Goal: Transaction & Acquisition: Book appointment/travel/reservation

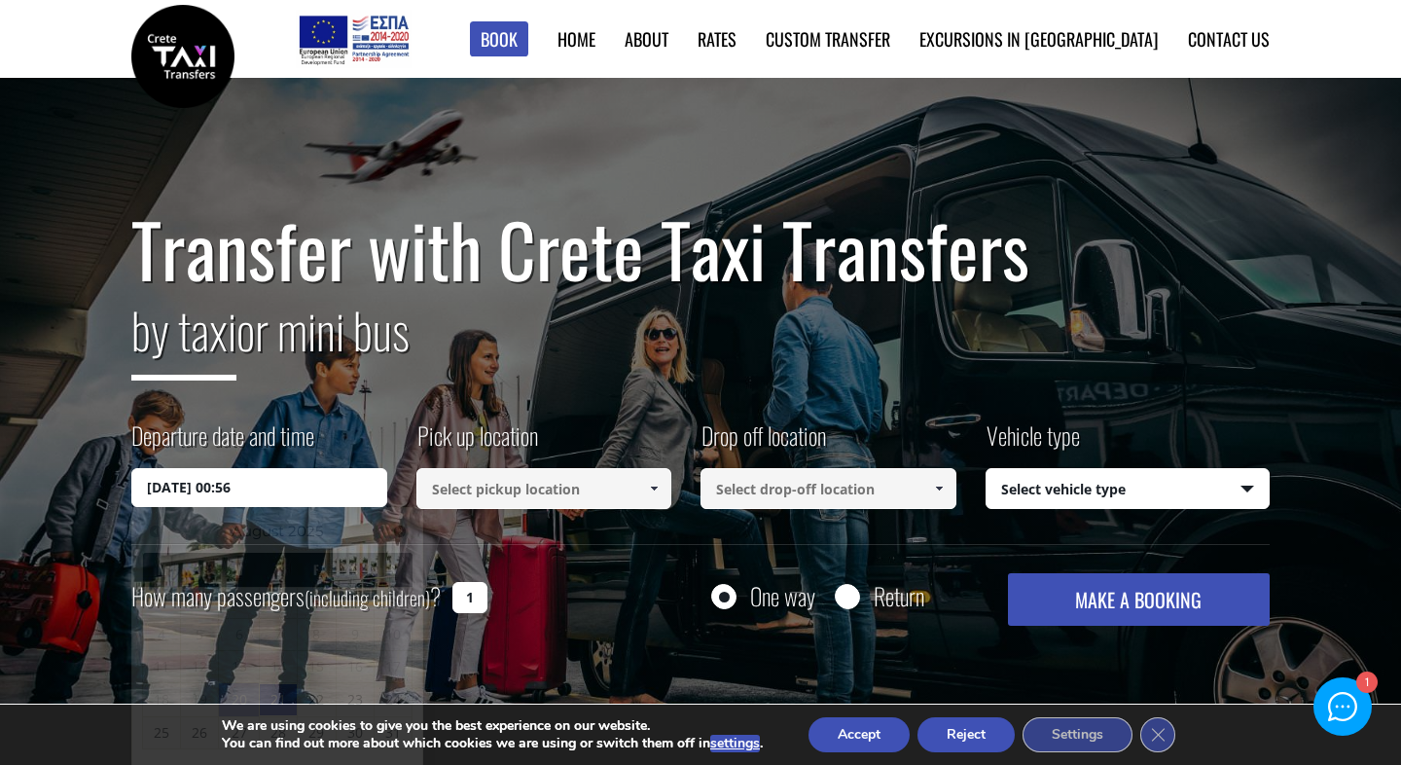
click at [281, 484] on input "[DATE] 00:56" at bounding box center [259, 487] width 256 height 39
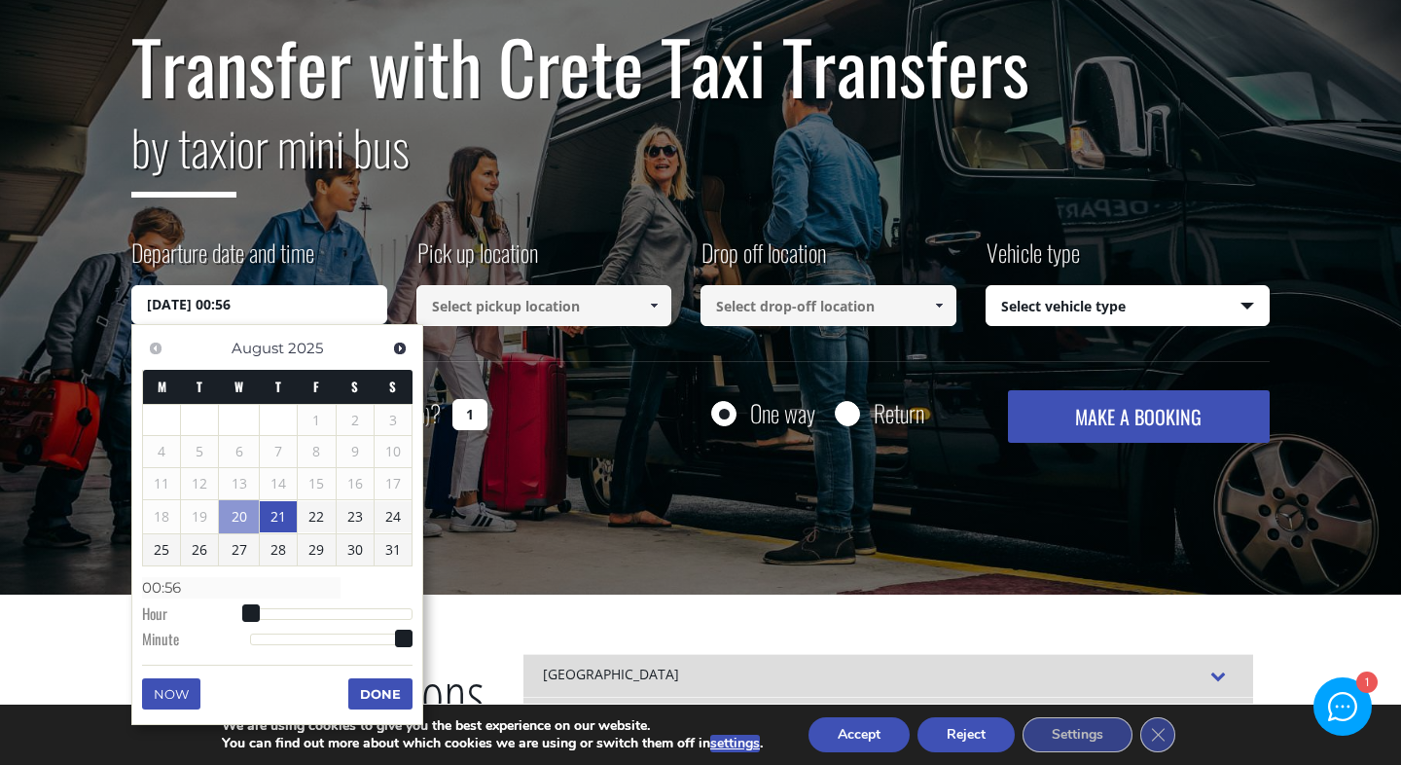
scroll to position [188, 0]
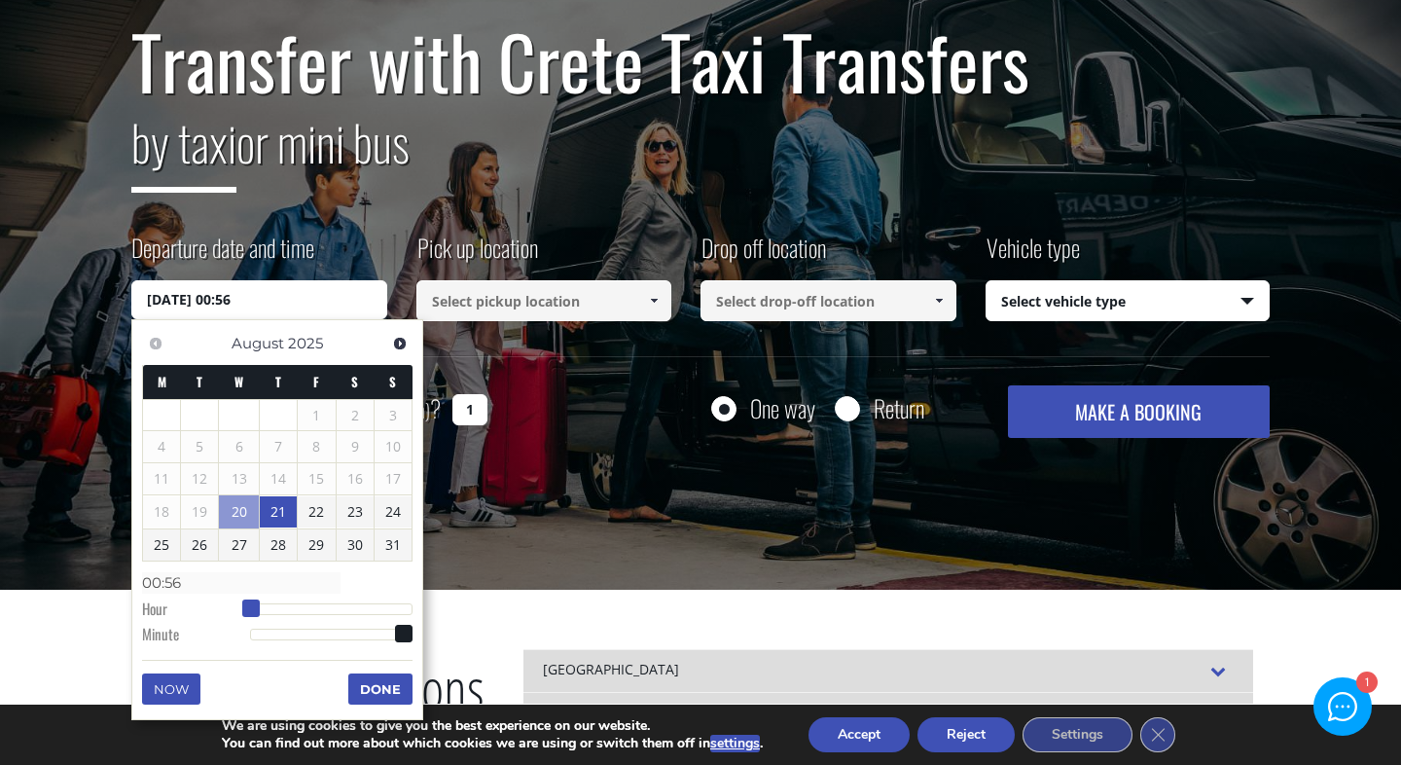
type input "[DATE] 01:56"
type input "01:56"
type input "[DATE] 02:56"
type input "02:56"
type input "[DATE] 03:56"
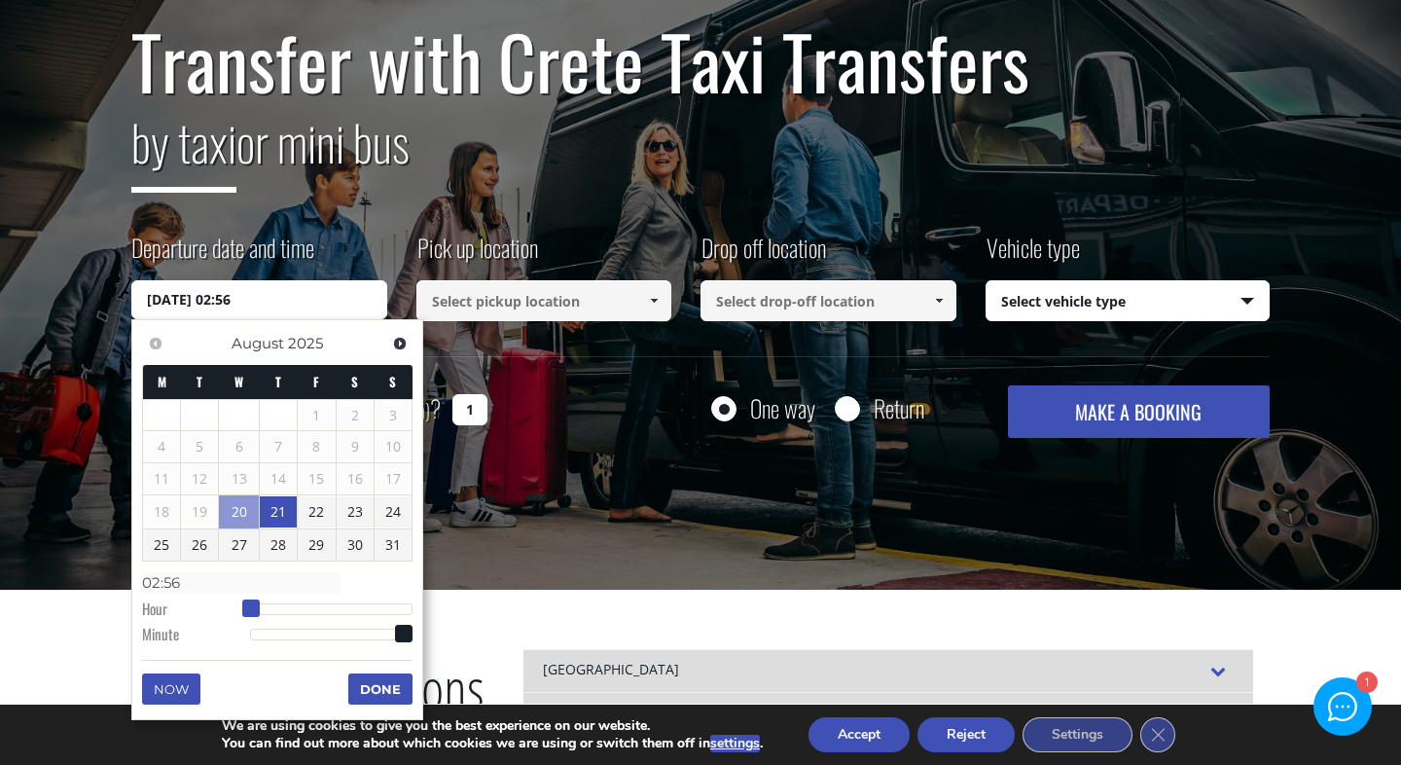
type input "03:56"
type input "[DATE] 04:56"
type input "04:56"
type input "[DATE] 05:56"
type input "05:56"
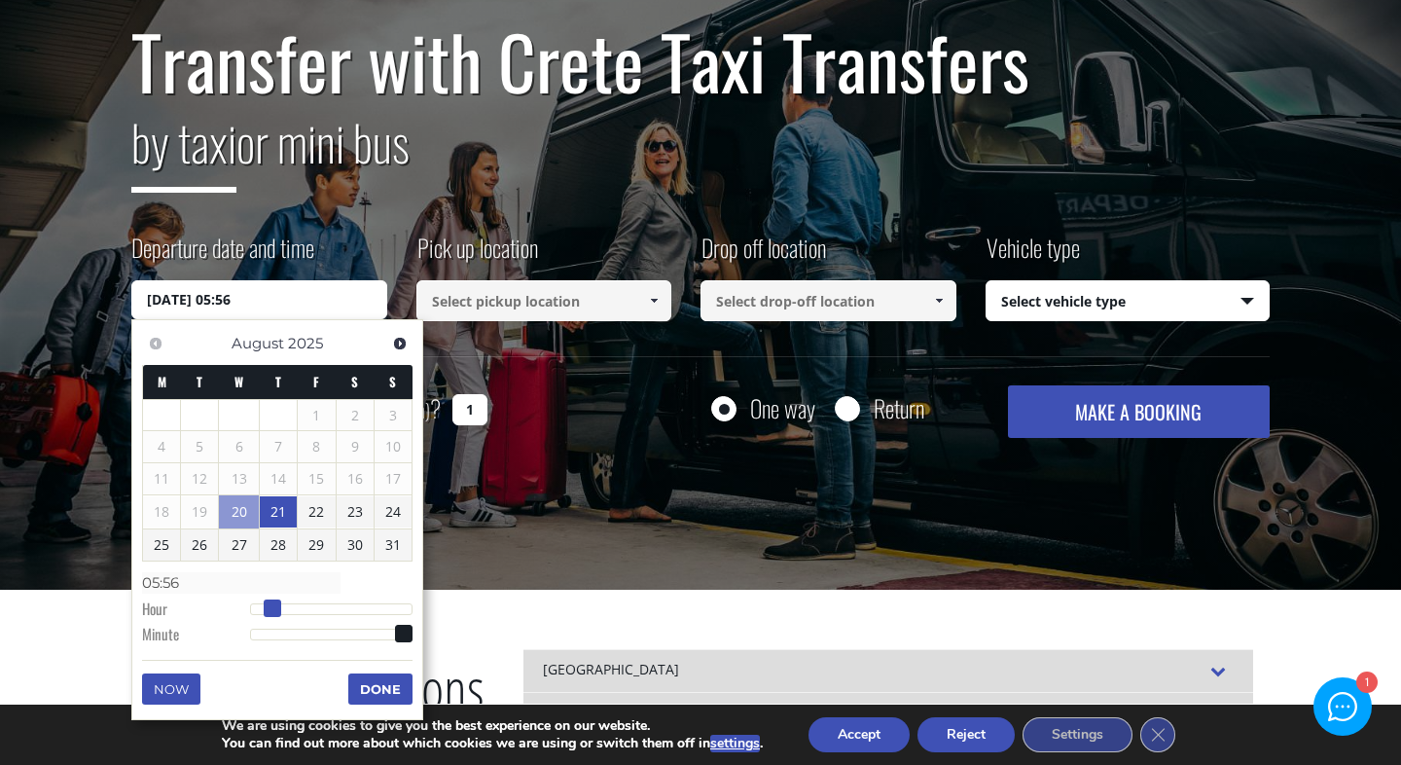
type input "[DATE] 06:56"
type input "06:56"
type input "[DATE] 07:56"
type input "07:56"
type input "[DATE] 08:56"
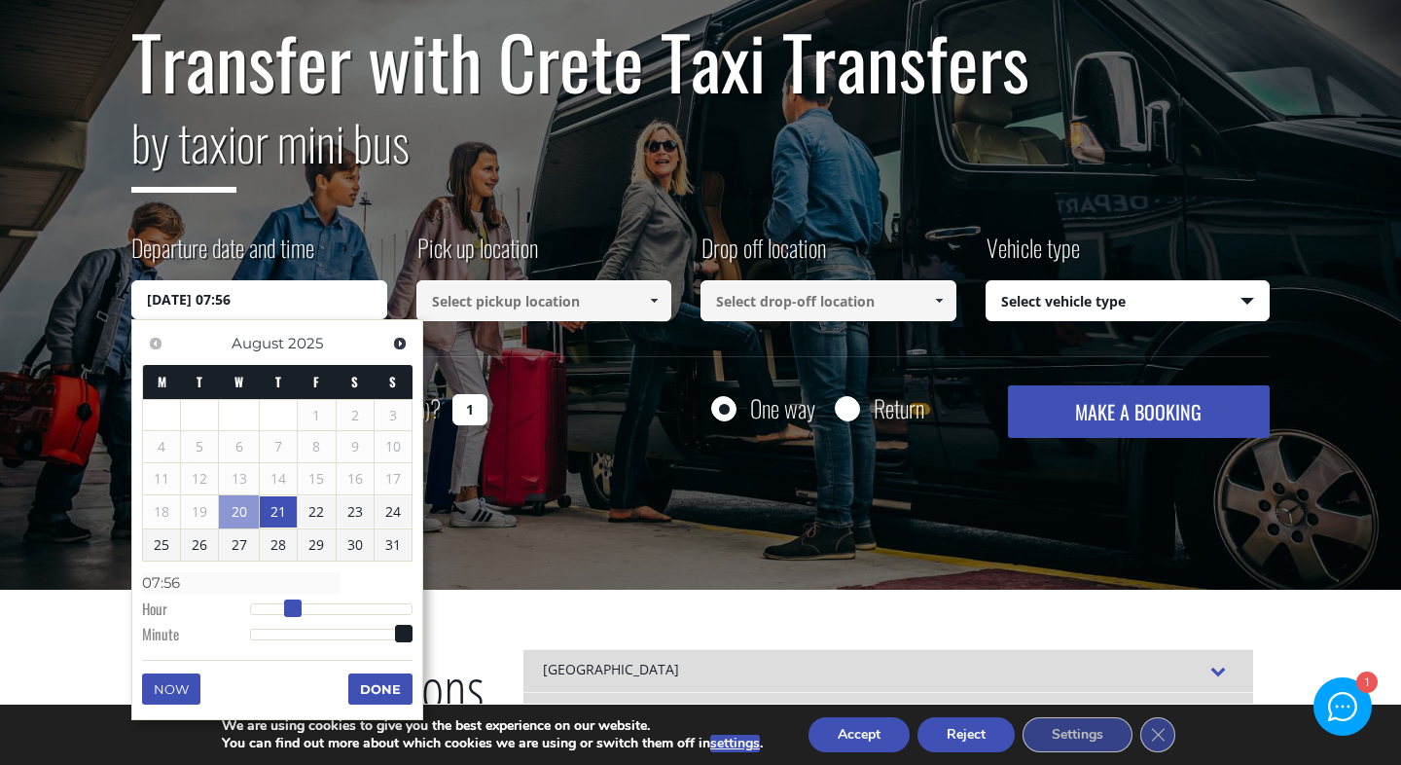
type input "08:56"
type input "[DATE] 09:56"
type input "09:56"
type input "[DATE] 10:56"
type input "10:56"
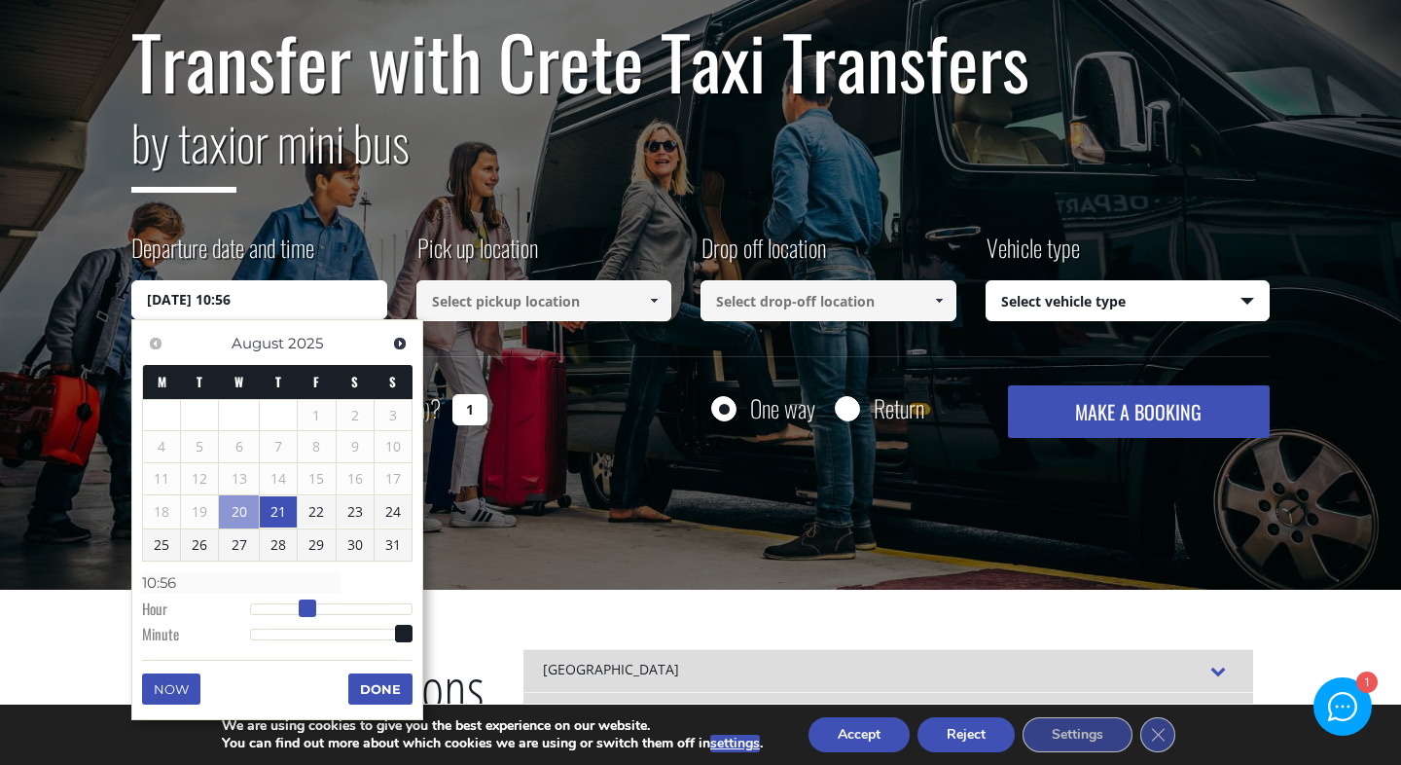
type input "[DATE] 11:56"
type input "11:56"
type input "[DATE] 12:56"
type input "12:56"
type input "[DATE] 13:56"
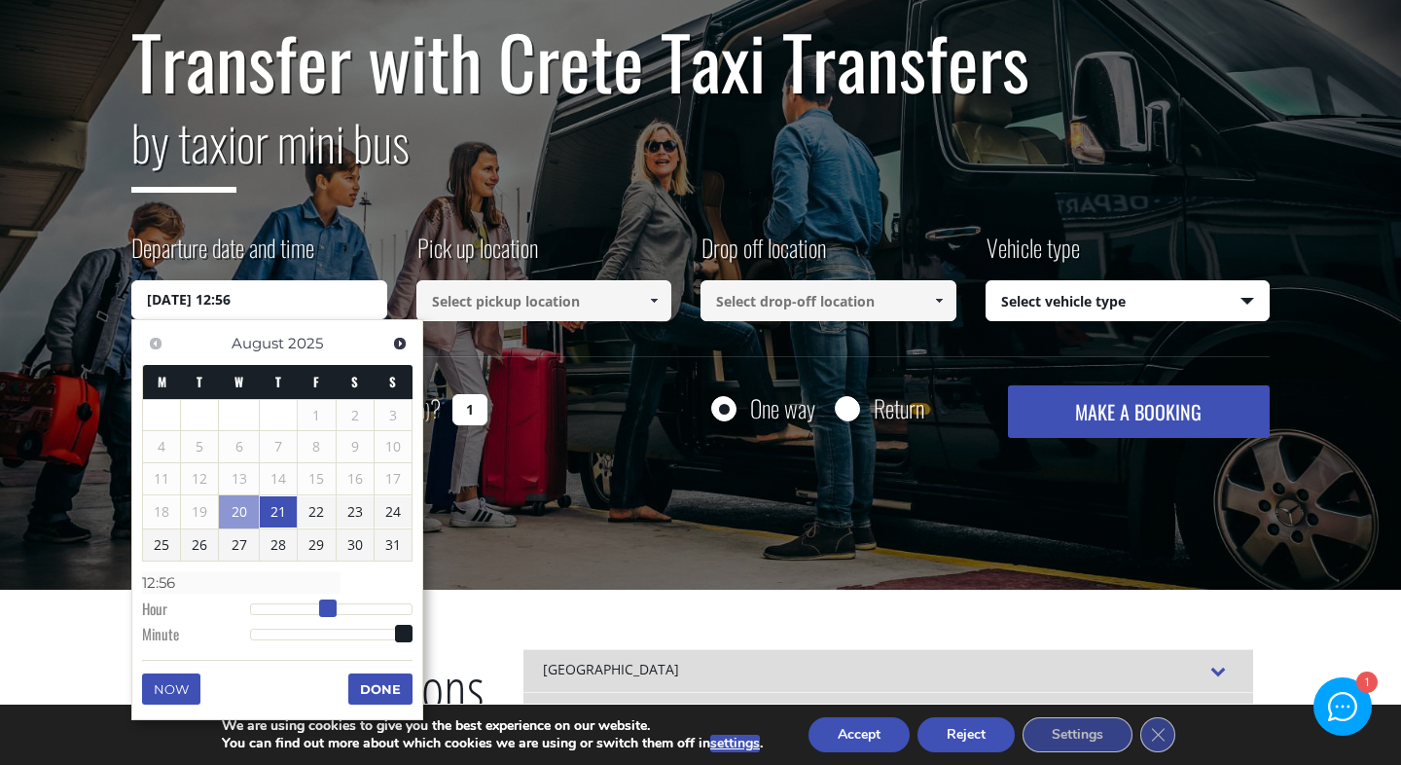
type input "13:56"
type input "[DATE] 14:56"
type input "14:56"
type input "[DATE] 13:56"
type input "13:56"
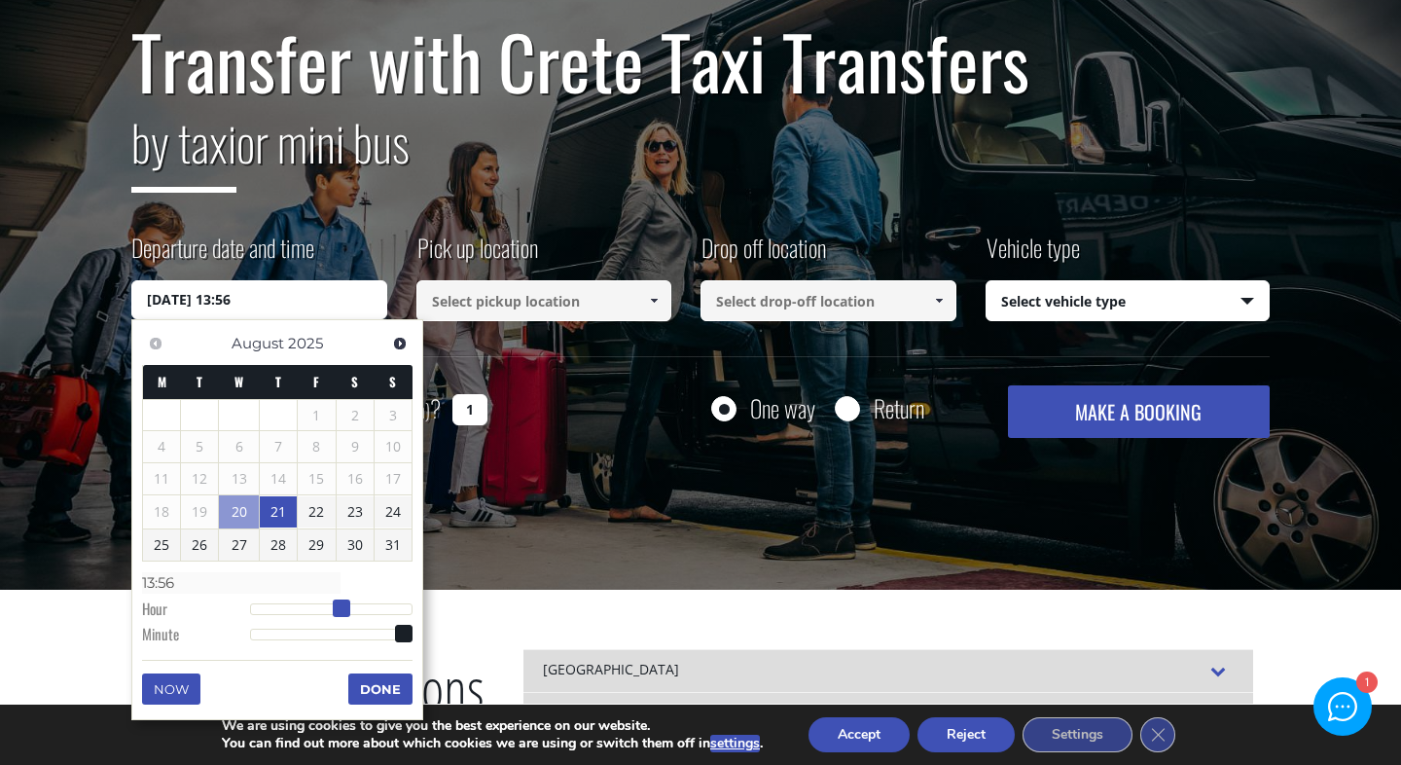
type input "[DATE] 12:56"
type input "12:56"
drag, startPoint x: 251, startPoint y: 606, endPoint x: 335, endPoint y: 616, distance: 84.2
click at [335, 616] on span at bounding box center [335, 608] width 18 height 18
type input "[DATE] 12:55"
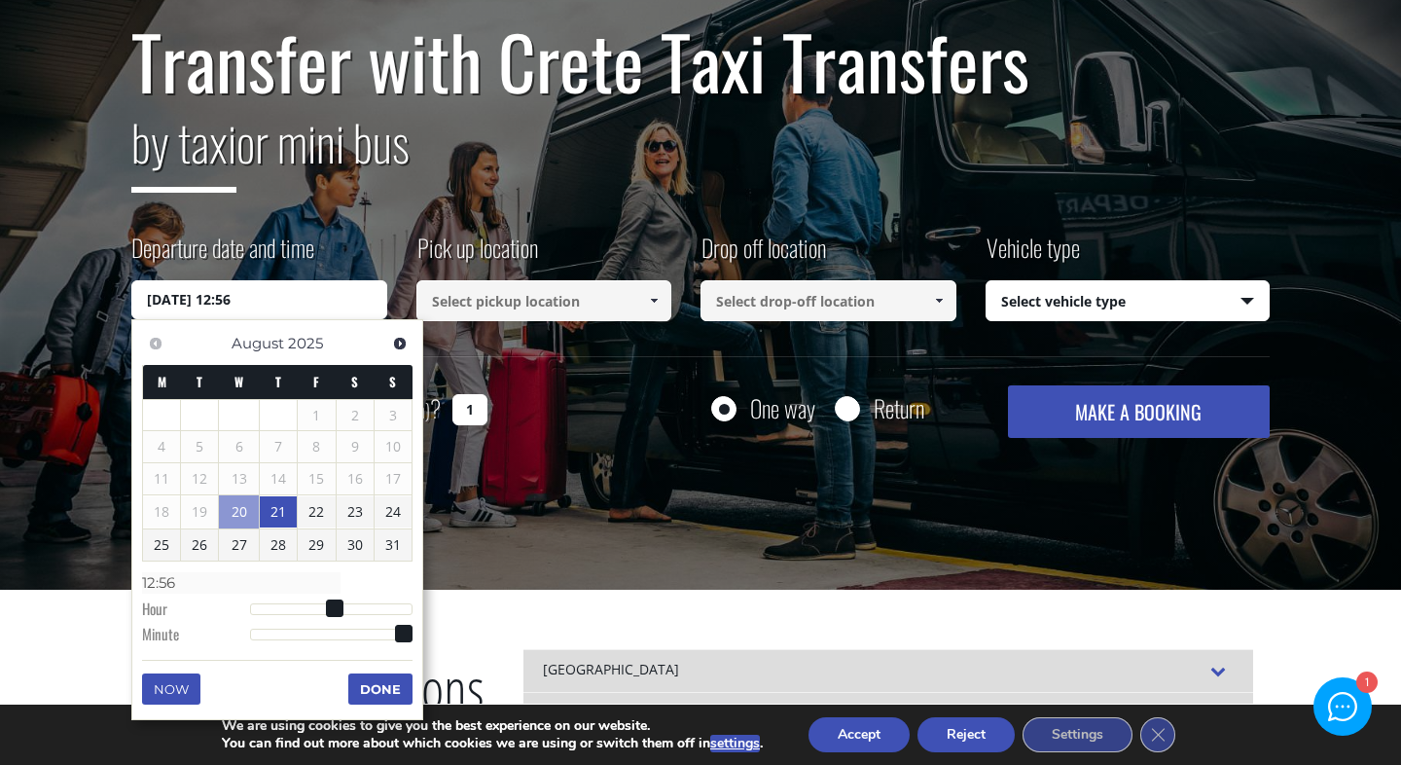
type input "12:55"
type input "[DATE] 12:54"
type input "12:54"
type input "[DATE] 12:53"
type input "12:53"
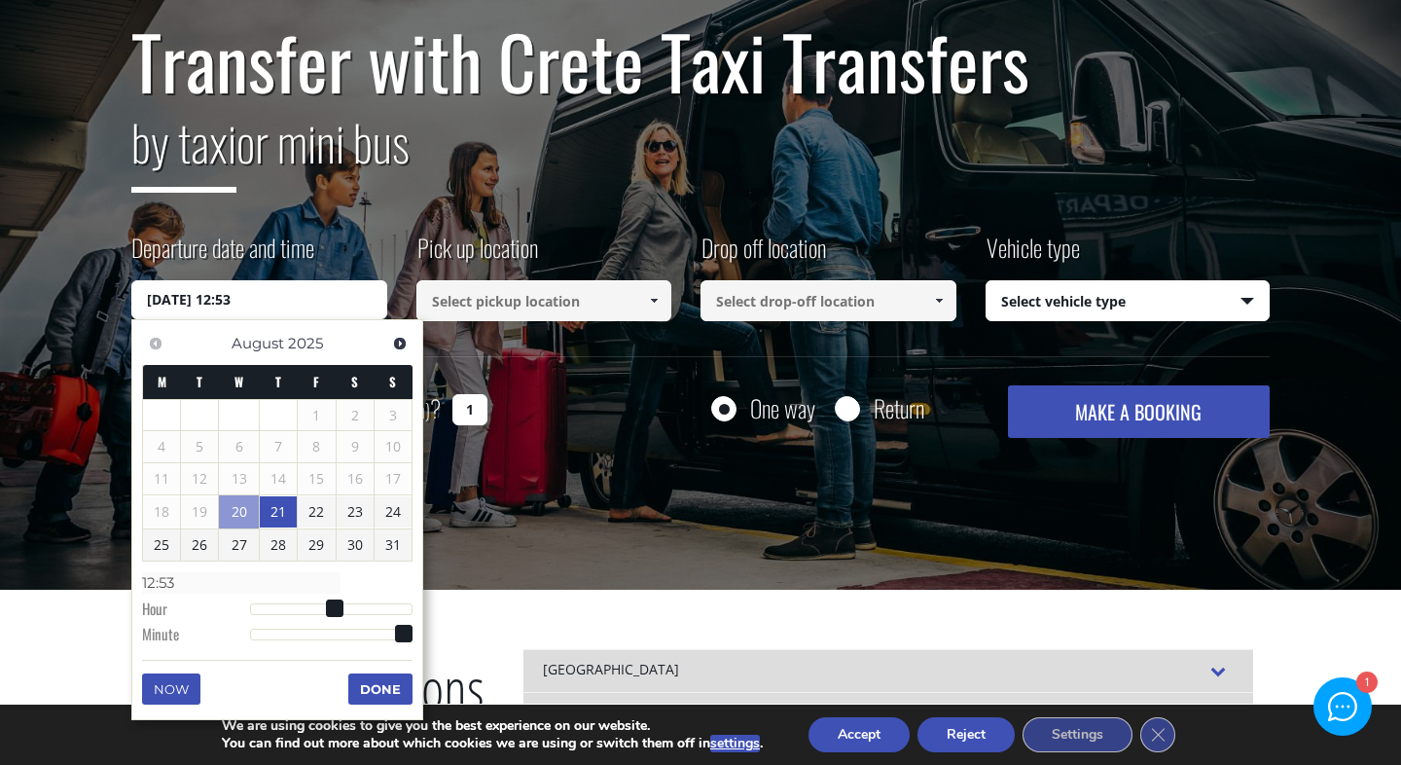
type input "[DATE] 12:52"
type input "12:52"
type input "[DATE] 12:51"
type input "12:51"
type input "[DATE] 12:50"
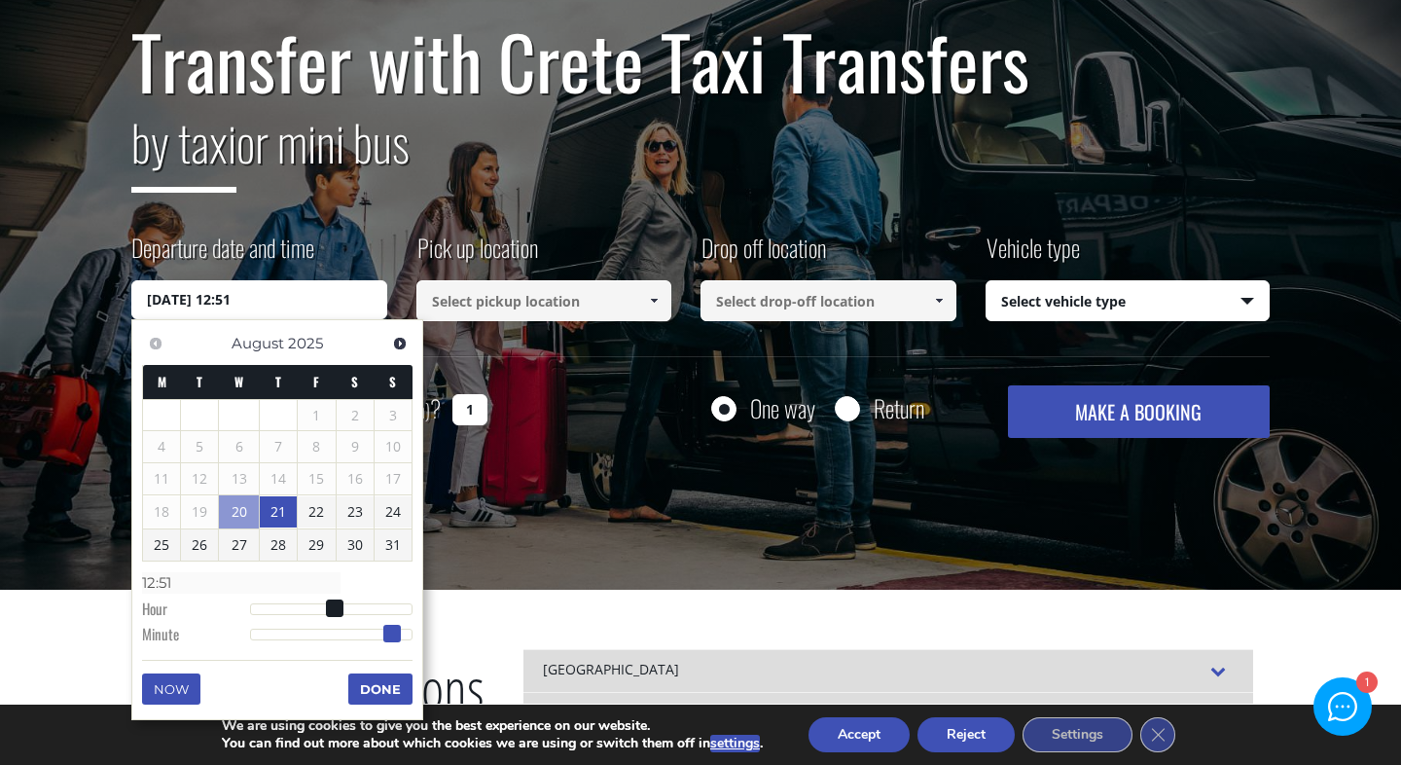
type input "12:50"
type input "[DATE] 12:49"
type input "12:49"
type input "[DATE] 12:48"
type input "12:48"
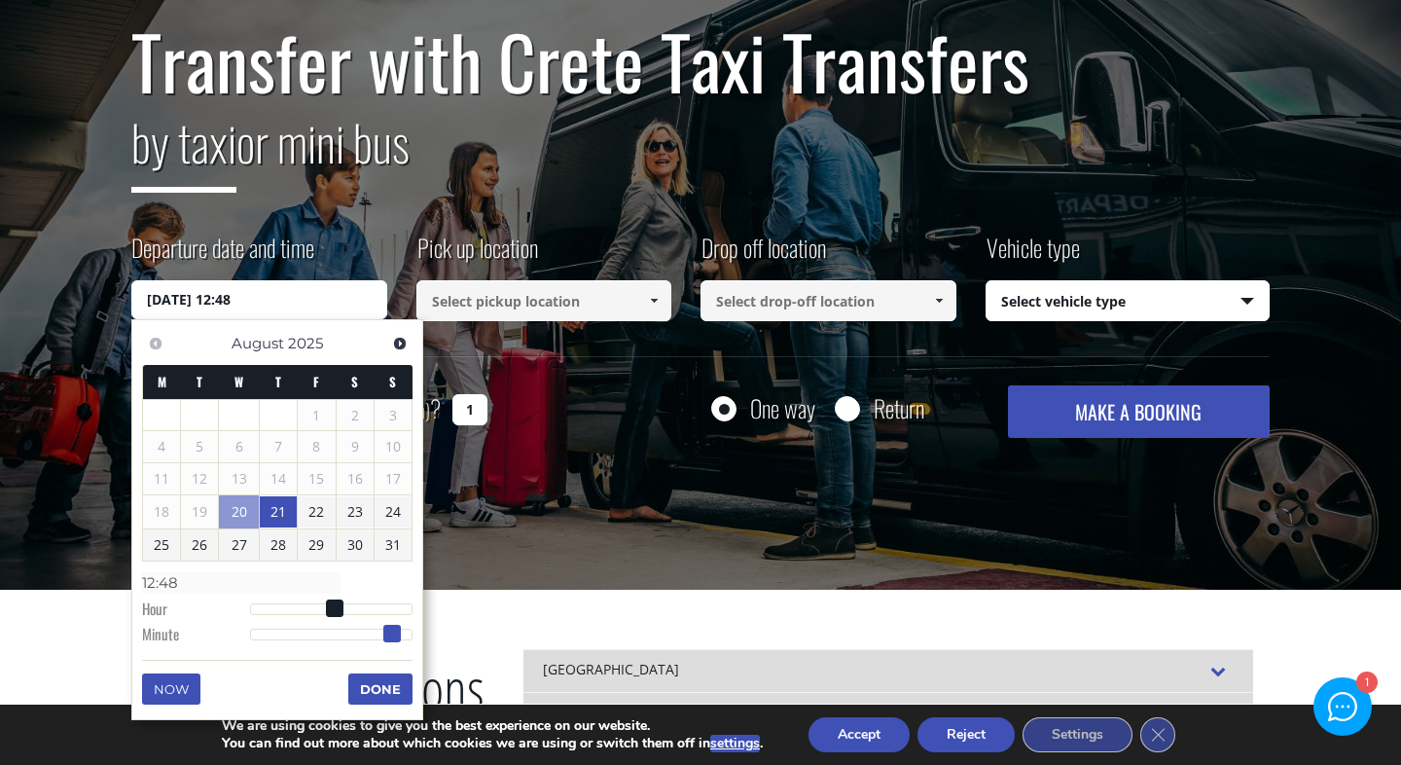
type input "[DATE] 12:47"
type input "12:47"
type input "[DATE] 12:46"
type input "12:46"
type input "[DATE] 12:45"
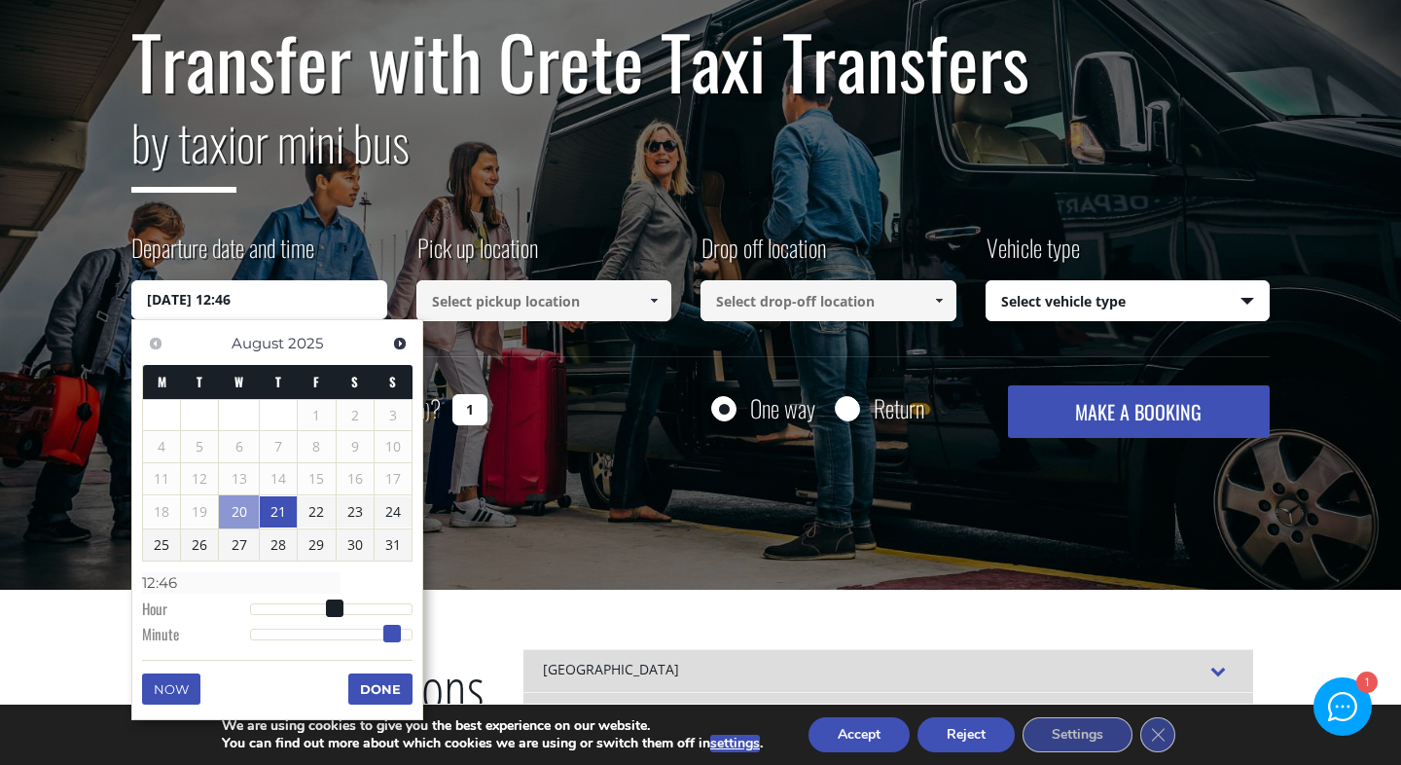
type input "12:45"
type input "[DATE] 12:44"
type input "12:44"
type input "[DATE] 12:43"
type input "12:43"
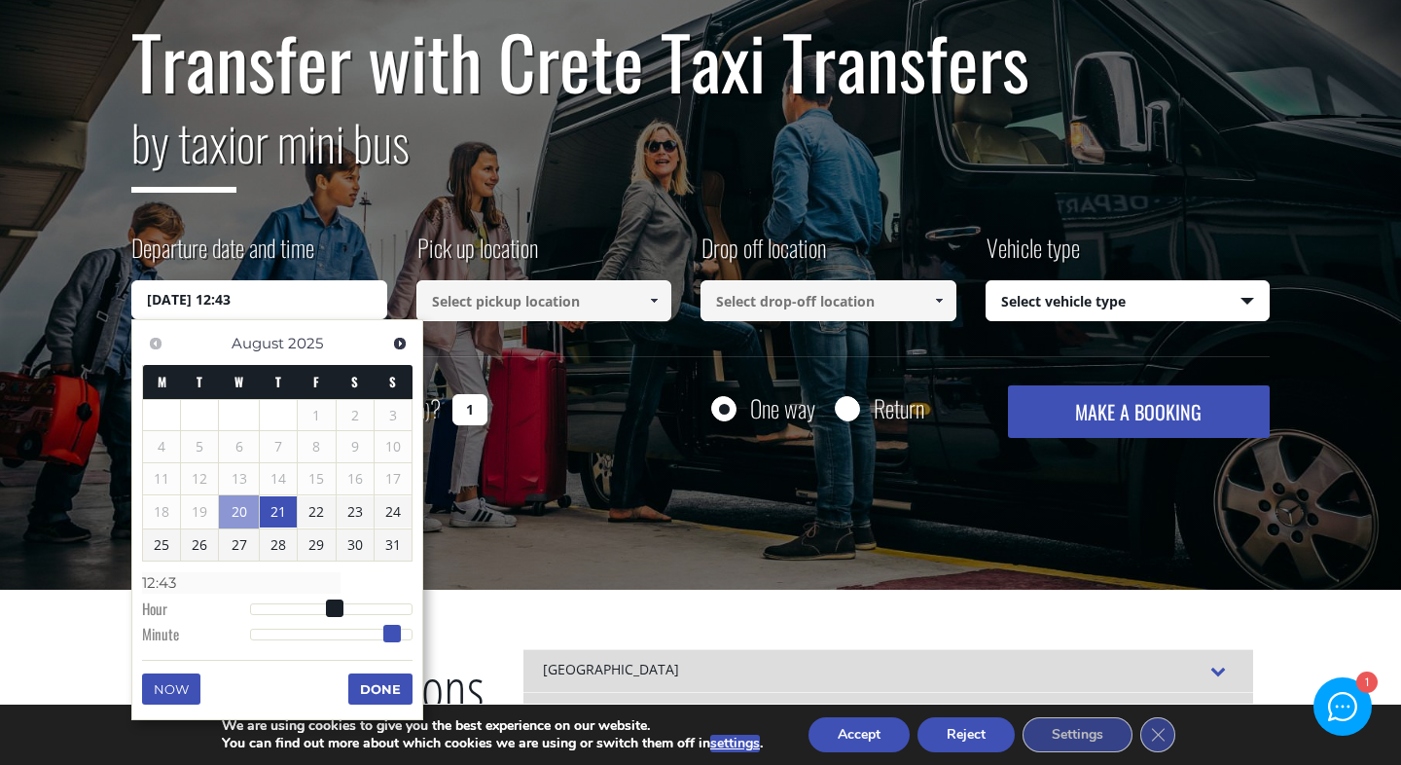
type input "[DATE] 12:42"
type input "12:42"
type input "[DATE] 12:41"
type input "12:41"
type input "[DATE] 12:40"
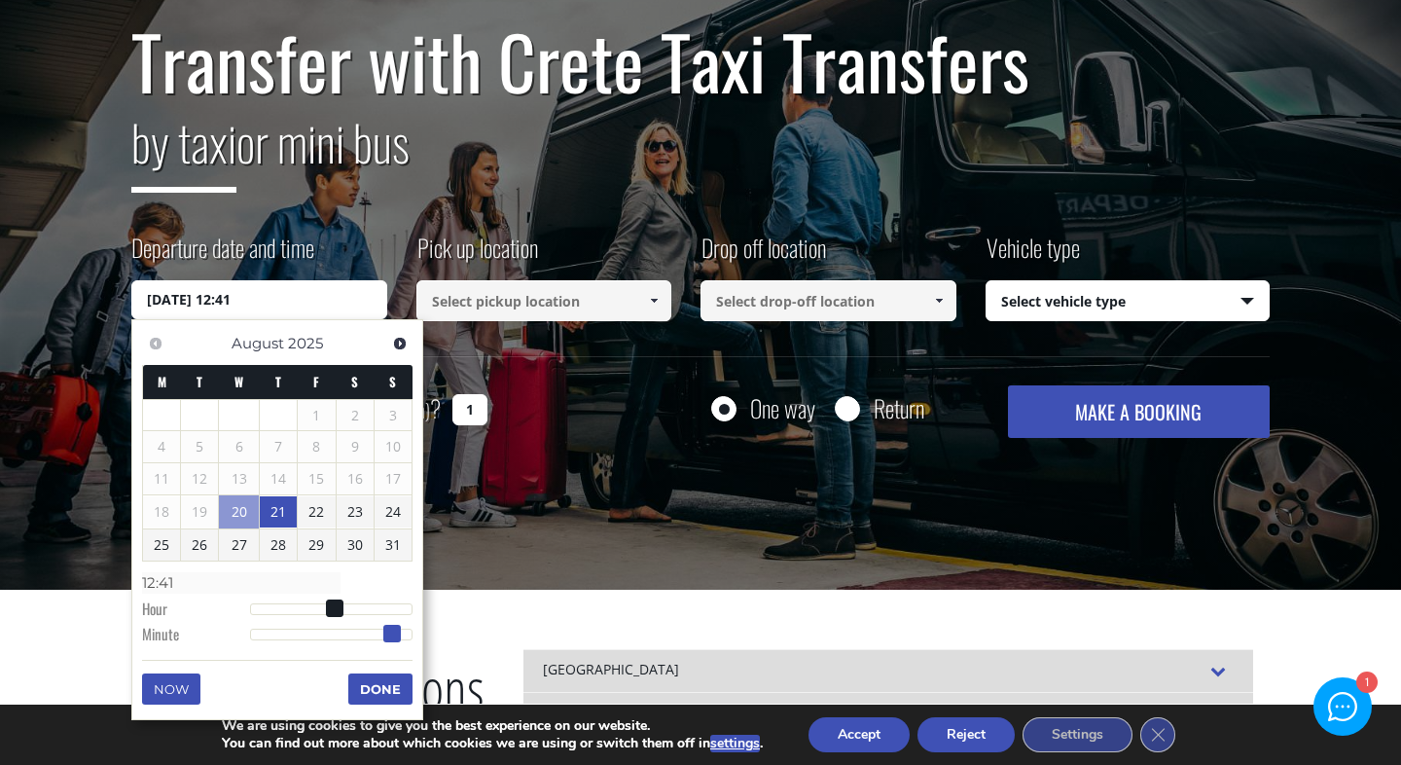
type input "12:40"
type input "[DATE] 12:39"
type input "12:39"
type input "[DATE] 12:38"
type input "12:38"
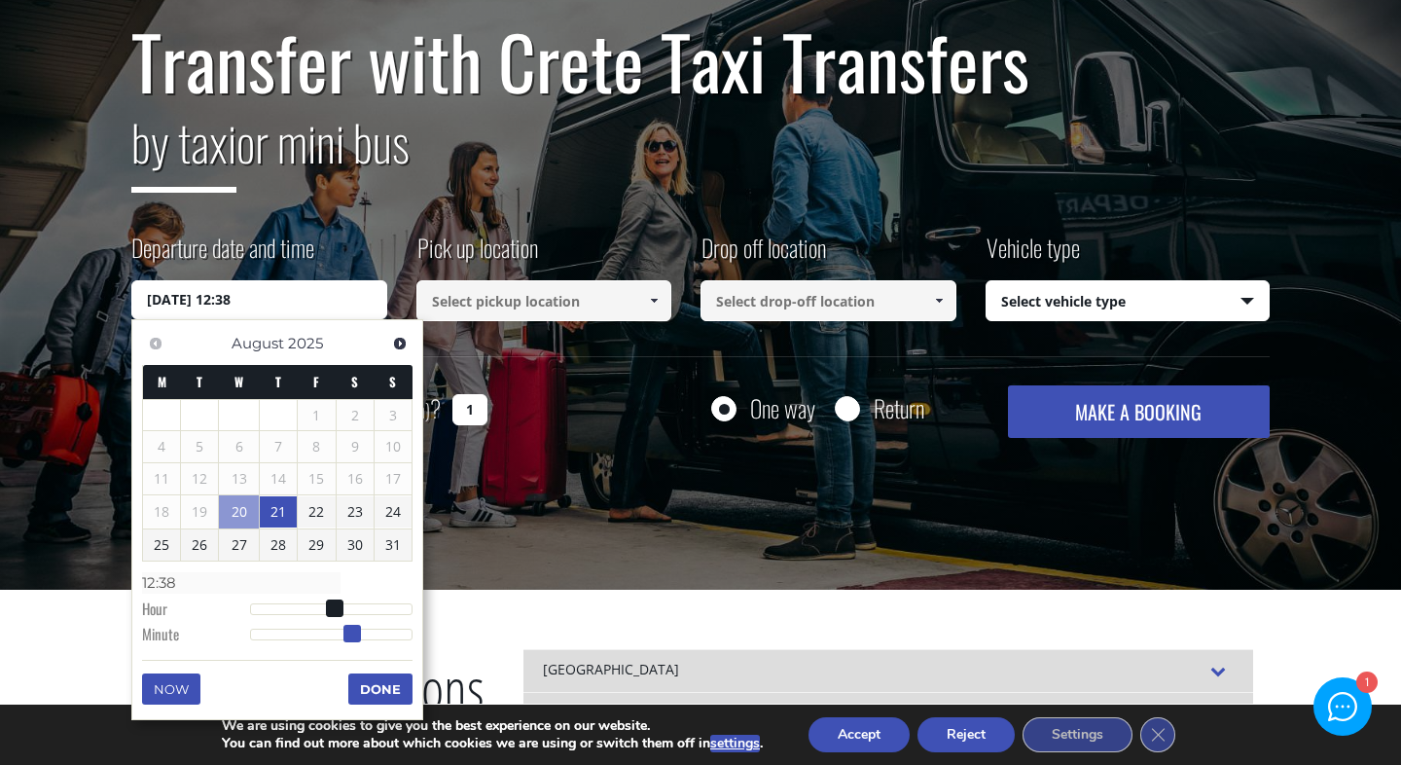
type input "[DATE] 12:37"
type input "12:37"
type input "[DATE] 12:35"
type input "12:35"
type input "[DATE] 12:33"
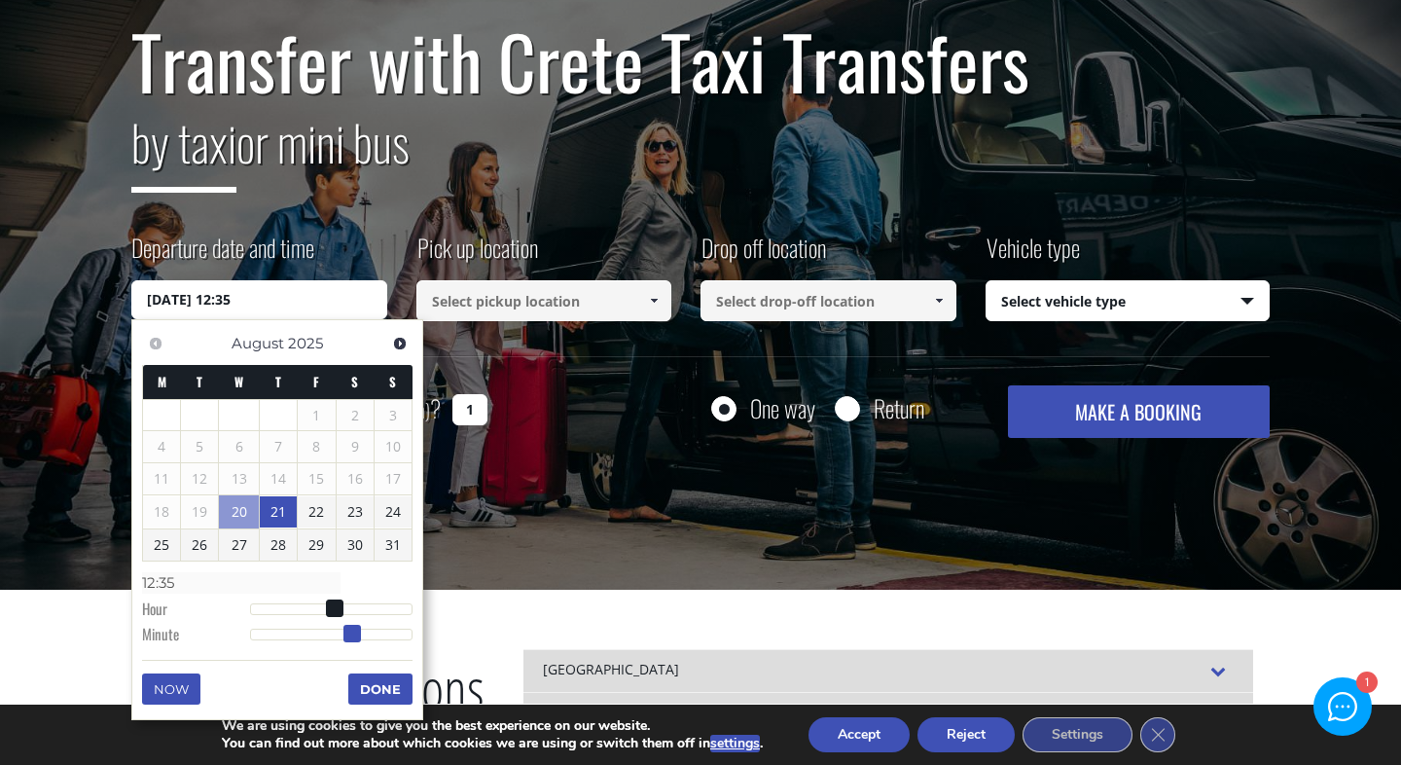
type input "12:33"
type input "[DATE] 12:31"
type input "12:31"
type input "[DATE] 12:29"
type input "12:29"
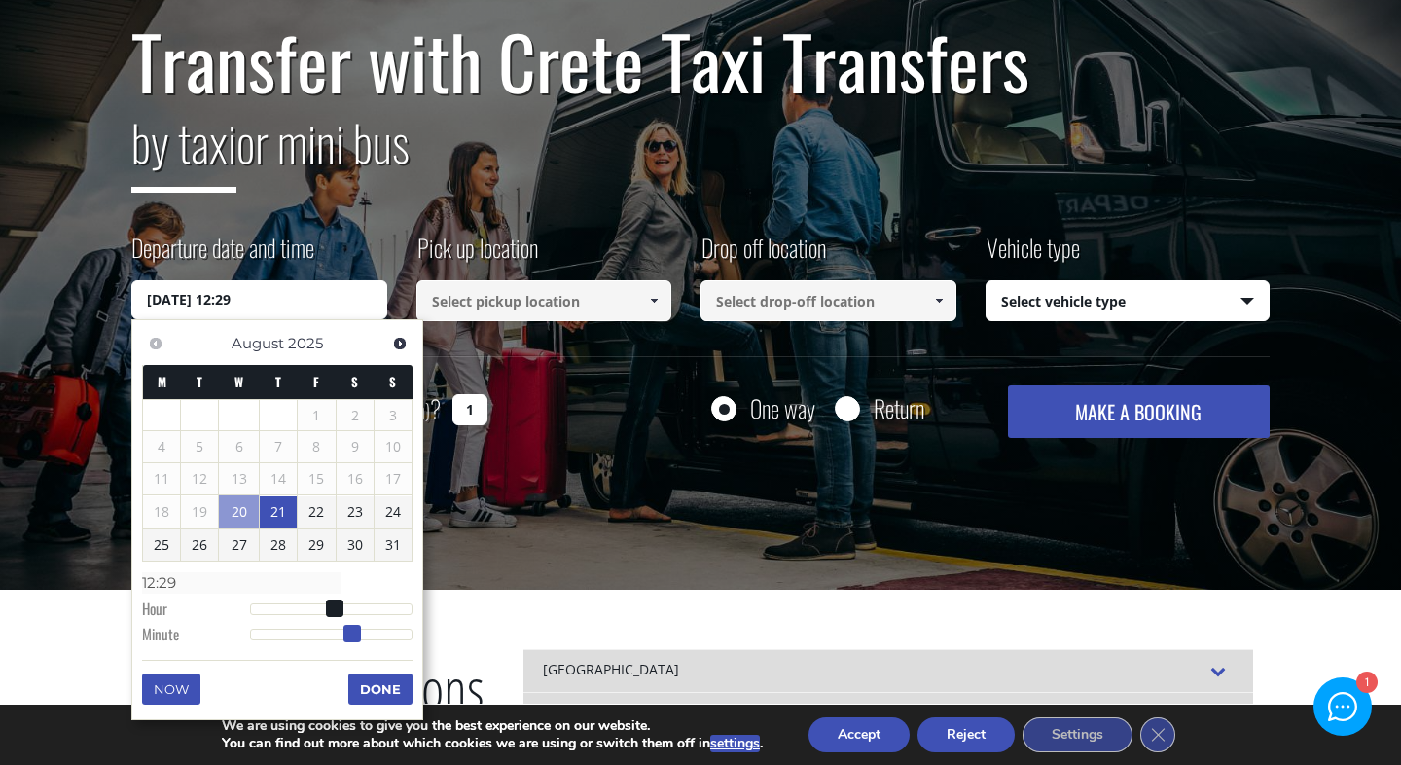
type input "[DATE] 12:27"
type input "12:27"
type input "[DATE] 12:25"
type input "12:25"
type input "[DATE] 12:22"
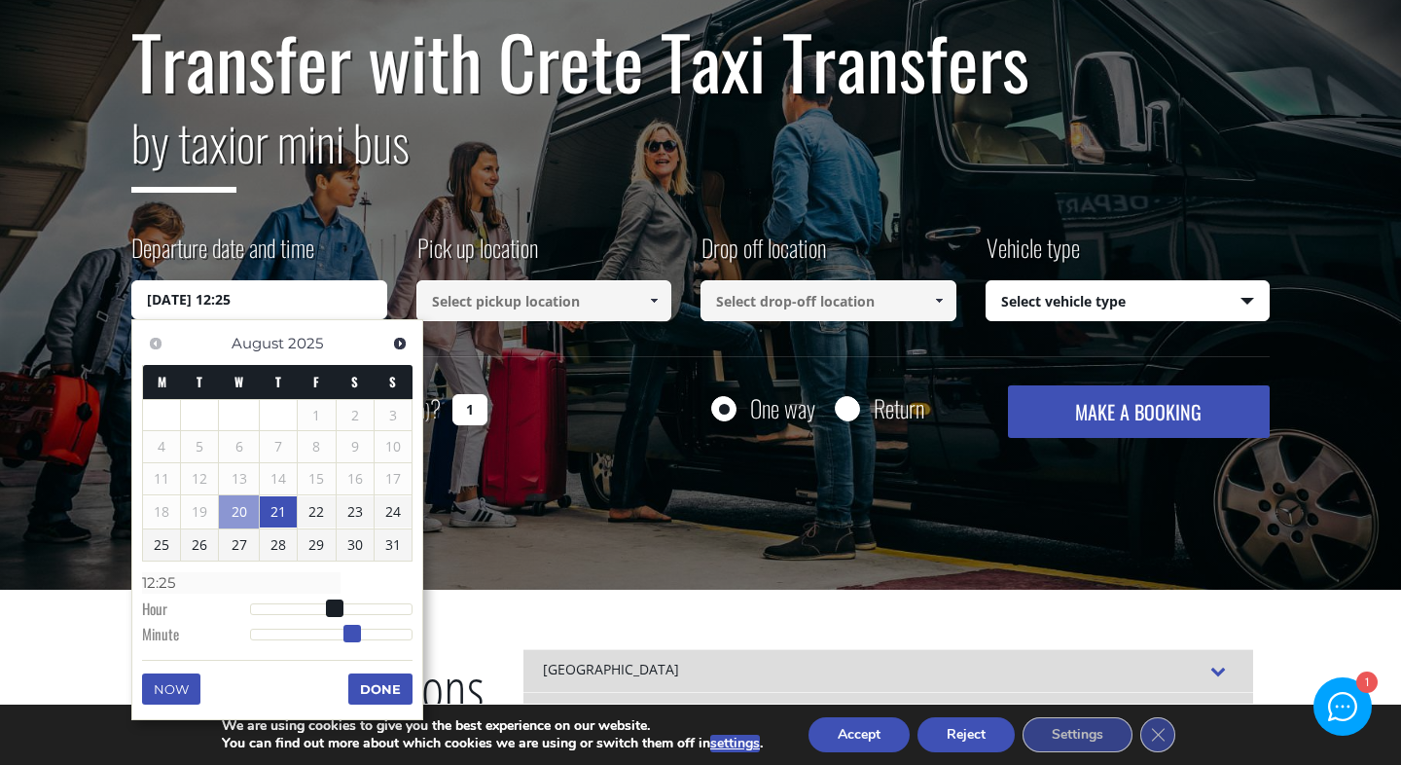
type input "12:22"
type input "[DATE] 12:20"
type input "12:20"
type input "[DATE] 12:19"
type input "12:19"
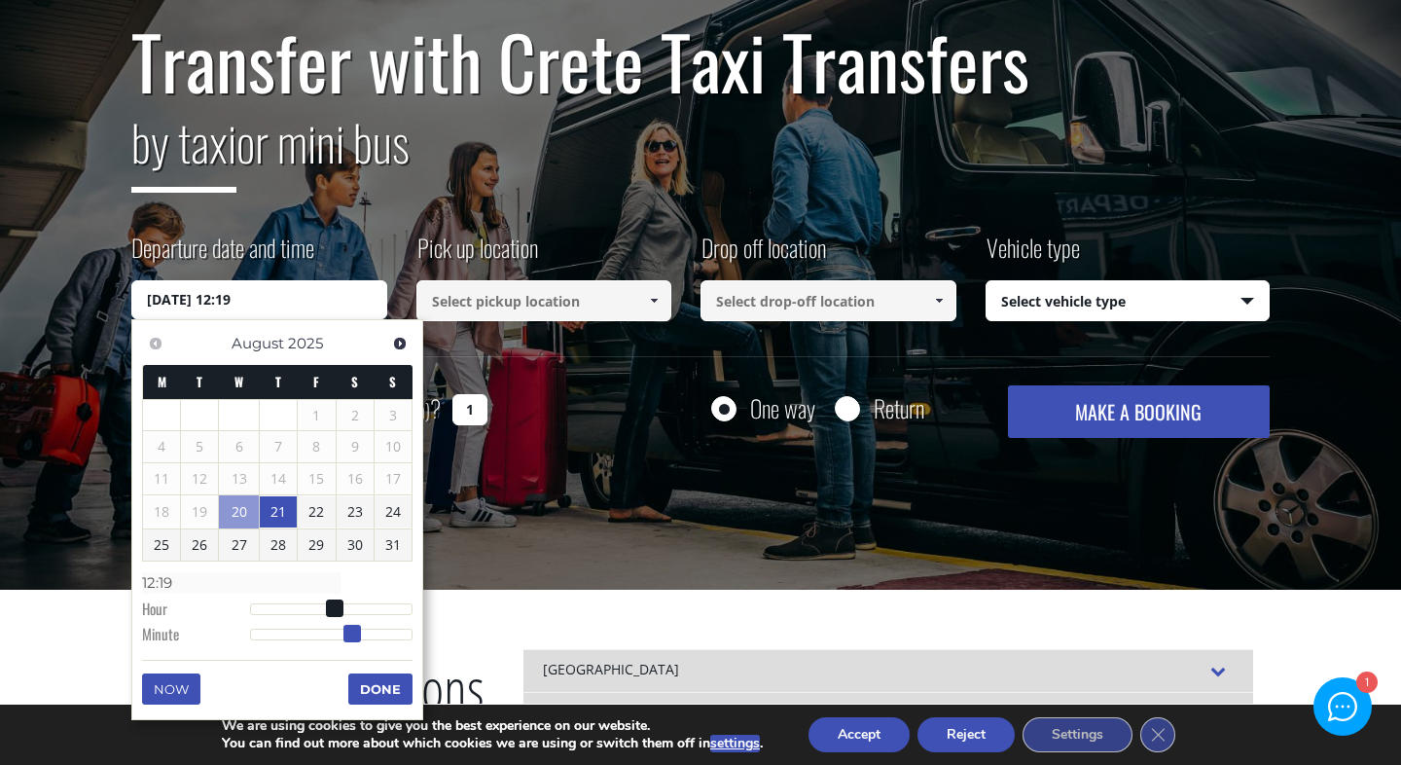
type input "[DATE] 12:18"
type input "12:18"
type input "[DATE] 12:17"
type input "12:17"
type input "[DATE] 12:18"
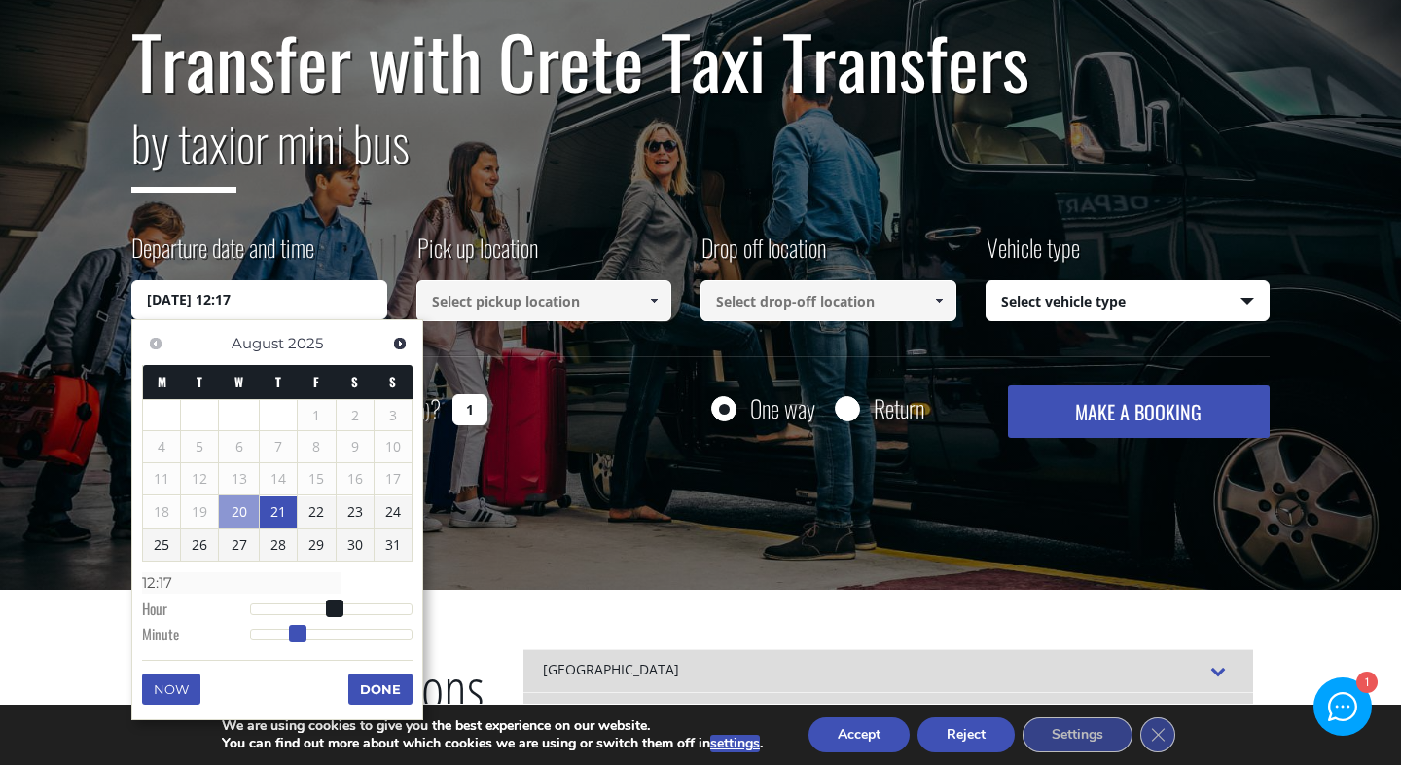
type input "12:18"
type input "[DATE] 12:19"
type input "12:19"
type input "[DATE] 12:20"
type input "12:20"
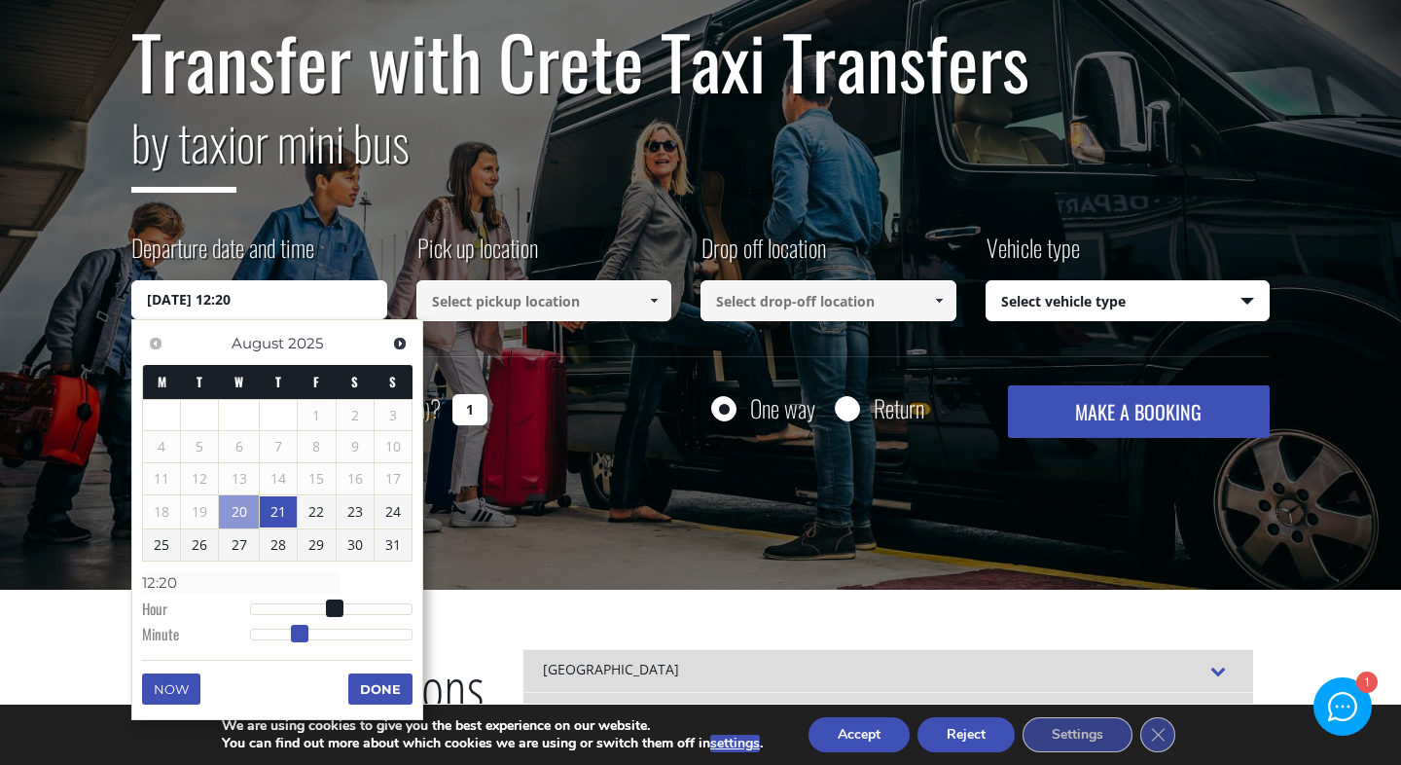
type input "[DATE] 12:21"
type input "12:21"
type input "[DATE] 12:22"
type input "12:22"
type input "[DATE] 12:23"
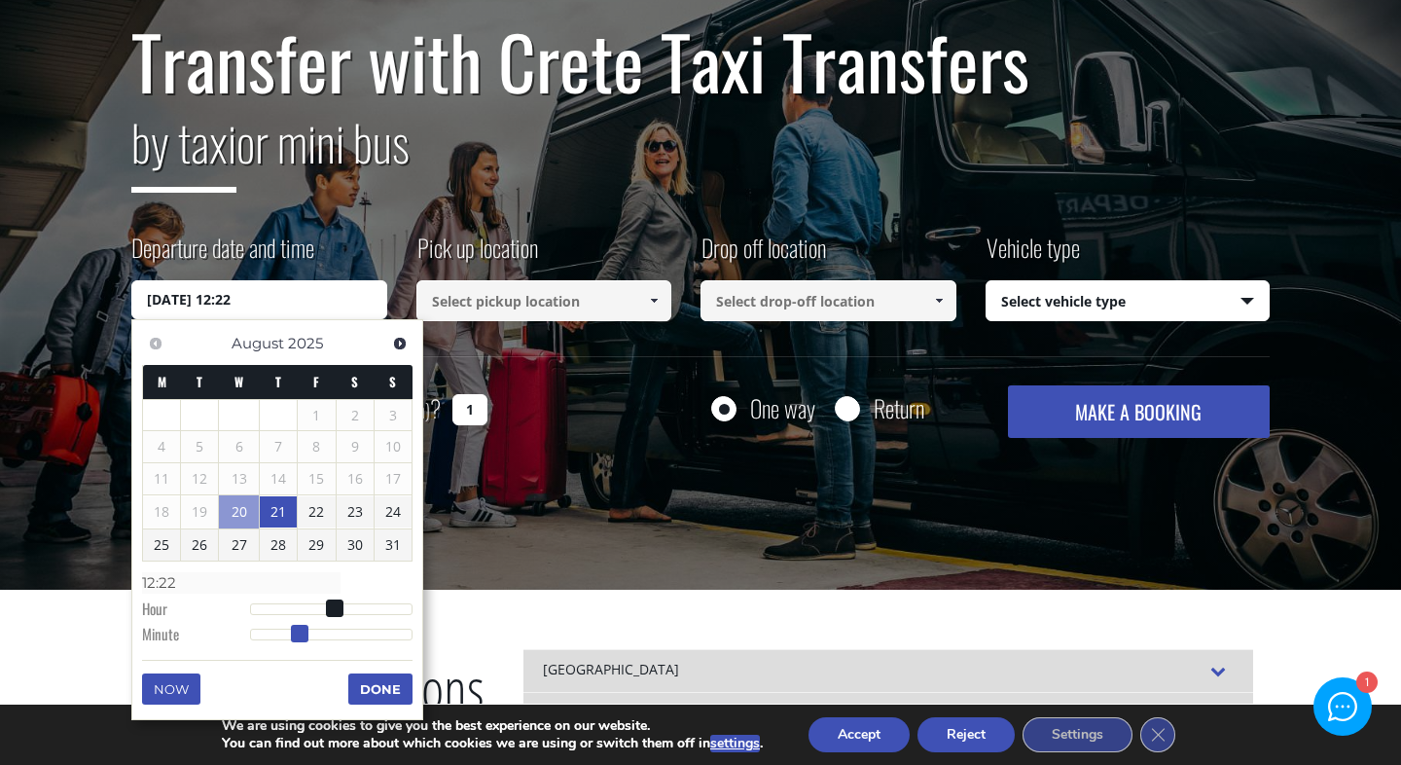
type input "12:23"
type input "[DATE] 12:24"
type input "12:24"
type input "[DATE] 12:25"
type input "12:25"
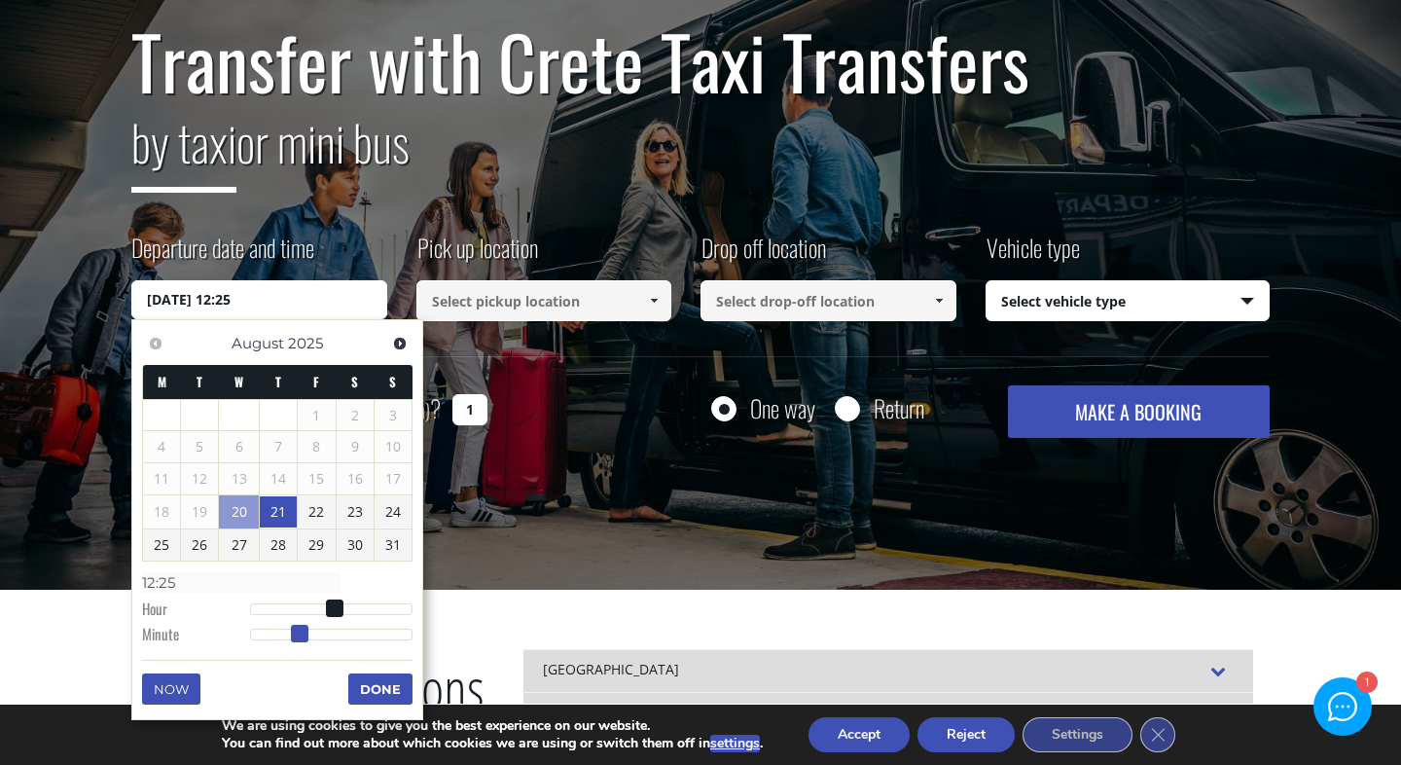
type input "[DATE] 12:26"
type input "12:26"
type input "[DATE] 12:27"
type input "12:27"
type input "[DATE] 12:28"
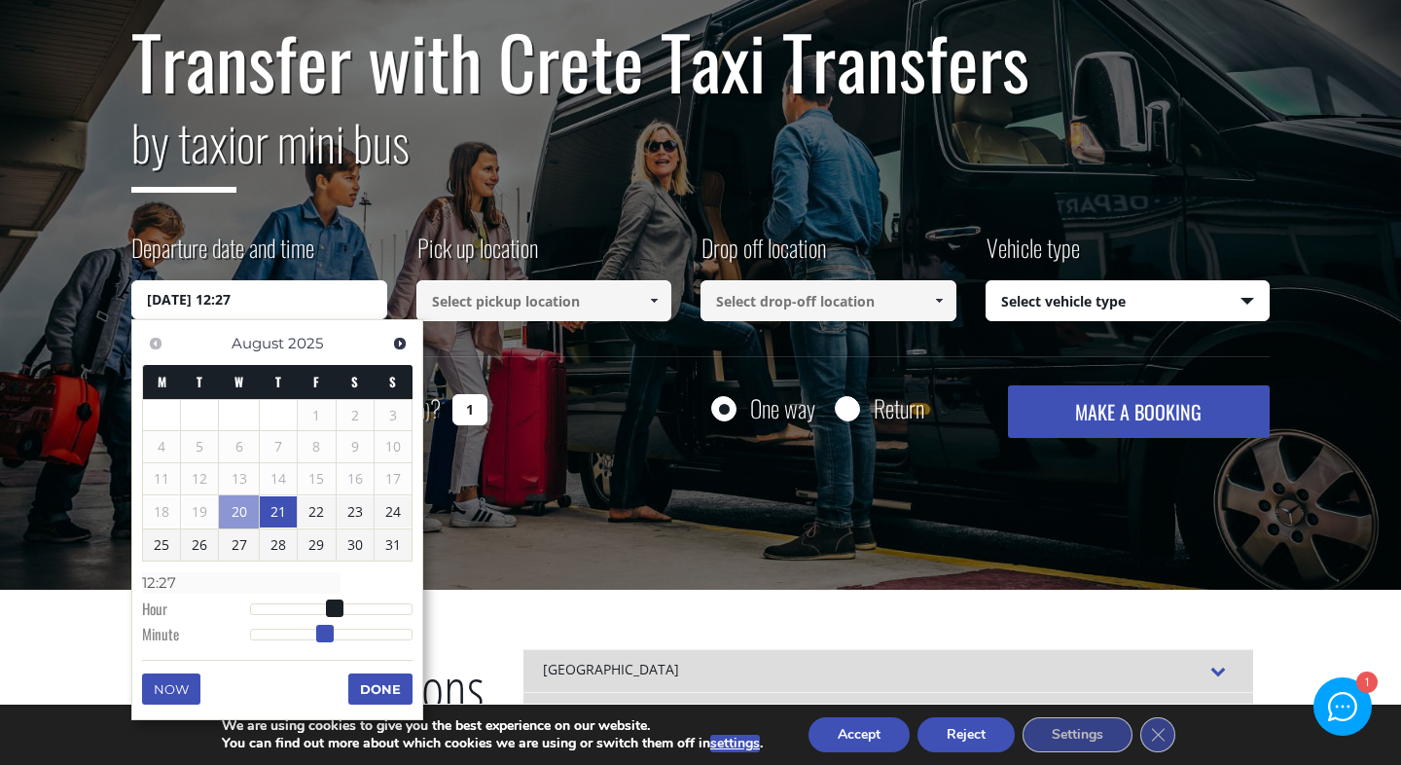
type input "12:28"
type input "[DATE] 12:29"
type input "12:29"
type input "[DATE] 12:30"
type input "12:30"
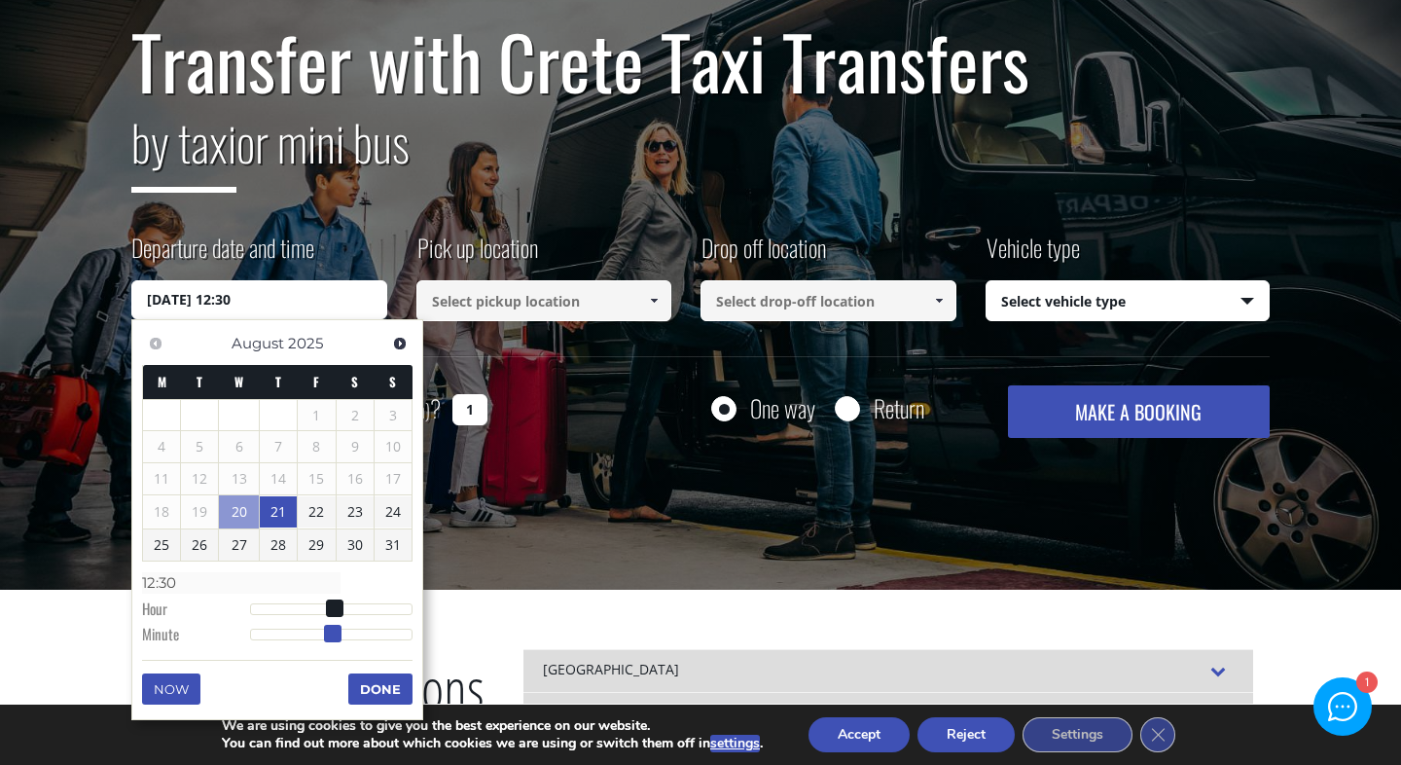
drag, startPoint x: 403, startPoint y: 636, endPoint x: 331, endPoint y: 641, distance: 72.2
click at [331, 641] on span at bounding box center [333, 634] width 18 height 18
click at [280, 498] on link "21" at bounding box center [278, 511] width 37 height 31
click at [276, 509] on link "21" at bounding box center [278, 511] width 37 height 31
type input "[DATE] 01:00"
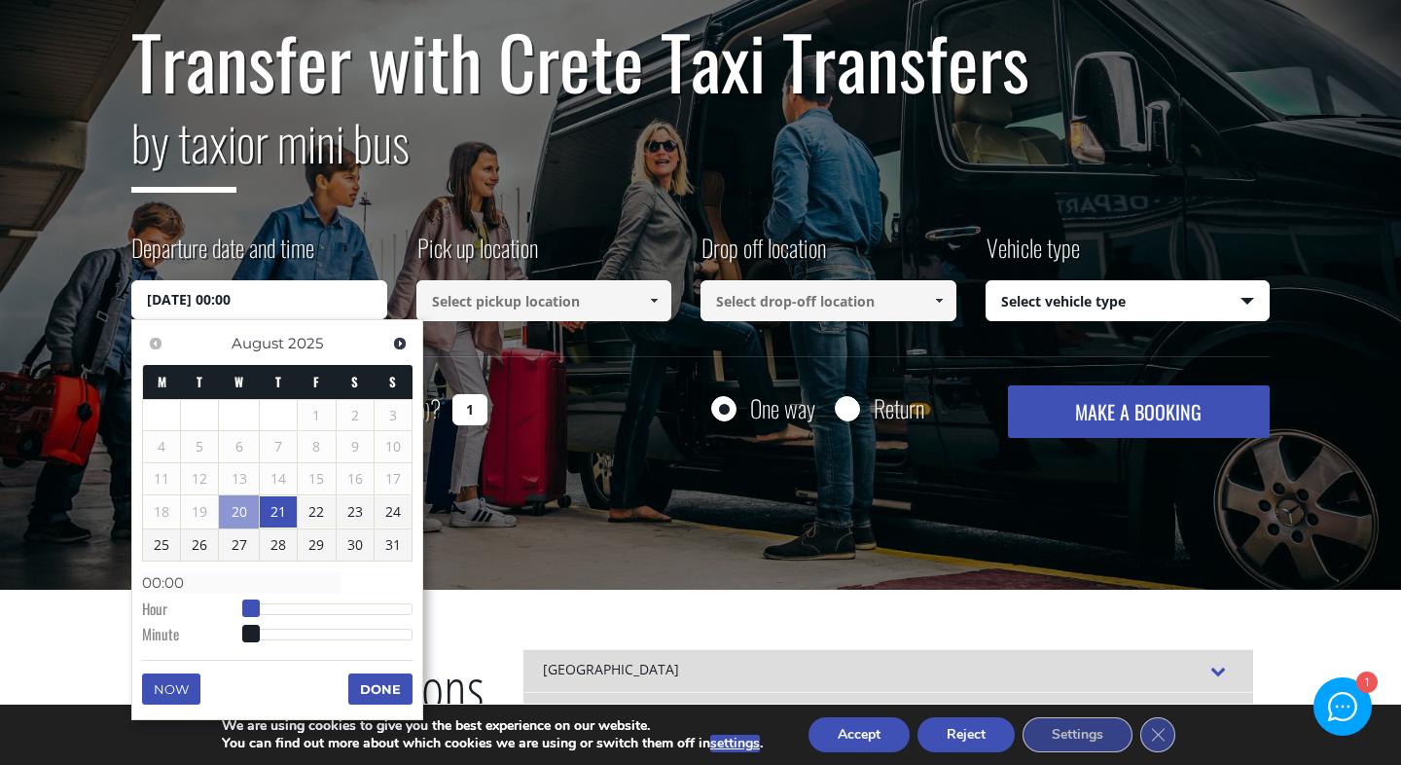
type input "01:00"
type input "[DATE] 02:00"
type input "02:00"
type input "[DATE] 03:00"
type input "03:00"
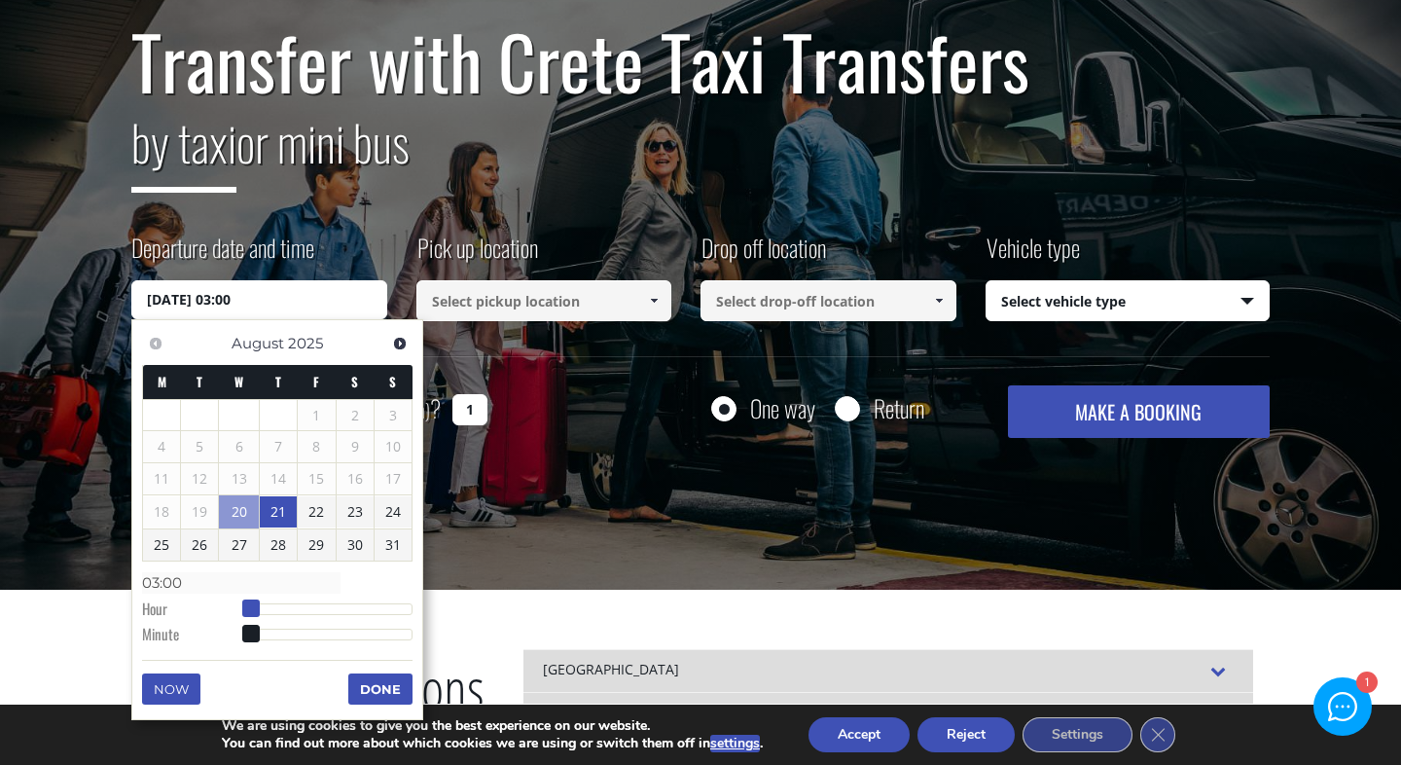
type input "[DATE] 04:00"
type input "04:00"
type input "[DATE] 05:00"
type input "05:00"
type input "[DATE] 06:00"
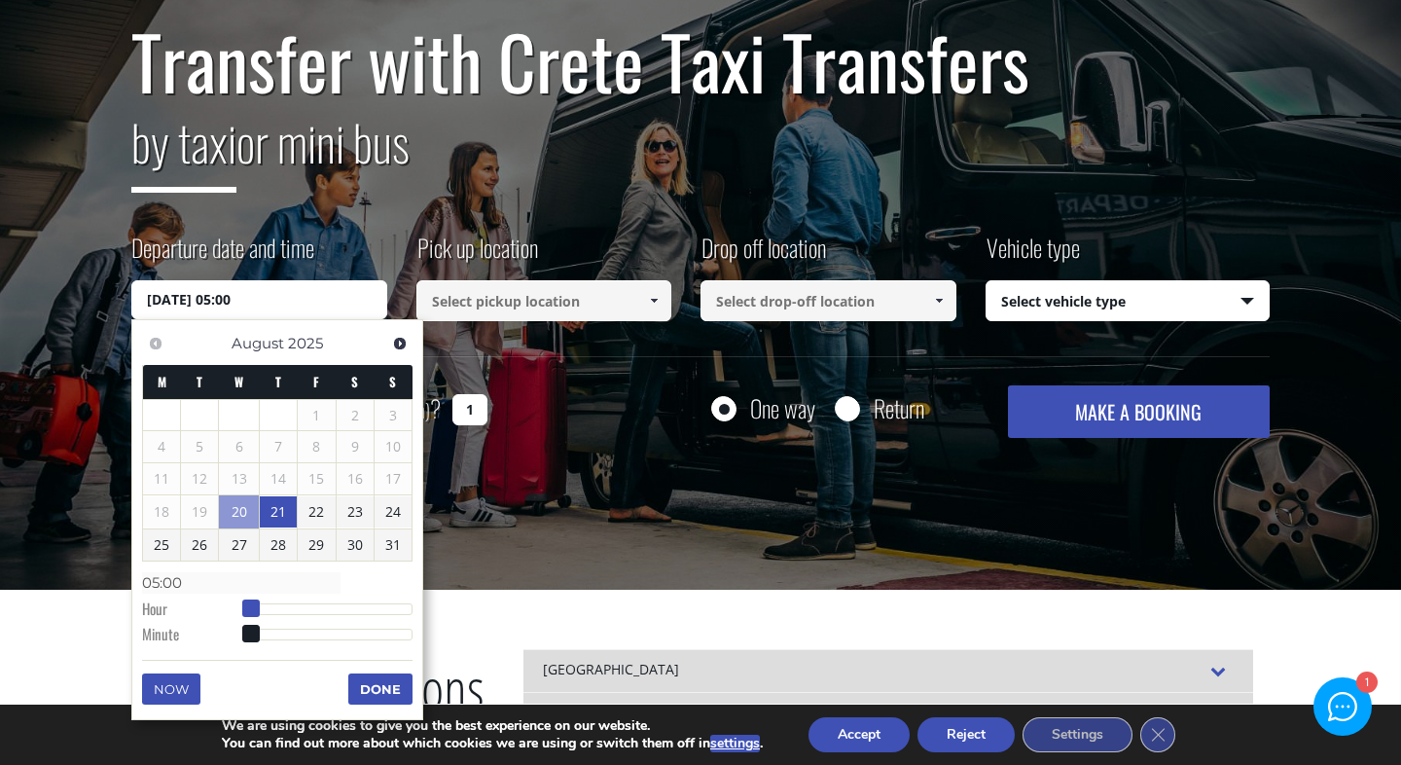
type input "06:00"
type input "[DATE] 07:00"
type input "07:00"
type input "[DATE] 08:00"
type input "08:00"
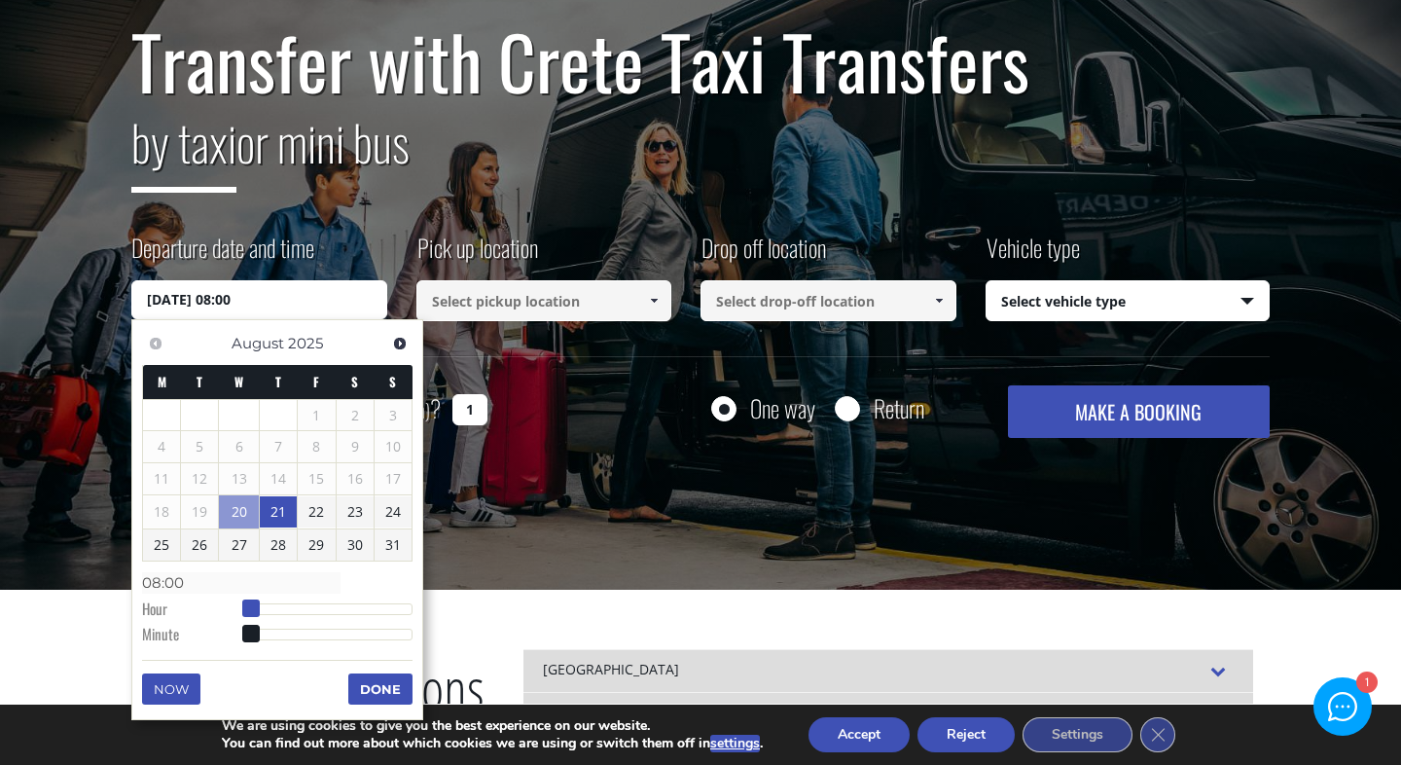
type input "[DATE] 09:00"
type input "09:00"
type input "[DATE] 10:00"
type input "10:00"
type input "[DATE] 11:00"
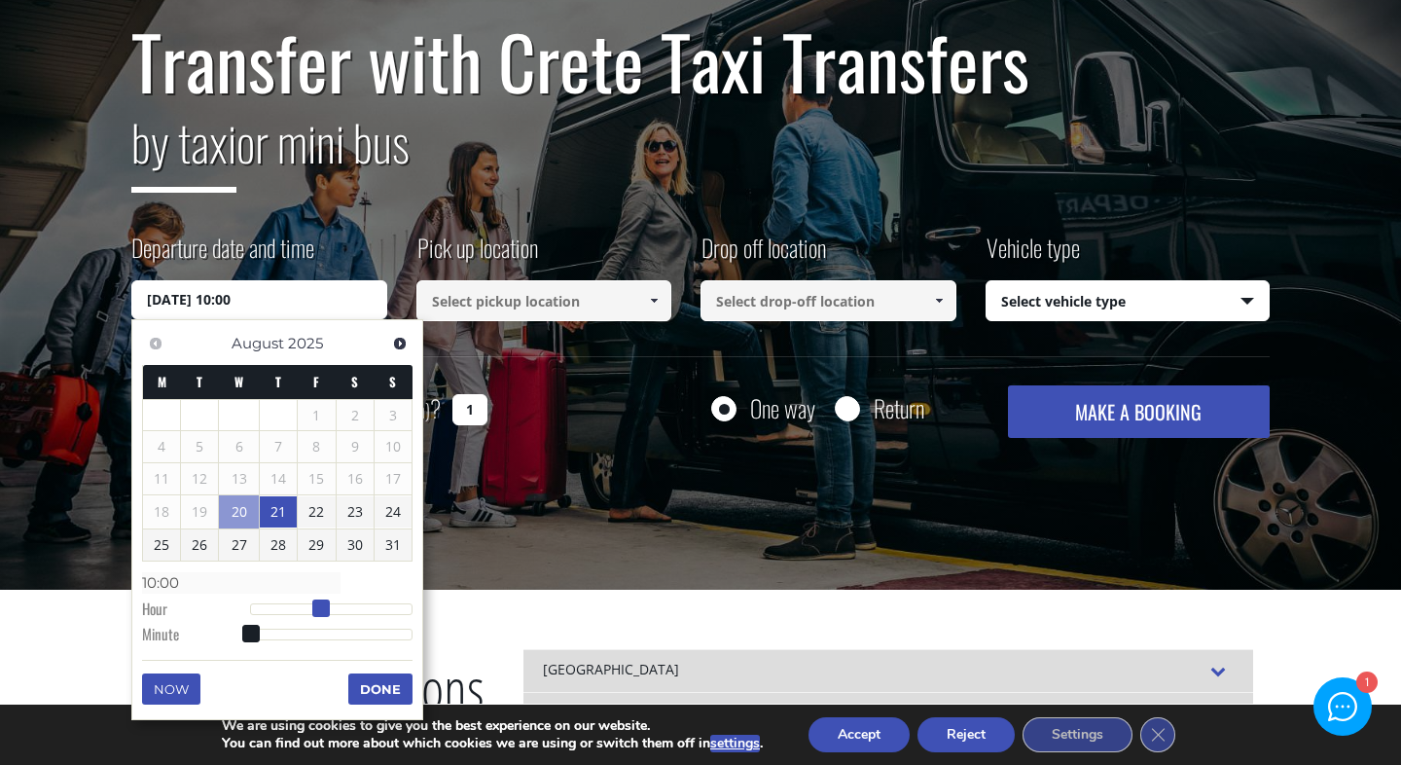
type input "11:00"
type input "[DATE] 12:00"
type input "12:00"
type input "[DATE] 13:00"
type input "13:00"
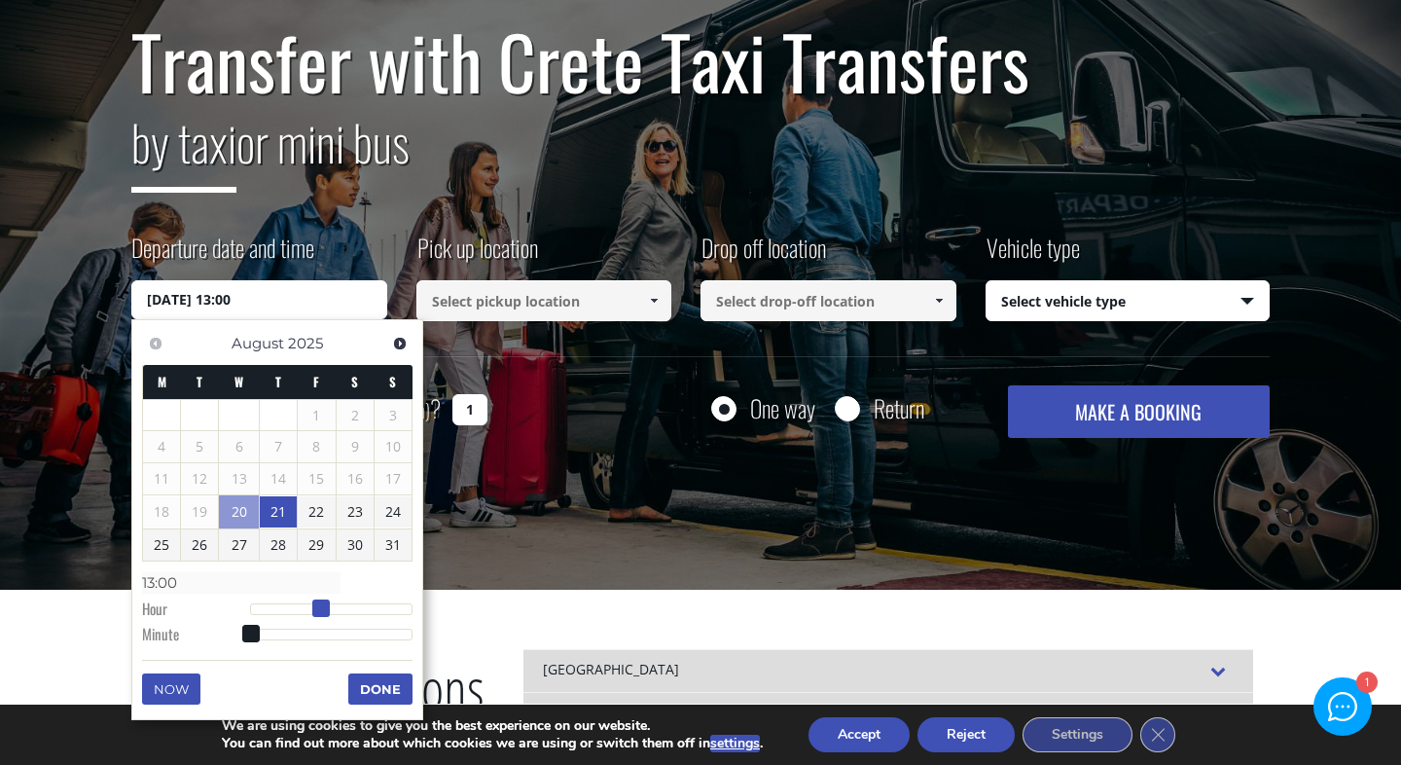
type input "[DATE] 14:00"
type input "14:00"
type input "[DATE] 16:00"
type input "16:00"
type input "[DATE] 17:00"
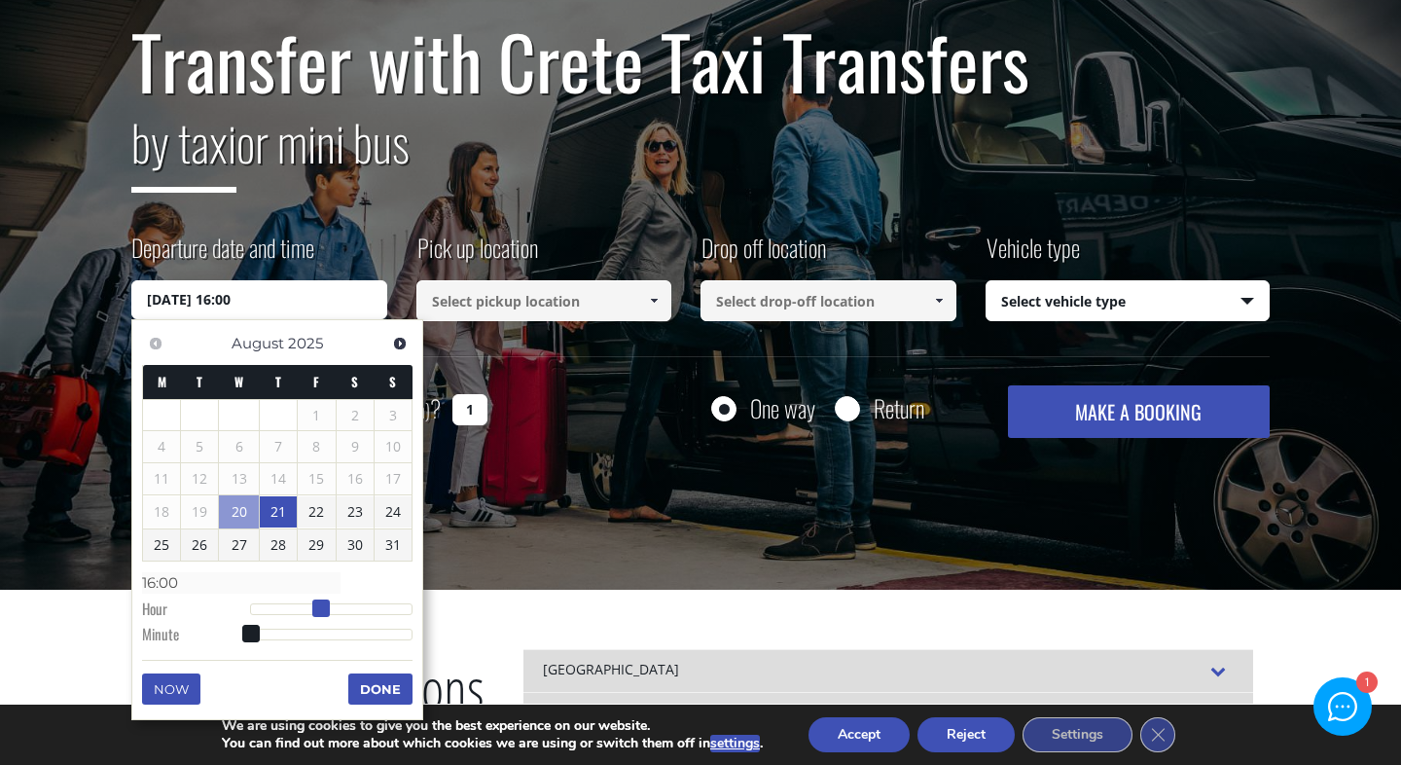
type input "17:00"
type input "[DATE] 19:00"
type input "19:00"
type input "[DATE] 21:00"
type input "21:00"
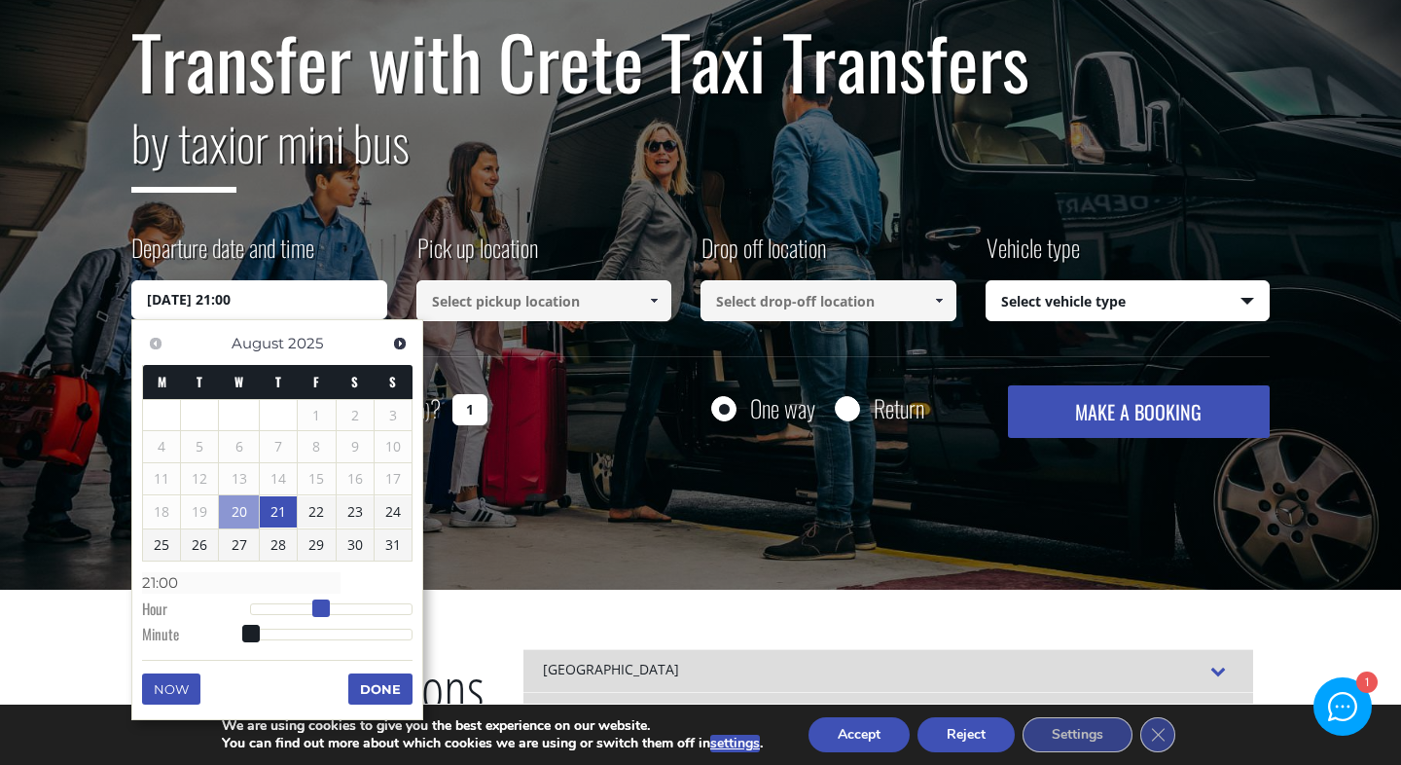
type input "[DATE] 22:00"
type input "22:00"
type input "[DATE] 23:00"
type input "23:00"
type input "[DATE] 22:00"
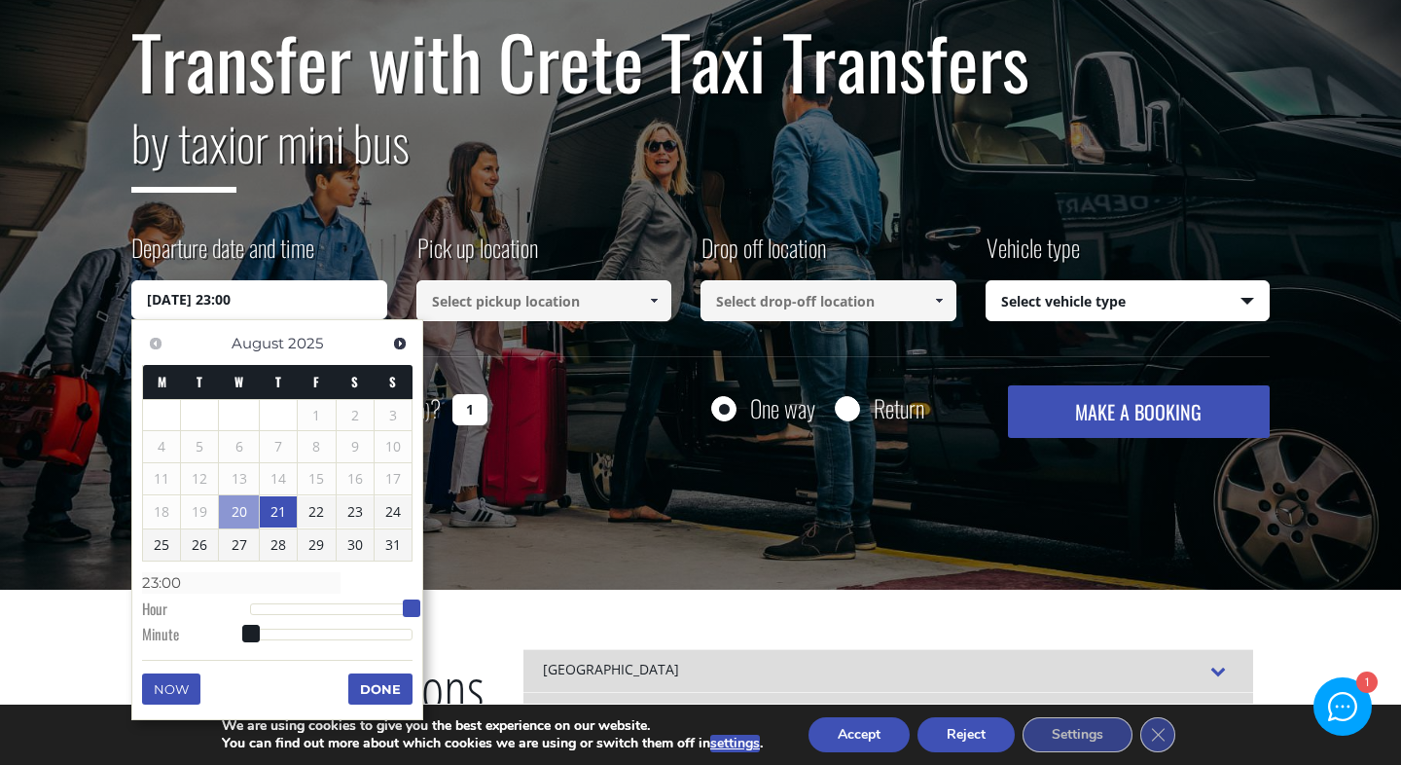
type input "22:00"
type input "[DATE] 21:00"
type input "21:00"
type input "[DATE] 20:00"
type input "20:00"
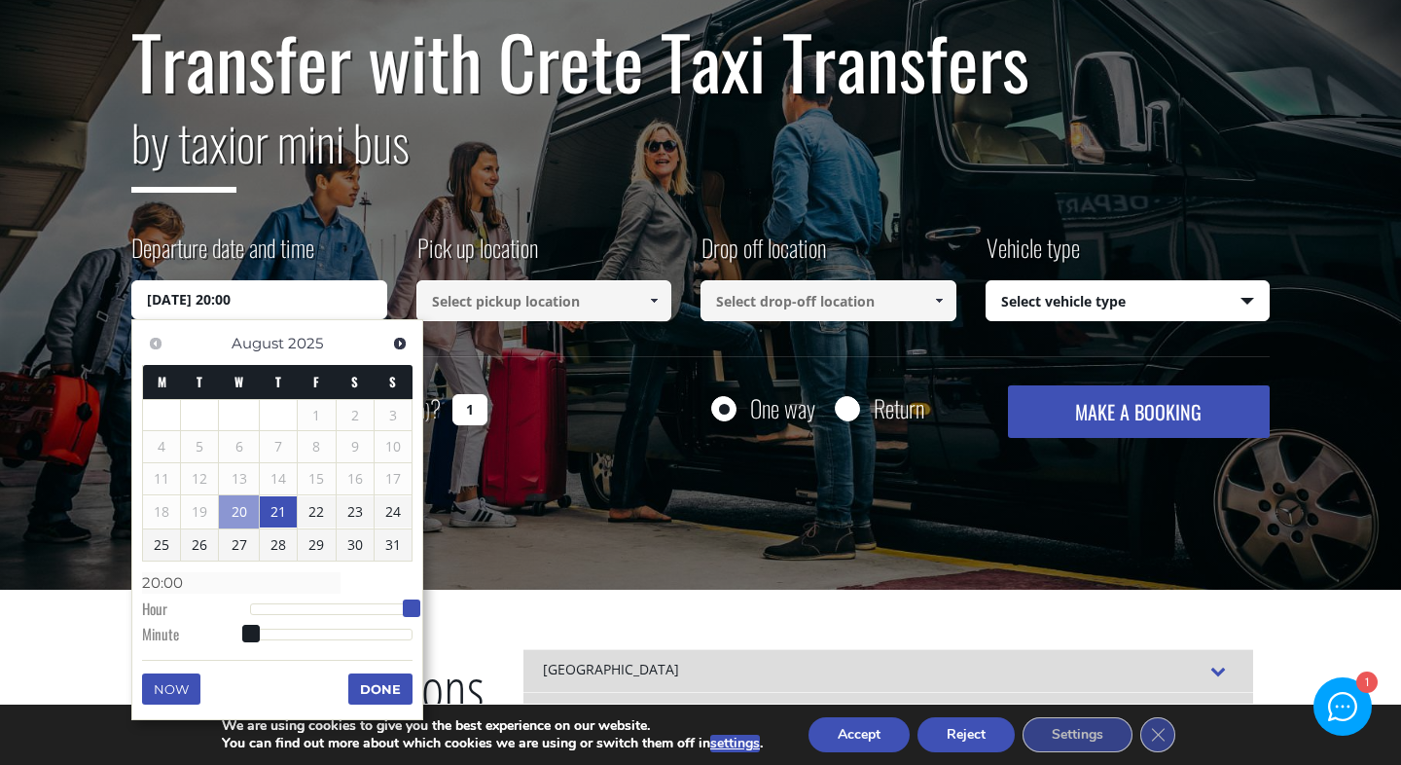
type input "[DATE] 19:00"
type input "19:00"
type input "[DATE] 18:00"
type input "18:00"
type input "[DATE] 17:00"
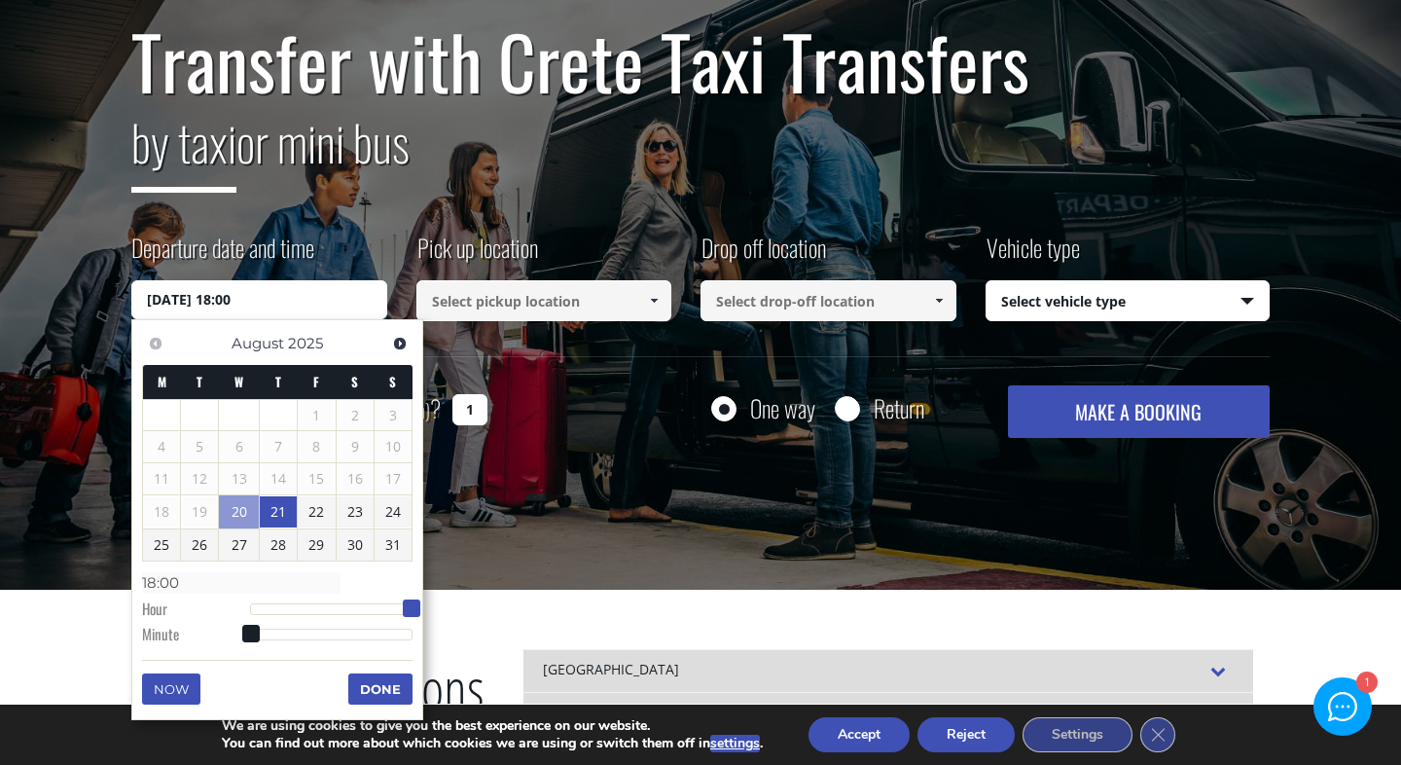
type input "17:00"
type input "[DATE] 16:00"
type input "16:00"
type input "[DATE] 15:00"
type input "15:00"
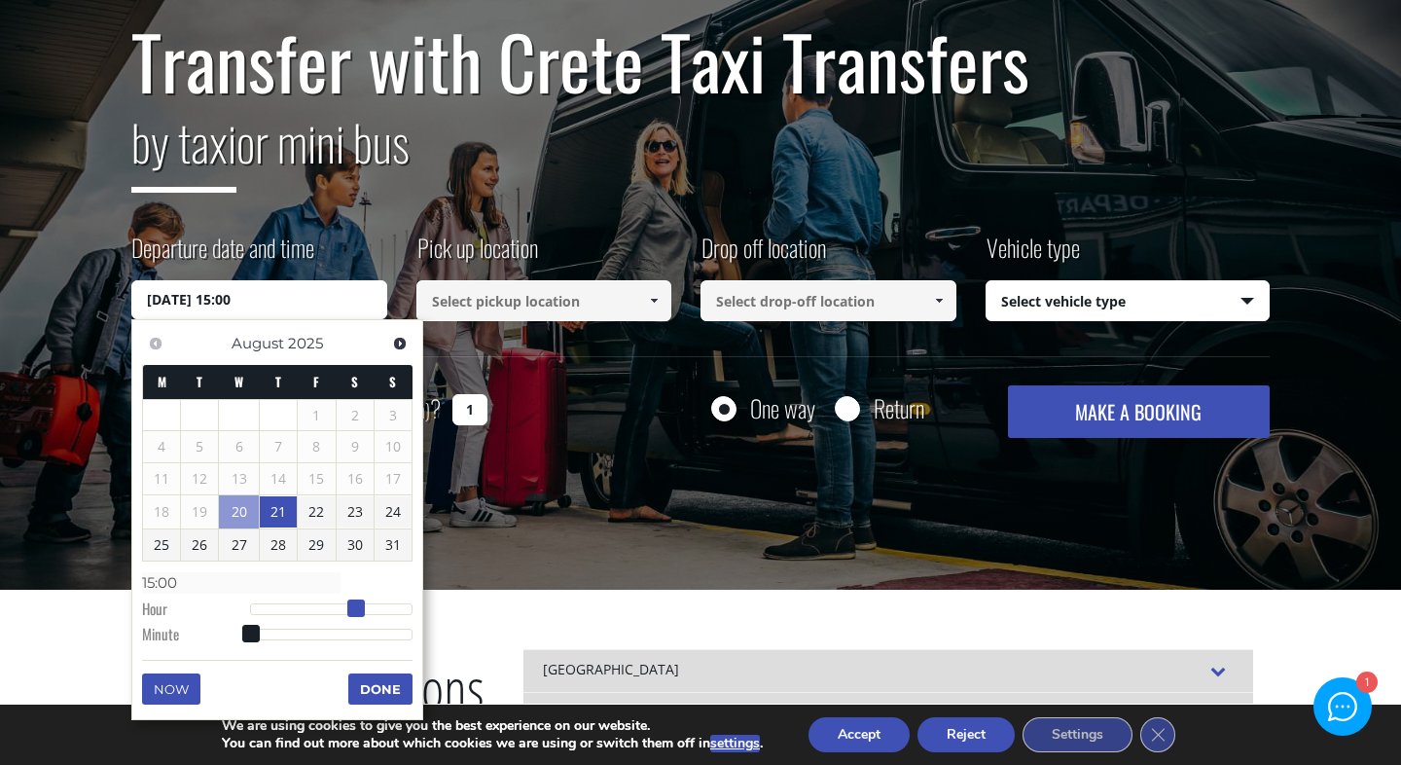
type input "[DATE] 14:00"
type input "14:00"
type input "[DATE] 13:00"
type input "13:00"
type input "[DATE] 12:00"
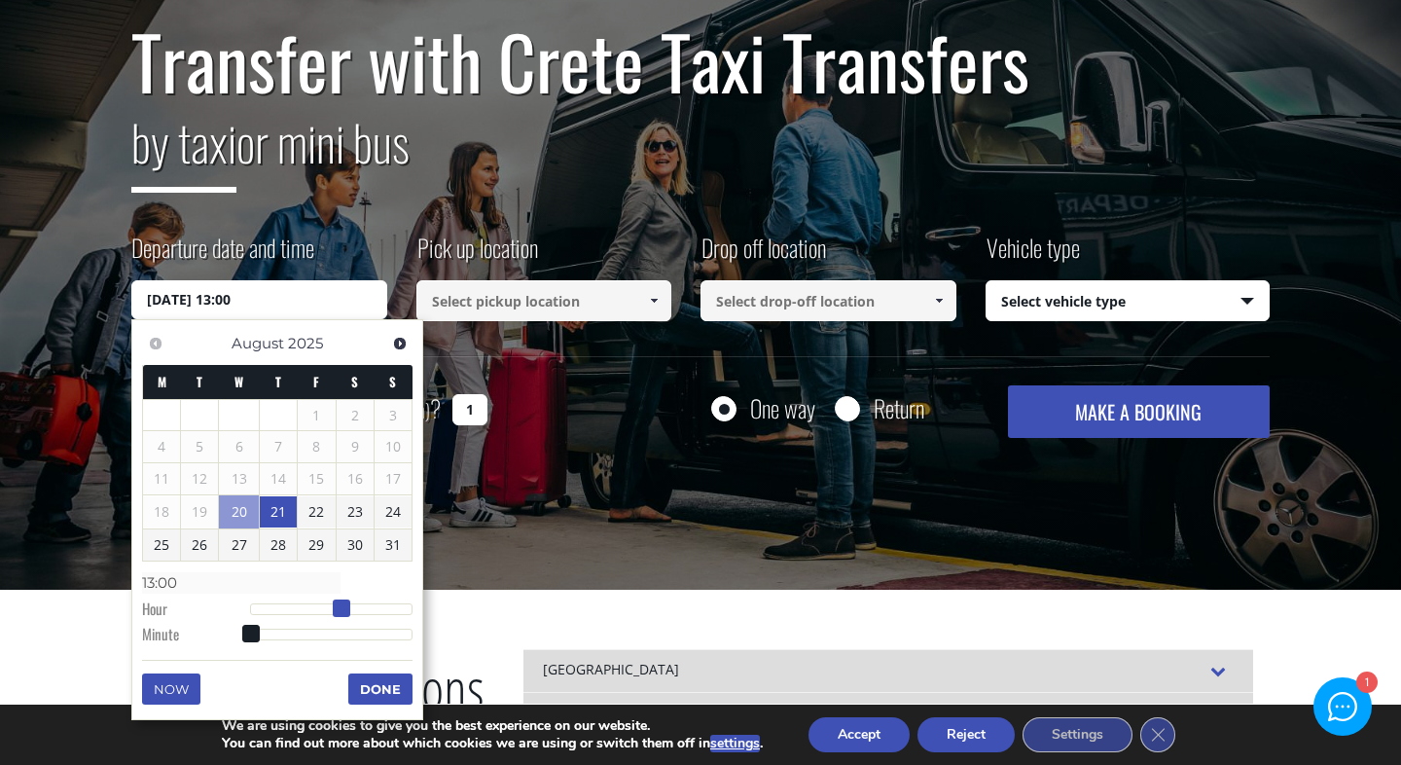
type input "12:00"
drag, startPoint x: 247, startPoint y: 604, endPoint x: 332, endPoint y: 604, distance: 84.6
click at [332, 604] on span at bounding box center [335, 608] width 18 height 18
drag, startPoint x: 241, startPoint y: 636, endPoint x: 292, endPoint y: 637, distance: 50.6
click at [293, 637] on dl "Time 12:00 Hour Minute Second Millisecond Microsecond Time Zone -1200 -1100 -10…" at bounding box center [277, 607] width 270 height 83
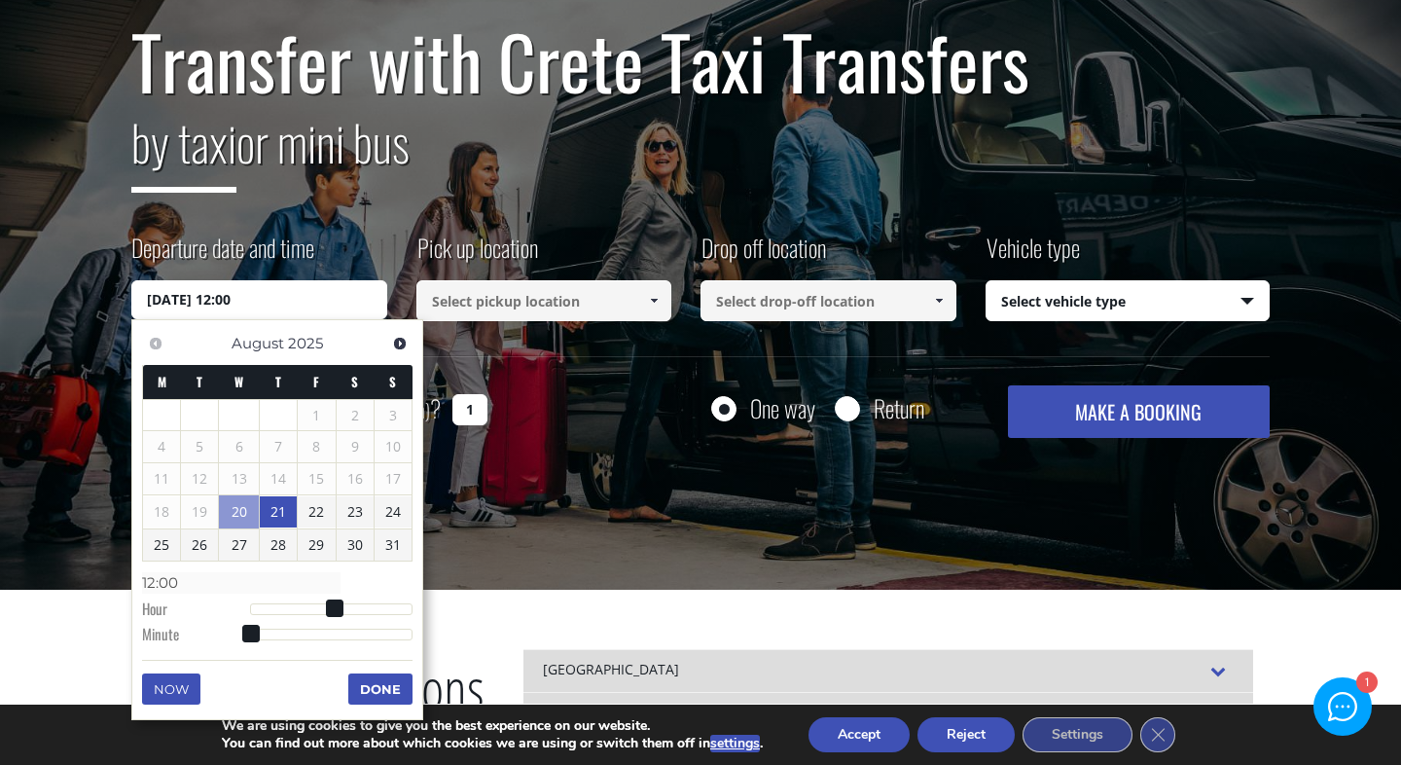
type input "[DATE] 12:01"
type input "12:01"
type input "[DATE] 12:02"
type input "12:02"
type input "[DATE] 12:03"
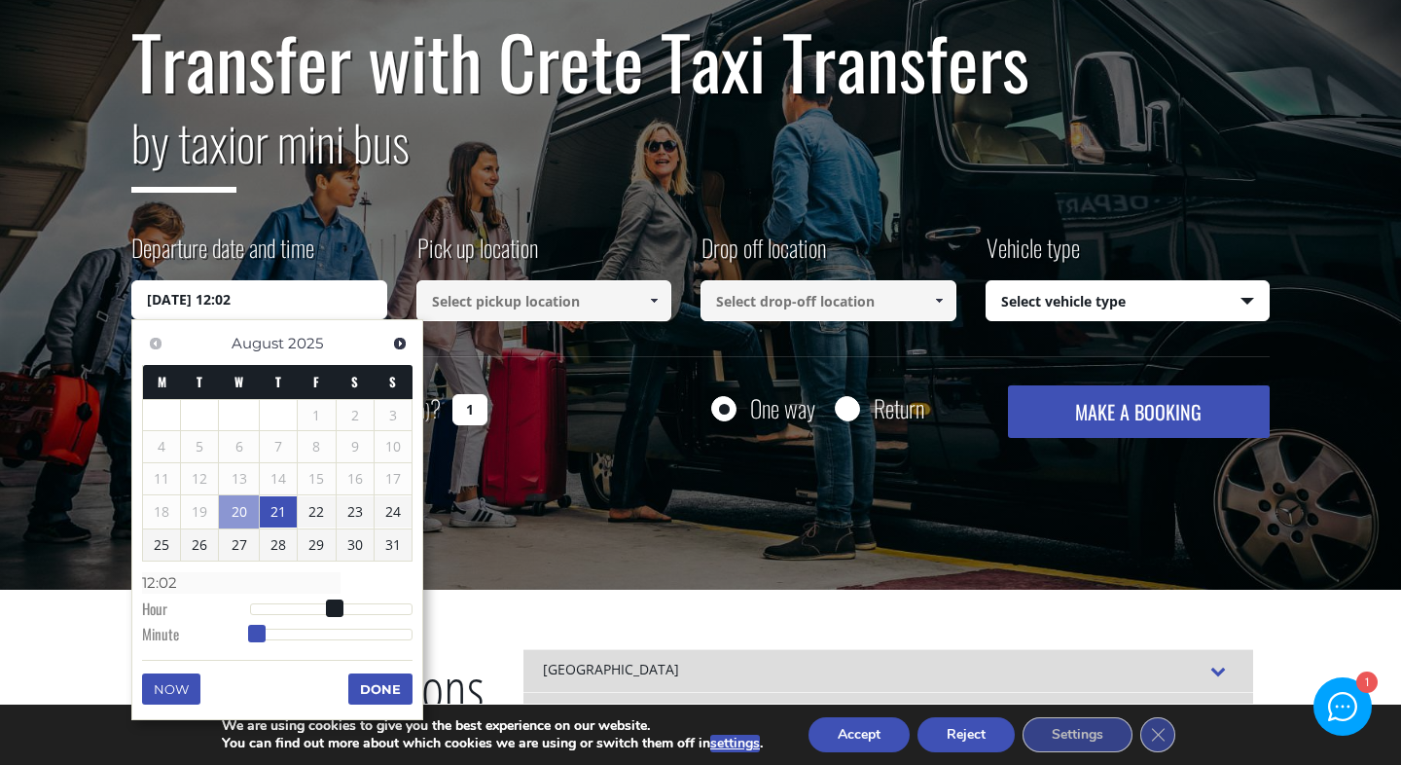
type input "12:03"
type input "[DATE] 12:05"
type input "12:05"
type input "[DATE] 12:06"
type input "12:06"
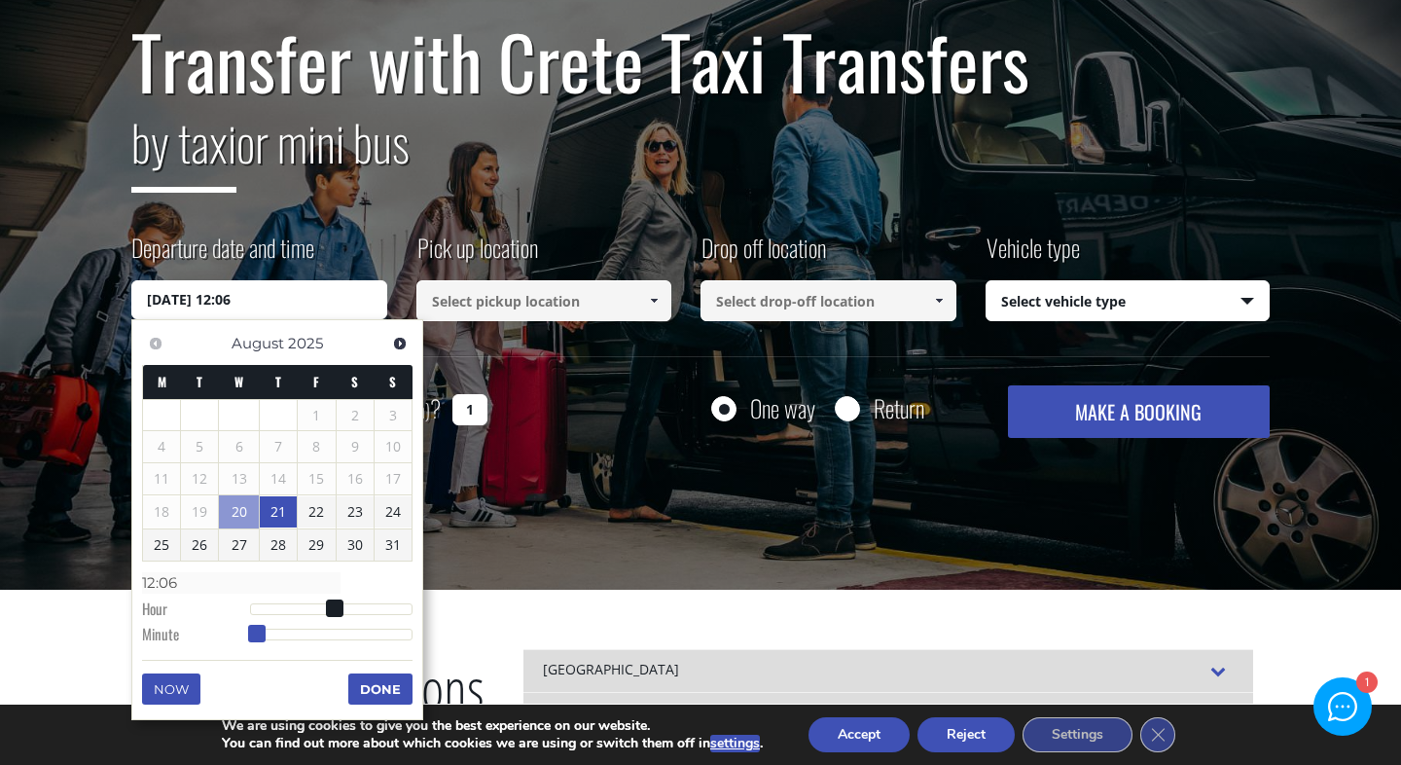
type input "[DATE] 12:08"
type input "12:08"
type input "[DATE] 12:09"
type input "12:09"
type input "[DATE] 12:10"
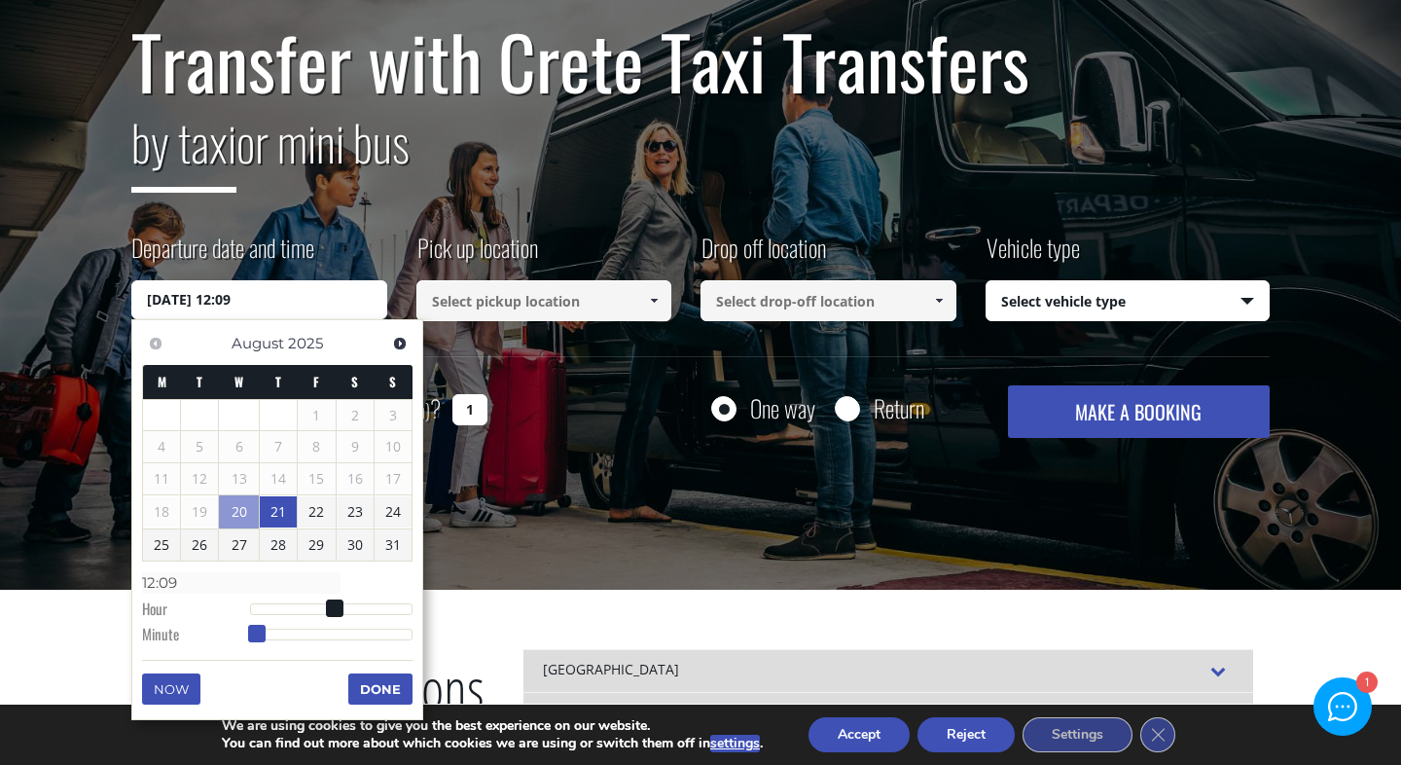
type input "12:10"
type input "[DATE] 12:12"
type input "12:12"
type input "[DATE] 12:13"
type input "12:13"
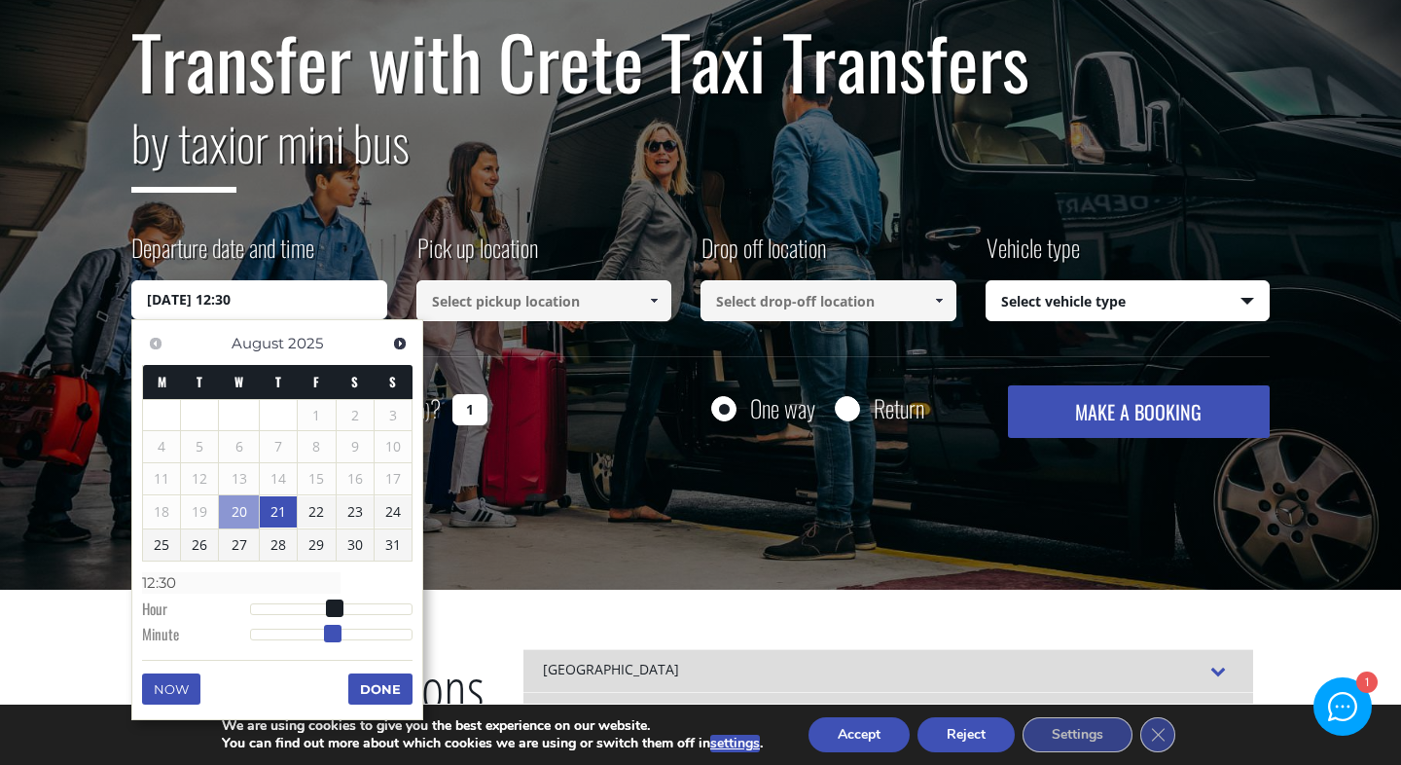
drag, startPoint x: 253, startPoint y: 627, endPoint x: 335, endPoint y: 626, distance: 81.7
click at [335, 626] on span at bounding box center [333, 634] width 18 height 18
click at [378, 690] on button "Done" at bounding box center [380, 688] width 64 height 31
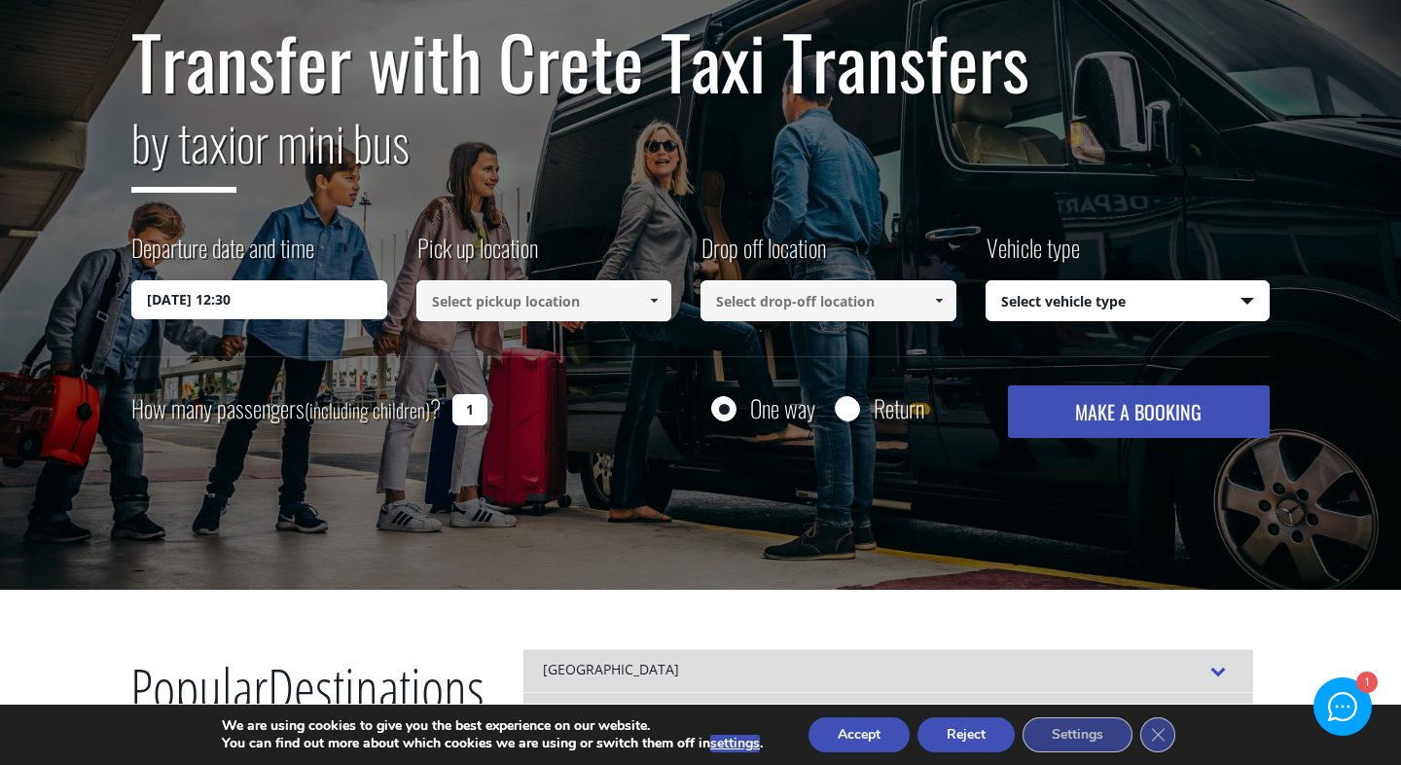
click at [550, 298] on input at bounding box center [544, 300] width 256 height 41
click at [611, 303] on input at bounding box center [544, 300] width 256 height 41
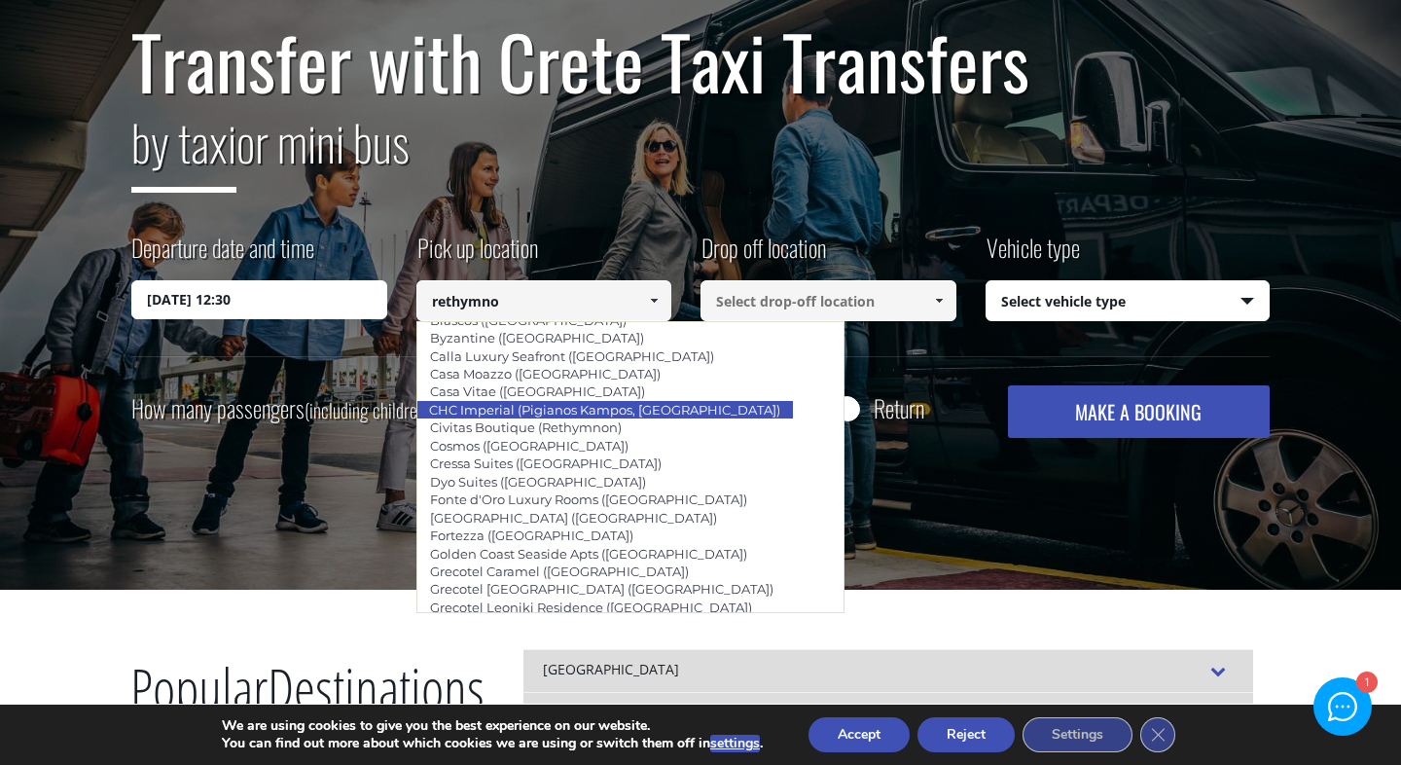
scroll to position [538, 0]
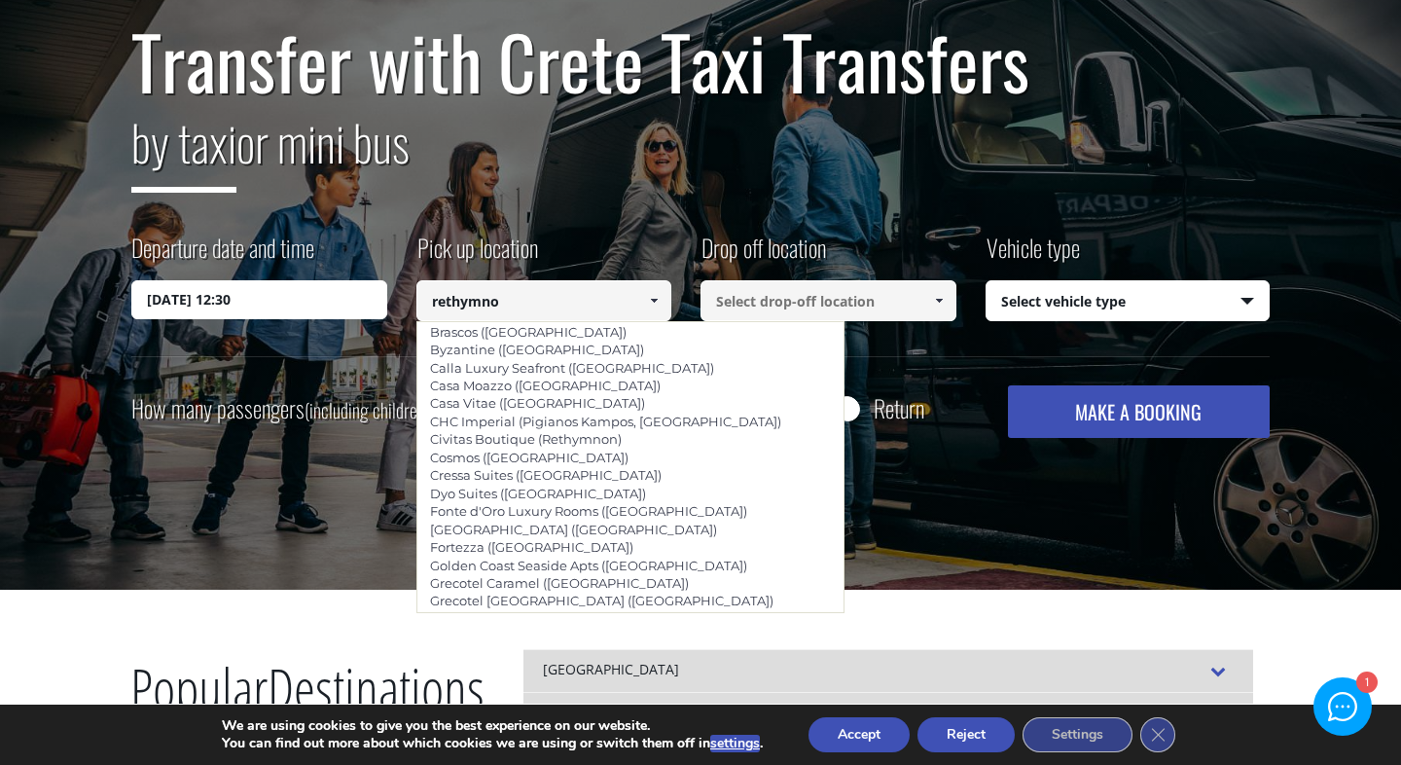
click at [498, 282] on input "rethymno" at bounding box center [544, 300] width 256 height 41
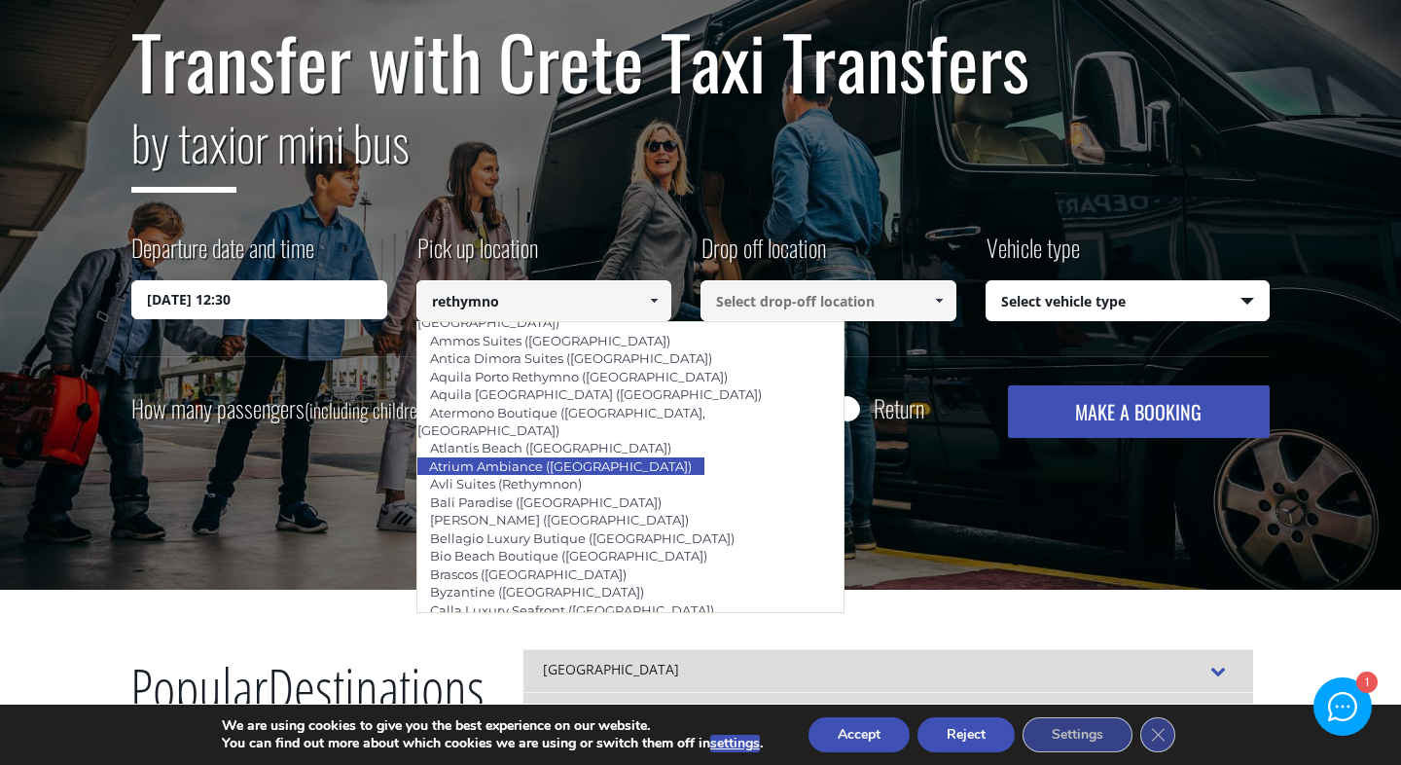
scroll to position [287, 0]
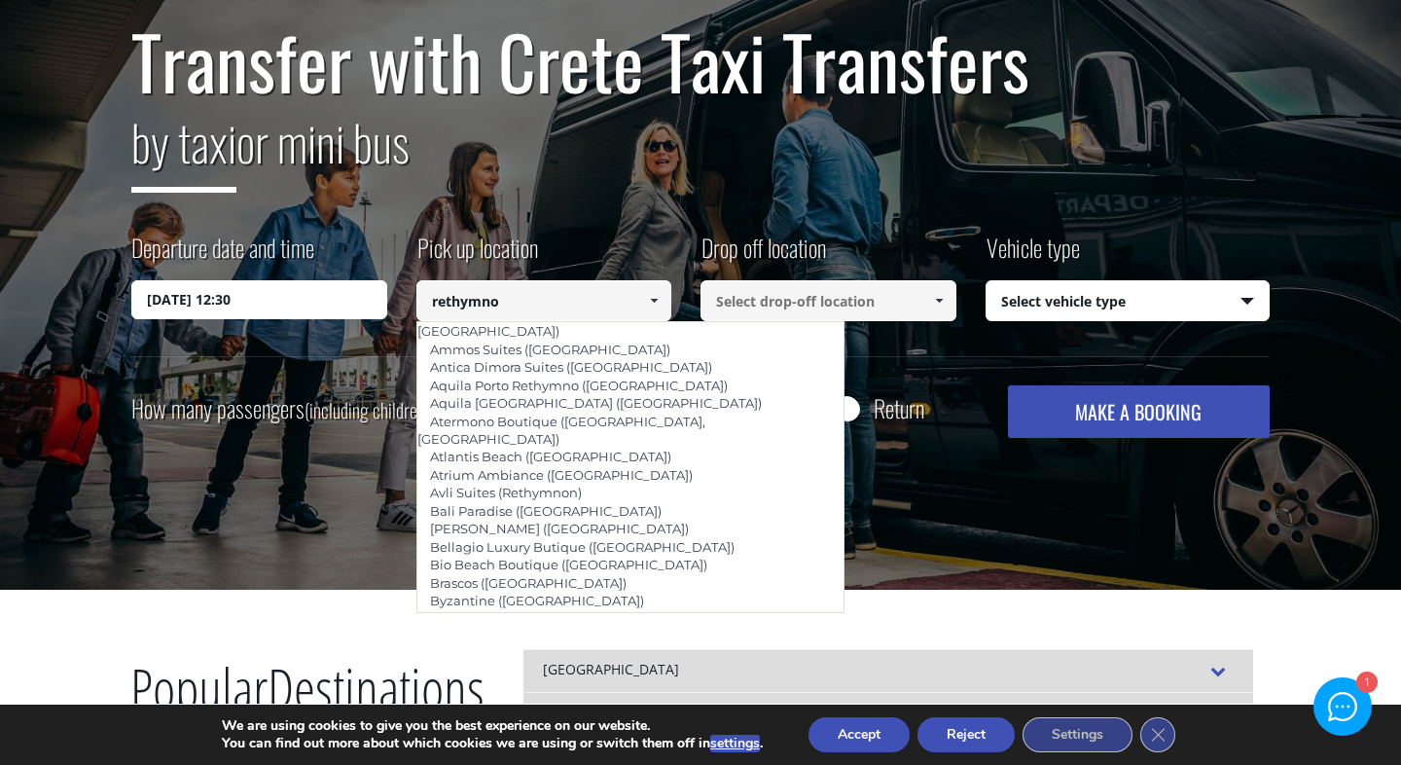
click at [769, 304] on input at bounding box center [828, 300] width 256 height 41
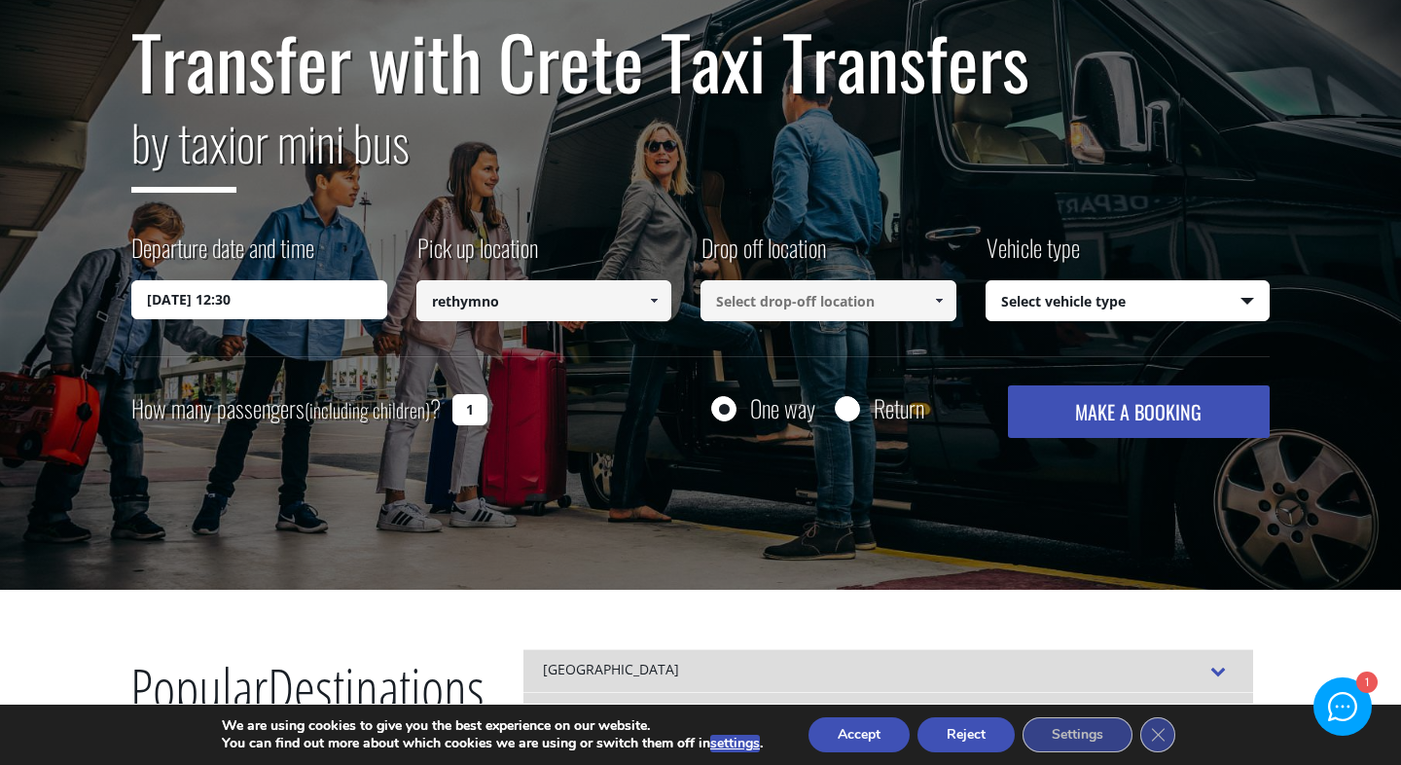
click at [775, 304] on input at bounding box center [828, 300] width 256 height 41
click at [878, 295] on input at bounding box center [828, 300] width 256 height 41
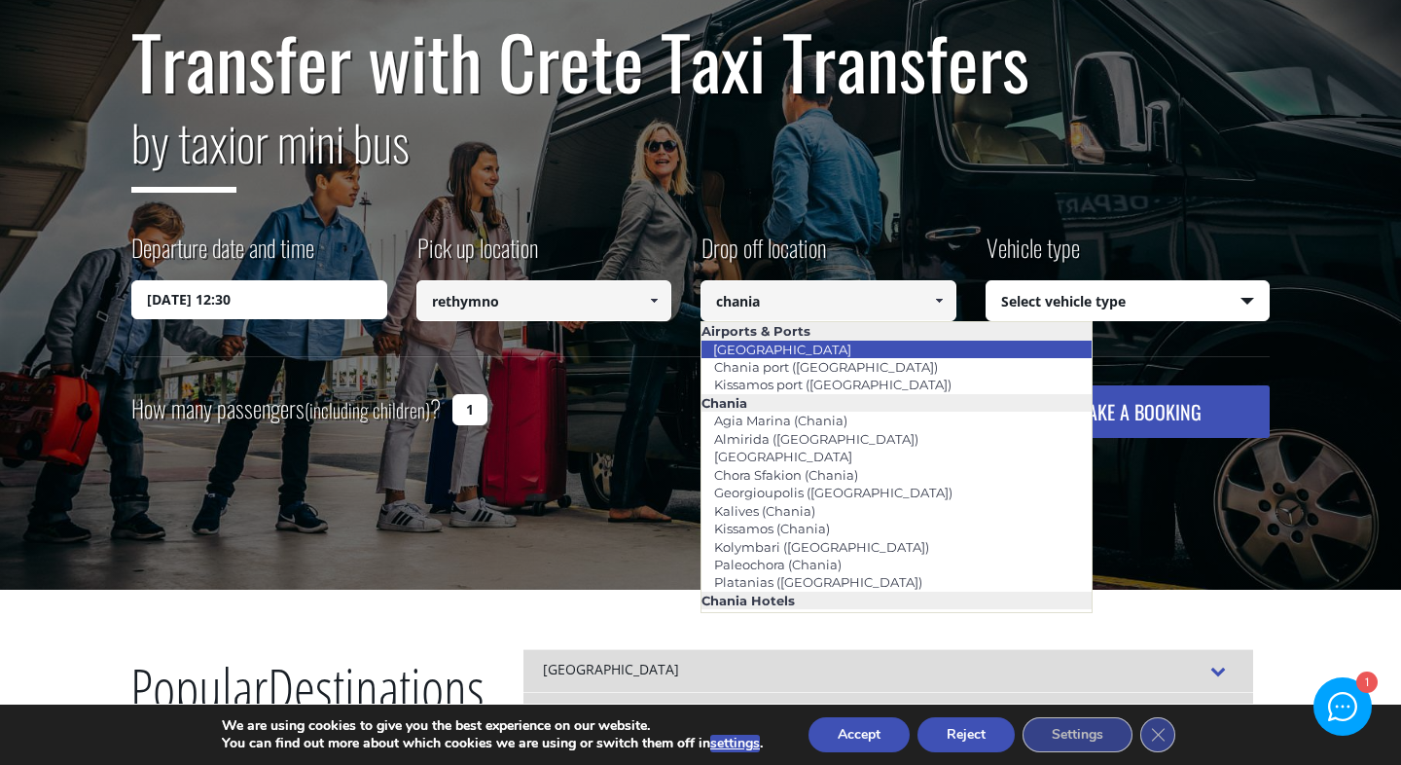
click at [854, 351] on li "[GEOGRAPHIC_DATA]" at bounding box center [896, 350] width 390 height 18
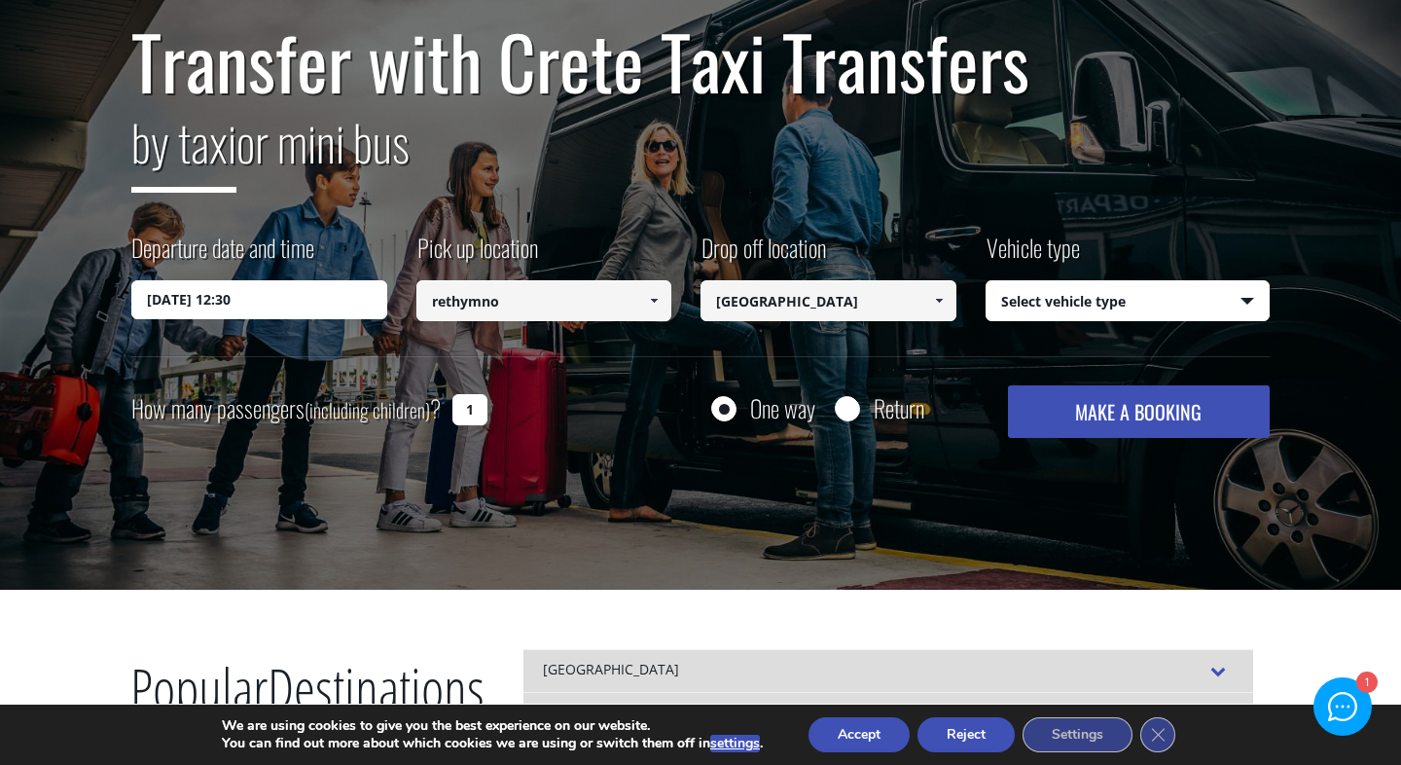
click at [610, 307] on input "rethymno" at bounding box center [544, 300] width 256 height 41
click at [659, 297] on span at bounding box center [654, 301] width 16 height 16
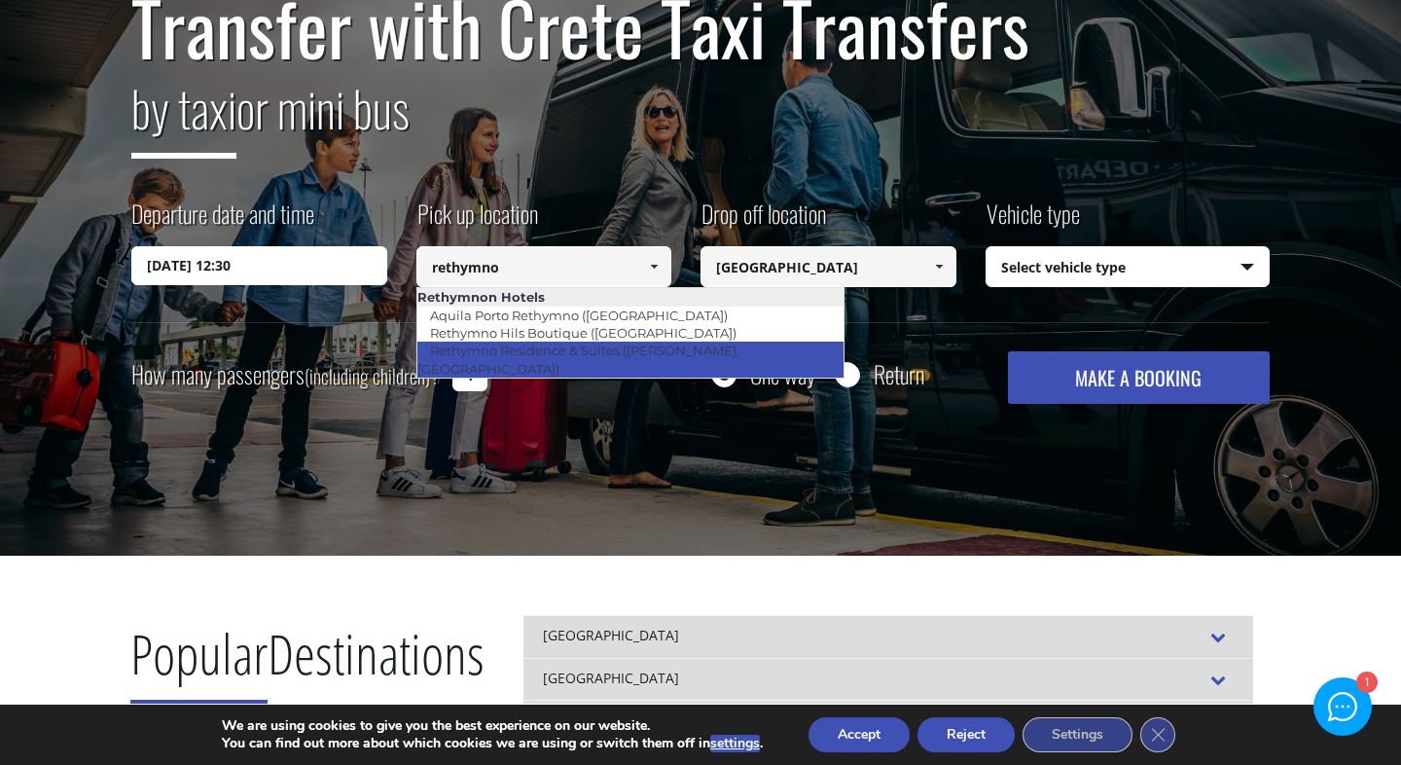
scroll to position [192, 0]
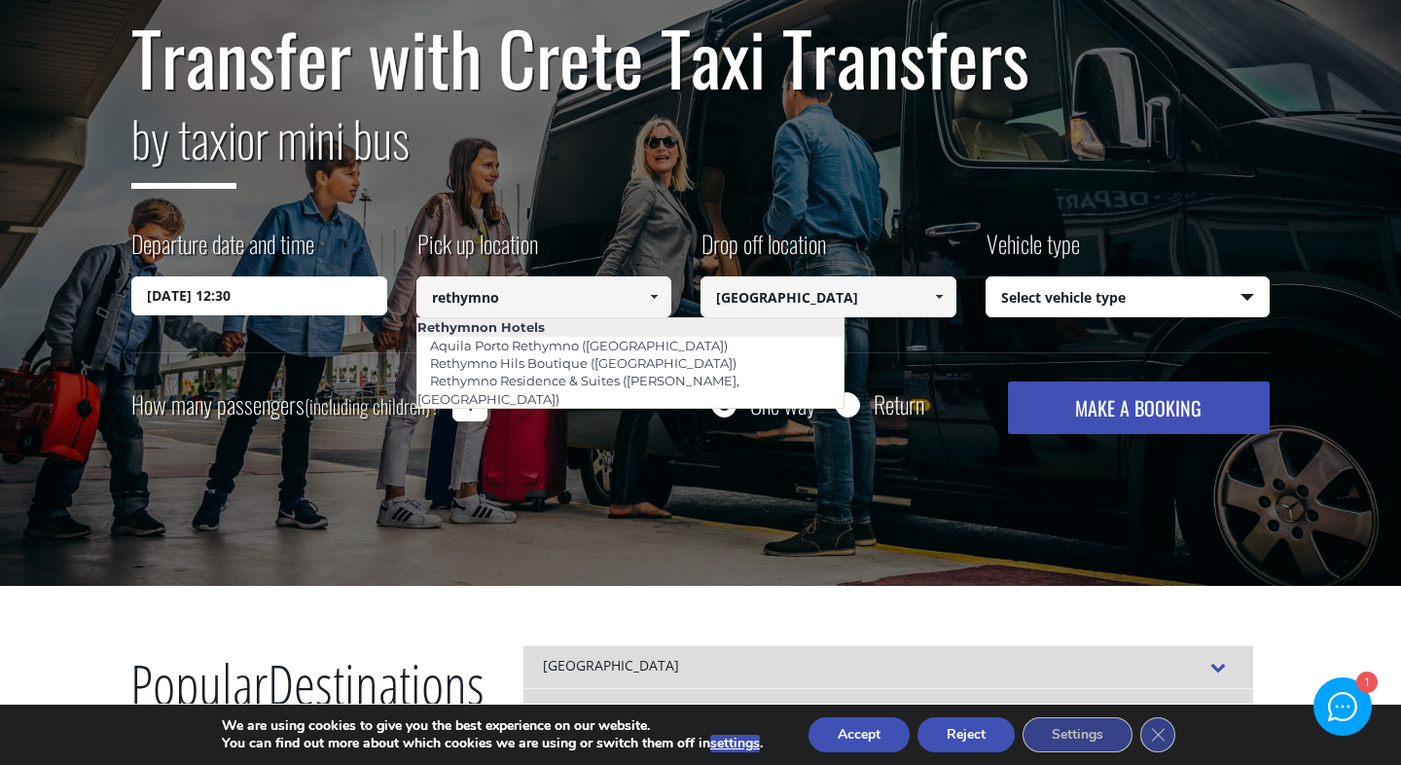
click at [646, 304] on span at bounding box center [654, 297] width 16 height 16
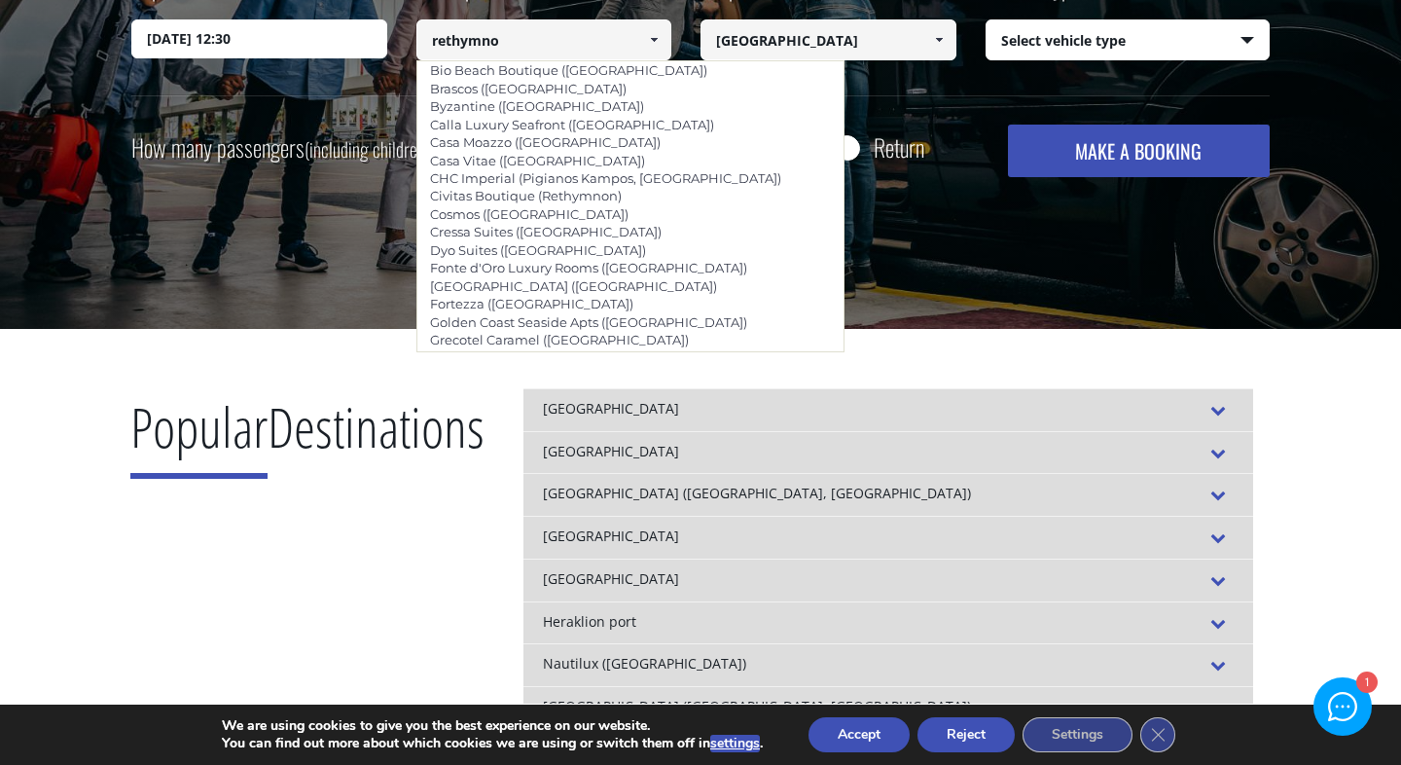
scroll to position [3739, 0]
click at [610, 752] on link "[GEOGRAPHIC_DATA] ([GEOGRAPHIC_DATA], [GEOGRAPHIC_DATA])" at bounding box center [565, 774] width 299 height 45
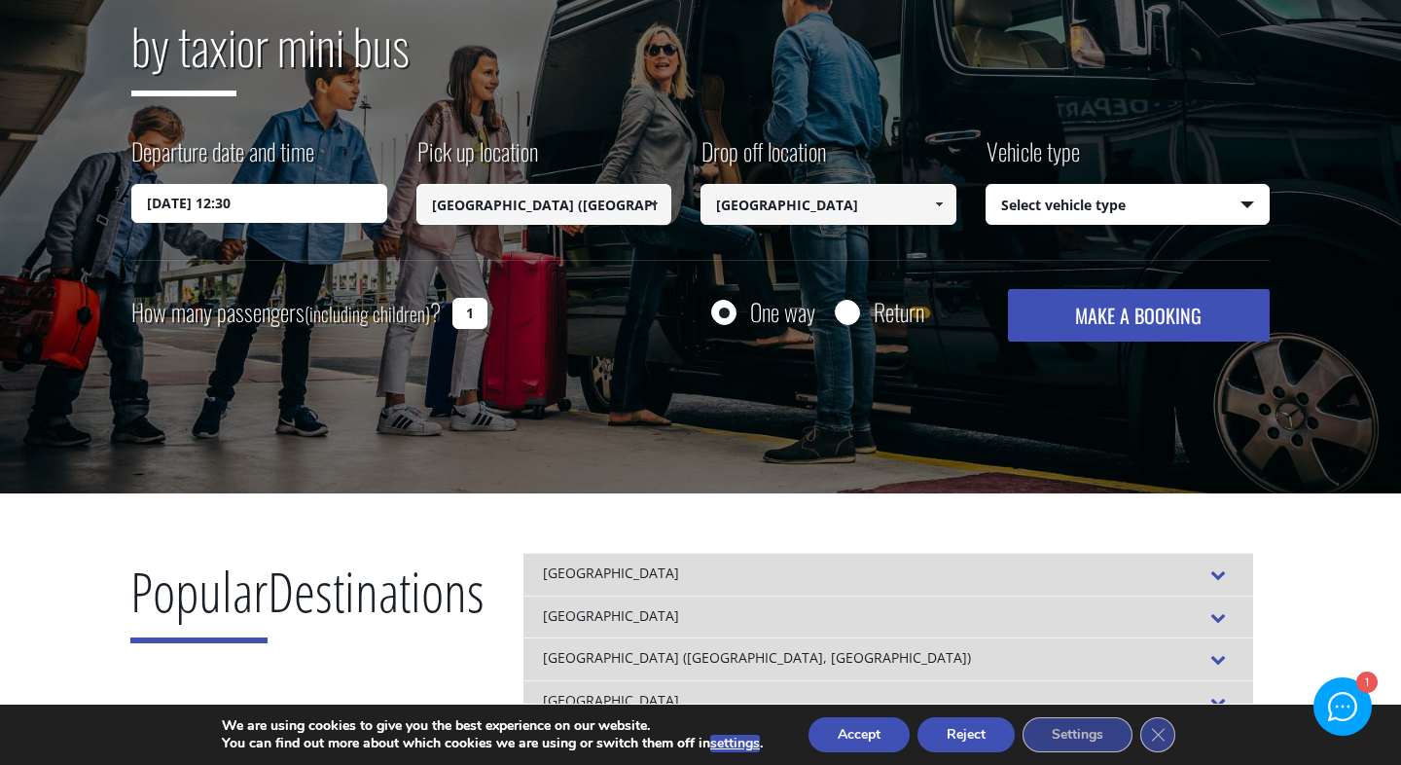
scroll to position [255, 0]
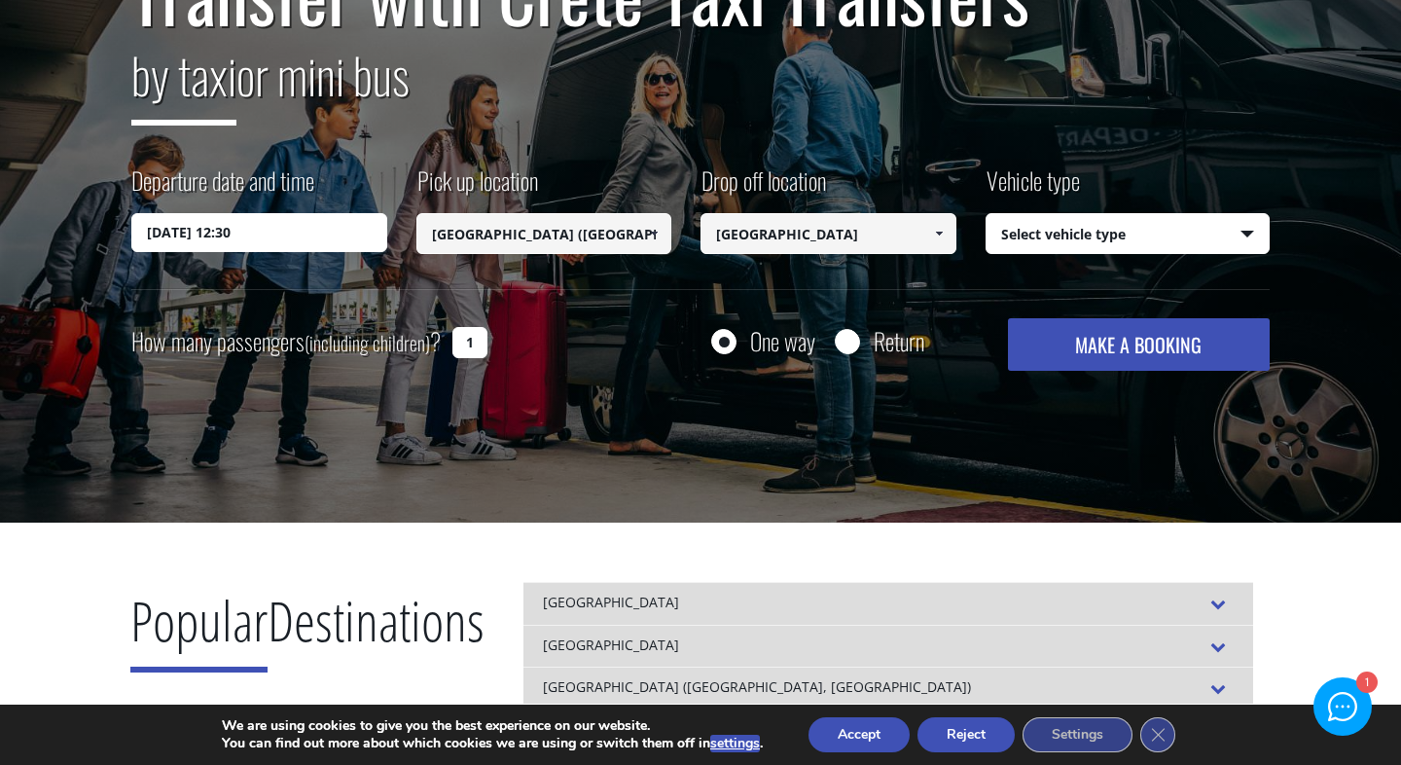
click at [1038, 235] on select "Select vehicle type Taxi (4 passengers) Mercedes E Class Mini Van (7 passengers…" at bounding box center [1127, 234] width 283 height 41
click at [1109, 358] on button "MAKE A BOOKING" at bounding box center [1139, 344] width 262 height 53
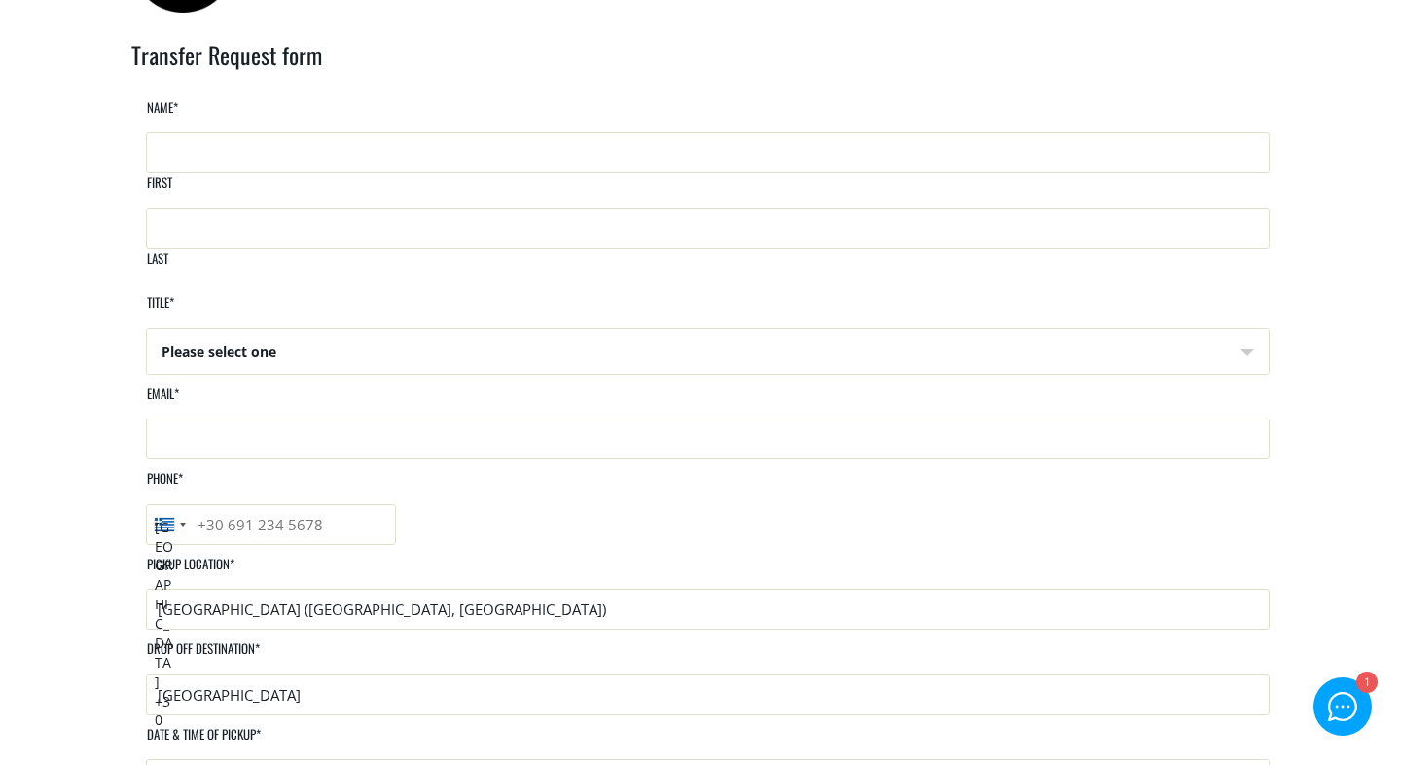
scroll to position [97, 0]
click at [427, 166] on input "First" at bounding box center [708, 150] width 1124 height 41
type input "Darryl"
type input "Corley"
type input "darrylcorley@hotmail.co.uk"
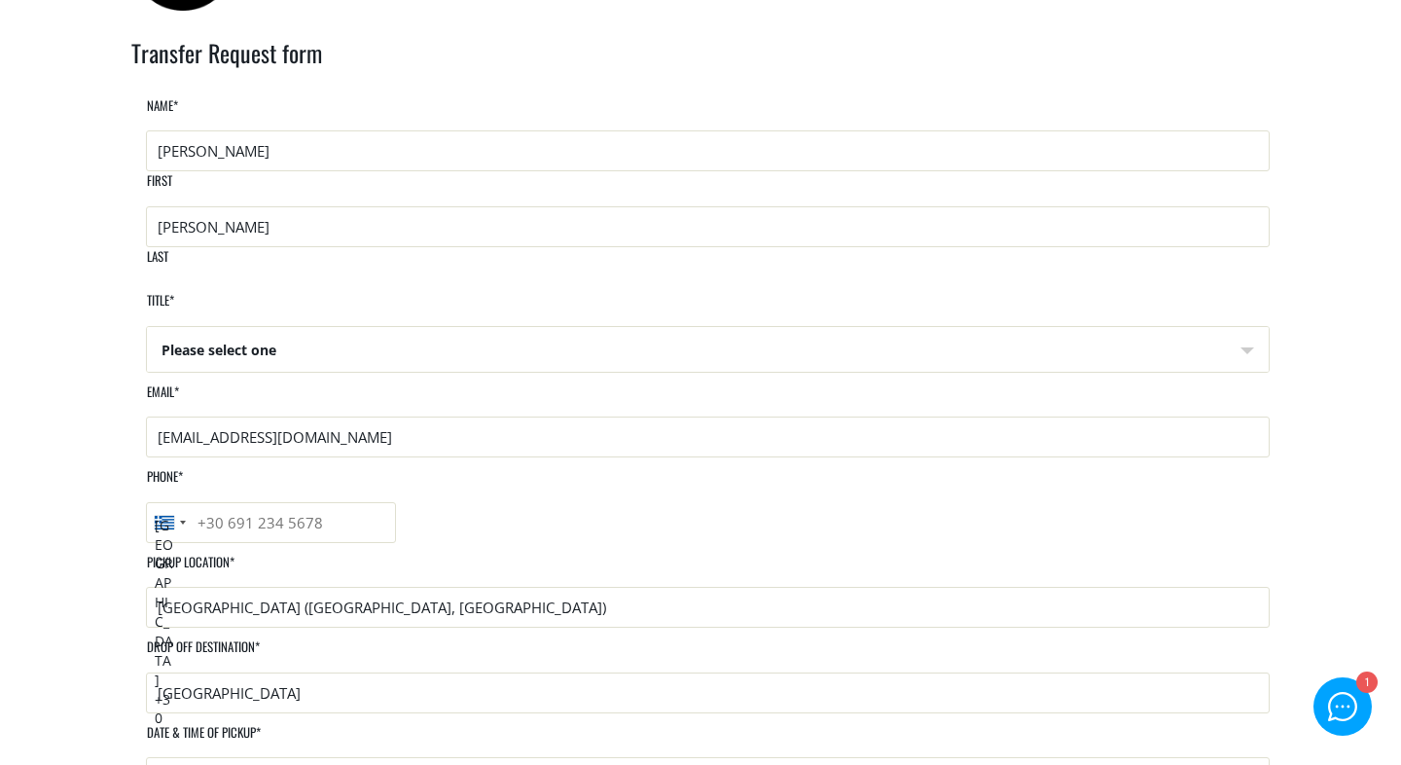
type input "07568550332"
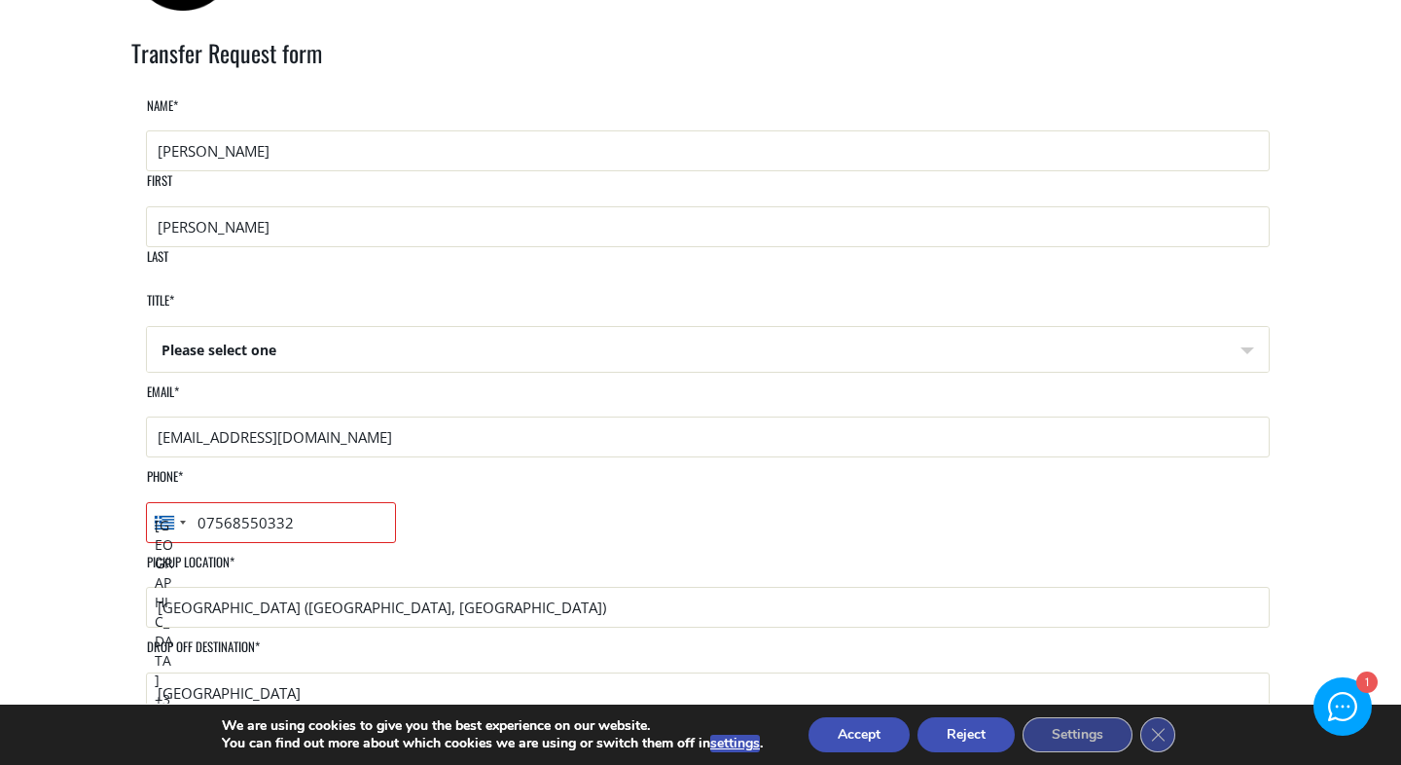
click at [618, 357] on li "Title * Please select one Please select one Mr Mrs" at bounding box center [700, 336] width 1138 height 90
click at [296, 327] on select "Please select one Mr Mrs" at bounding box center [708, 350] width 1122 height 47
select select "Mr"
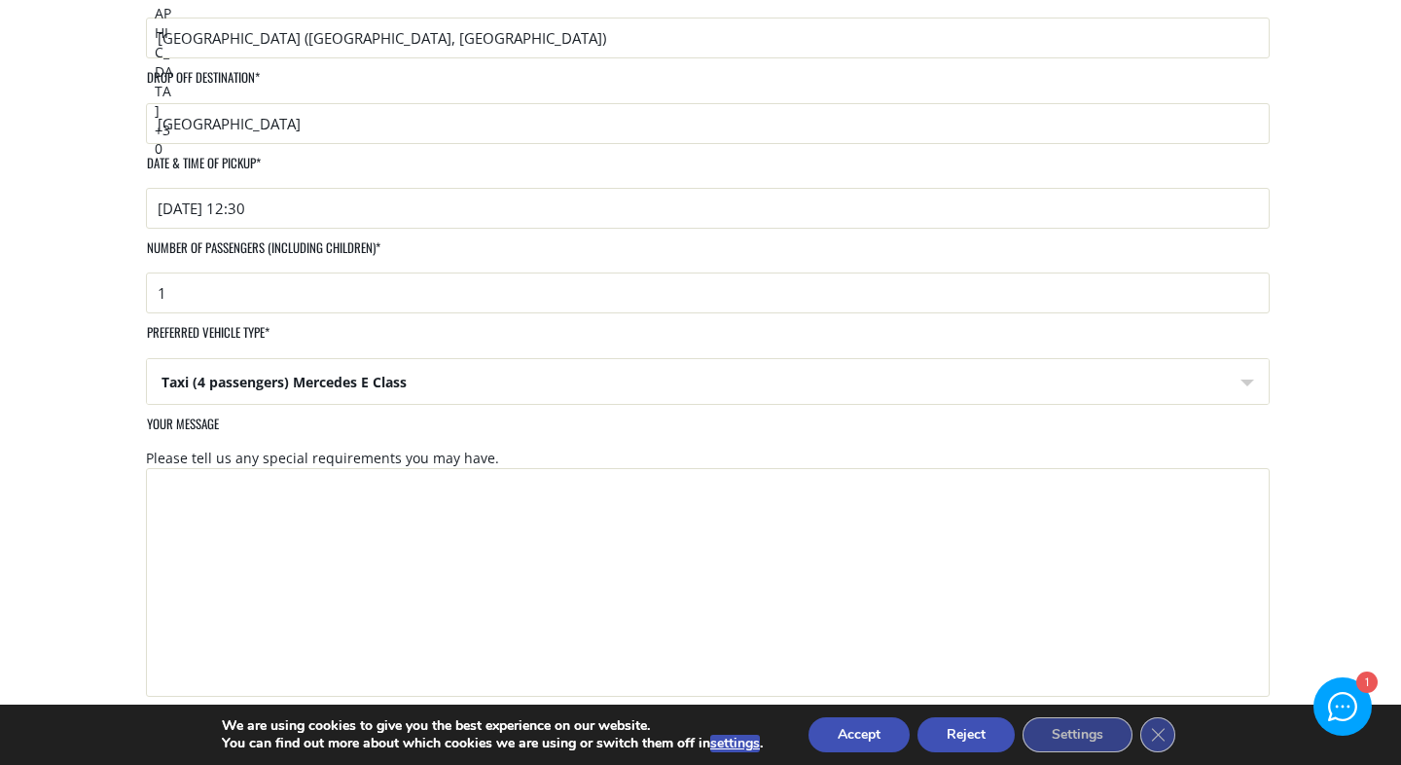
scroll to position [670, 0]
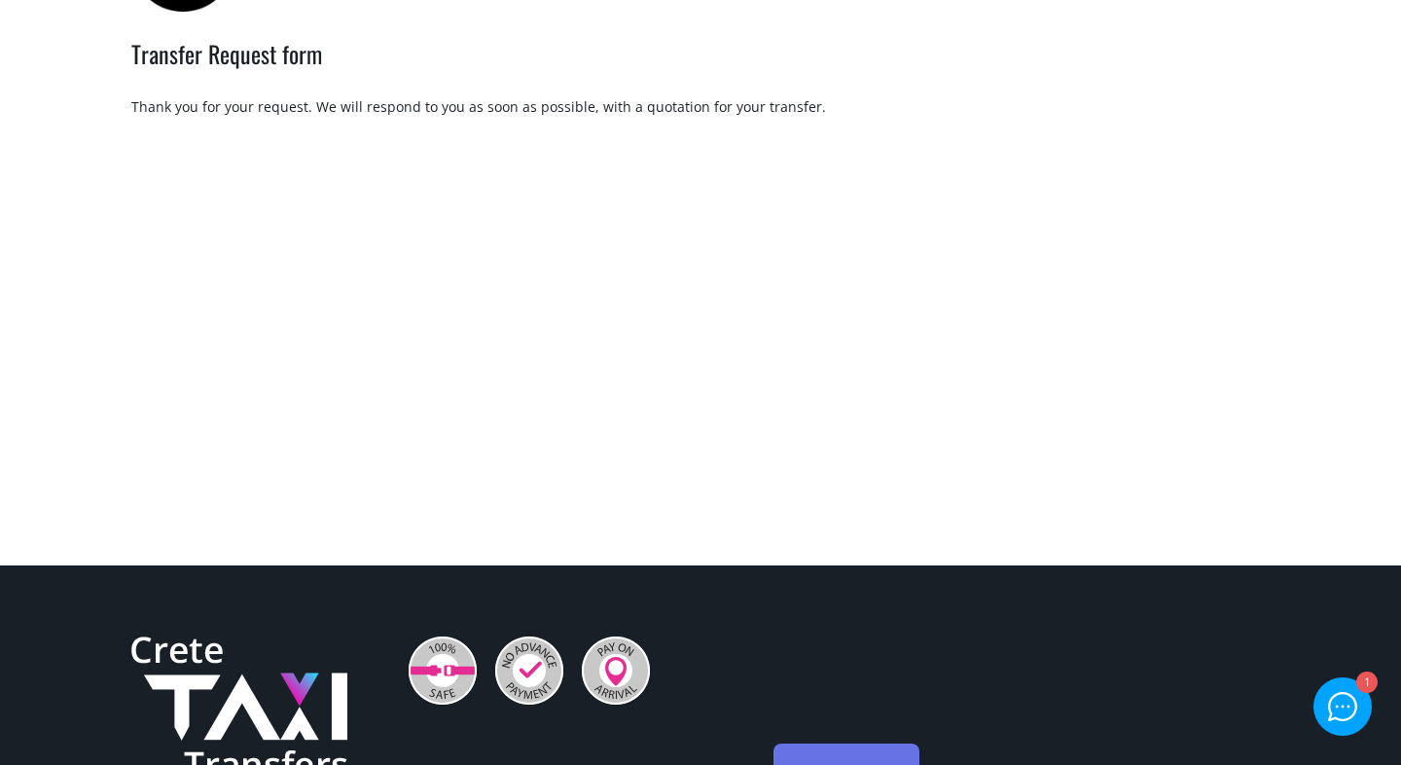
scroll to position [97, 0]
